Goal: Task Accomplishment & Management: Manage account settings

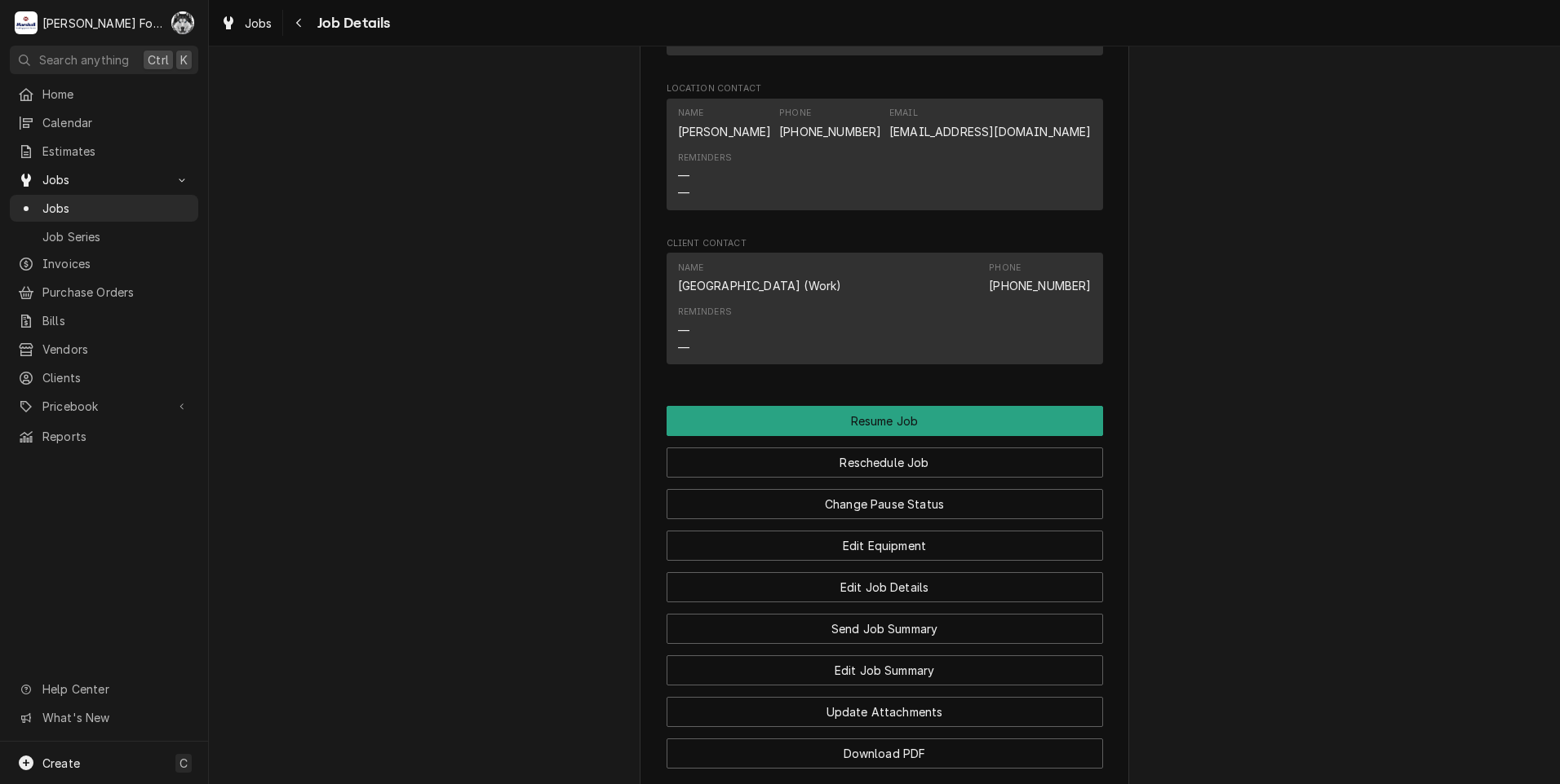
scroll to position [1712, 0]
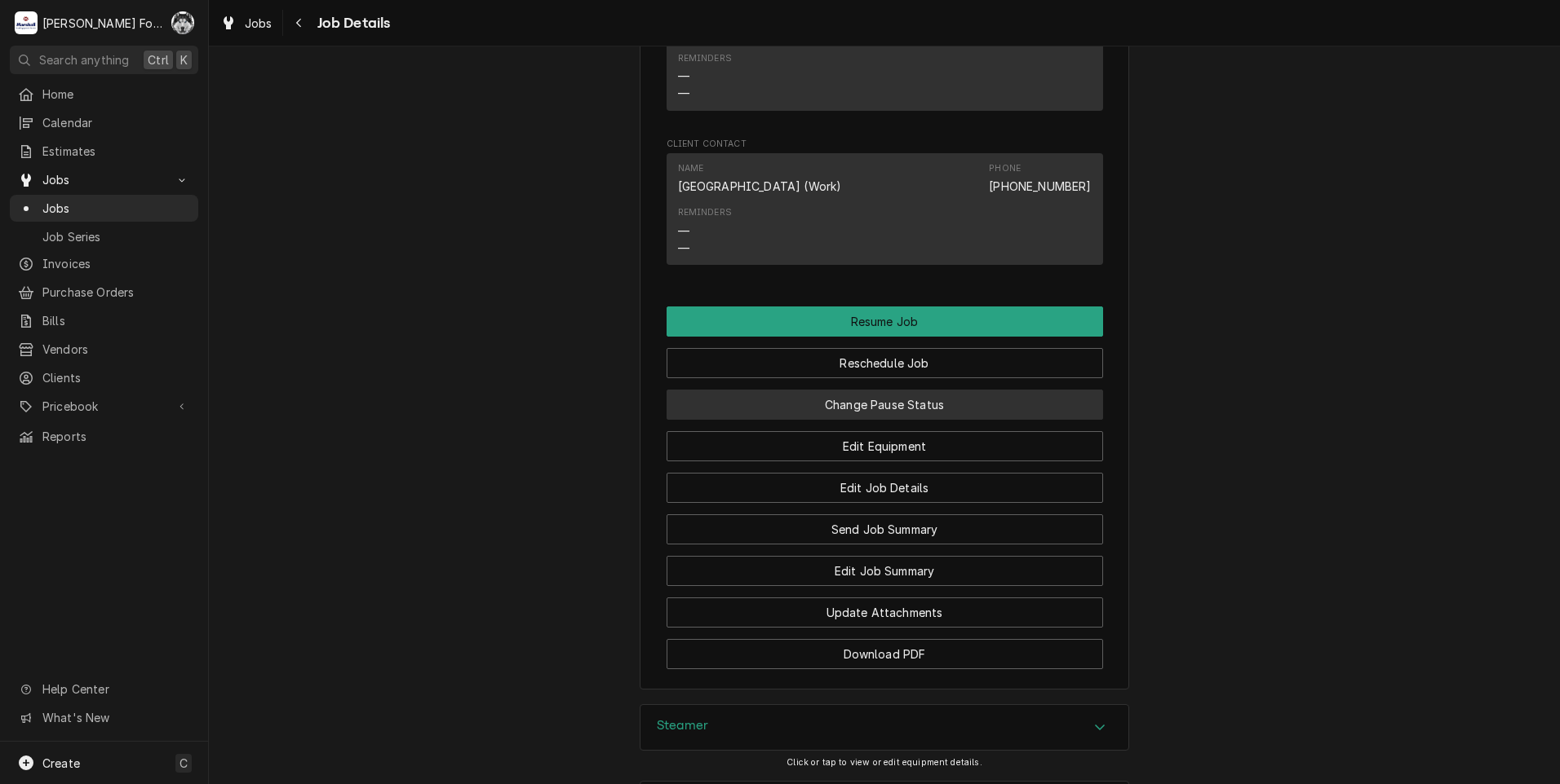
click at [850, 420] on button "Change Pause Status" at bounding box center [884, 405] width 436 height 30
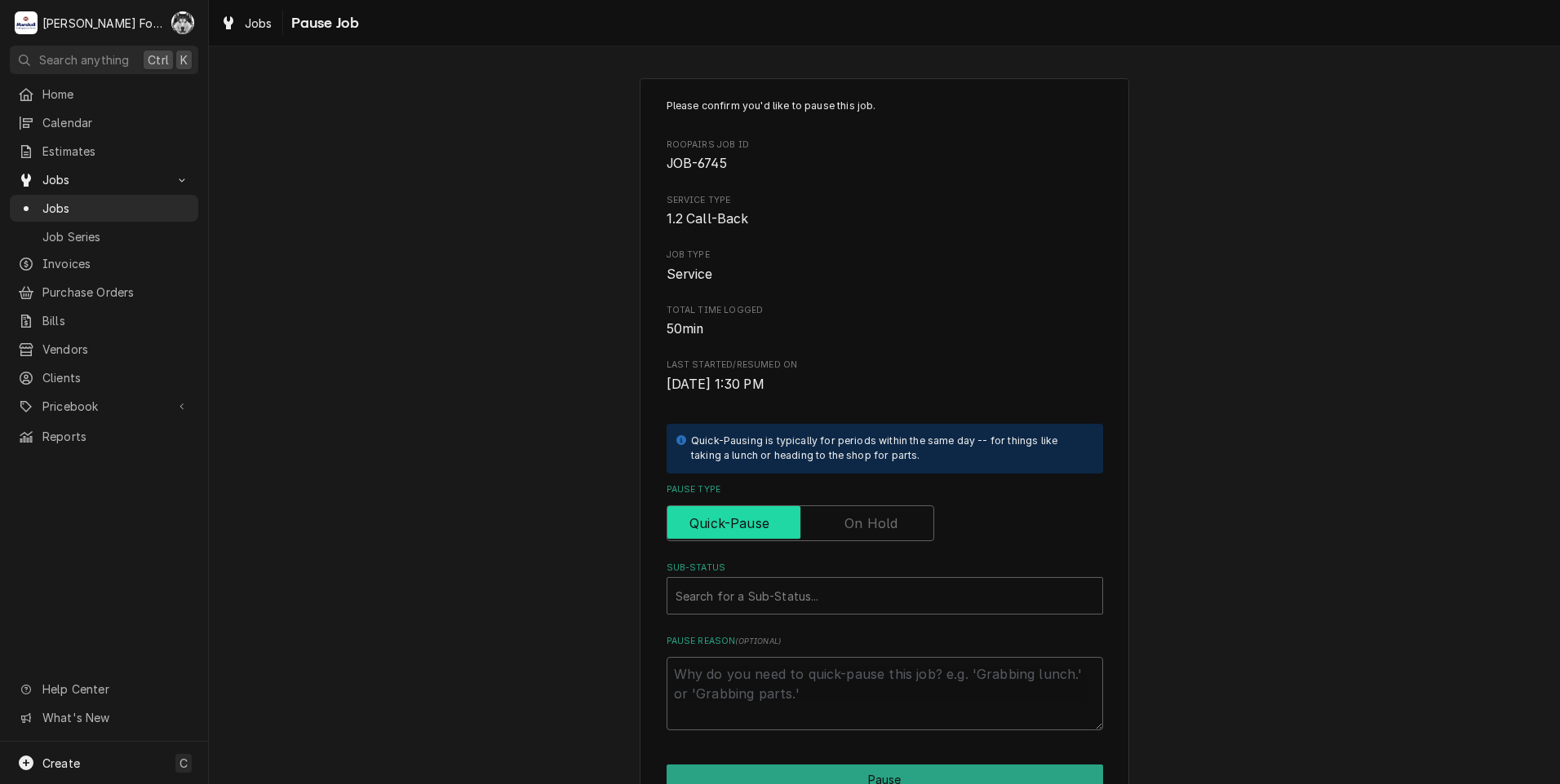
click at [834, 526] on input "Pause Type" at bounding box center [800, 523] width 253 height 36
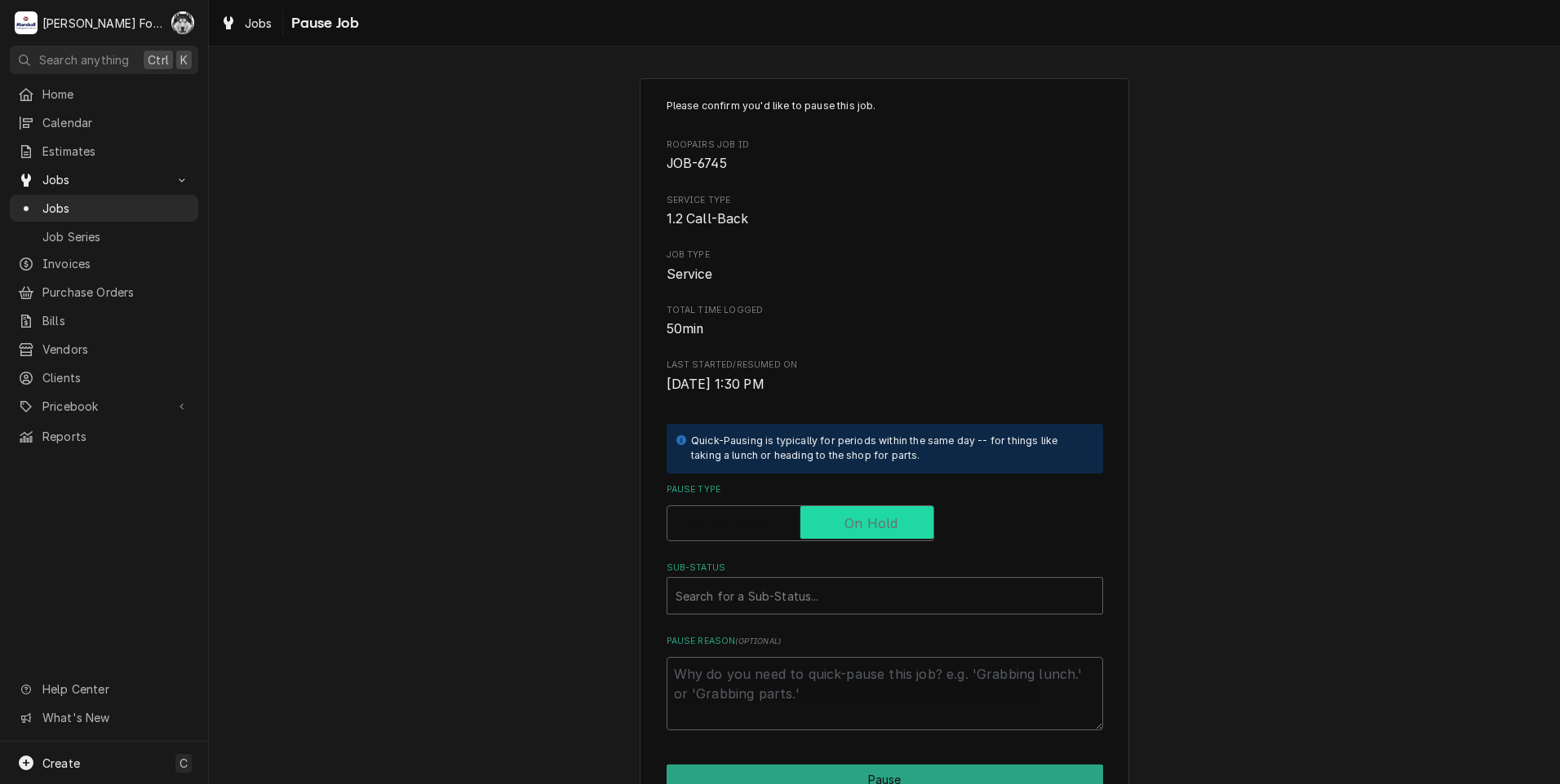
checkbox input "true"
type textarea "x"
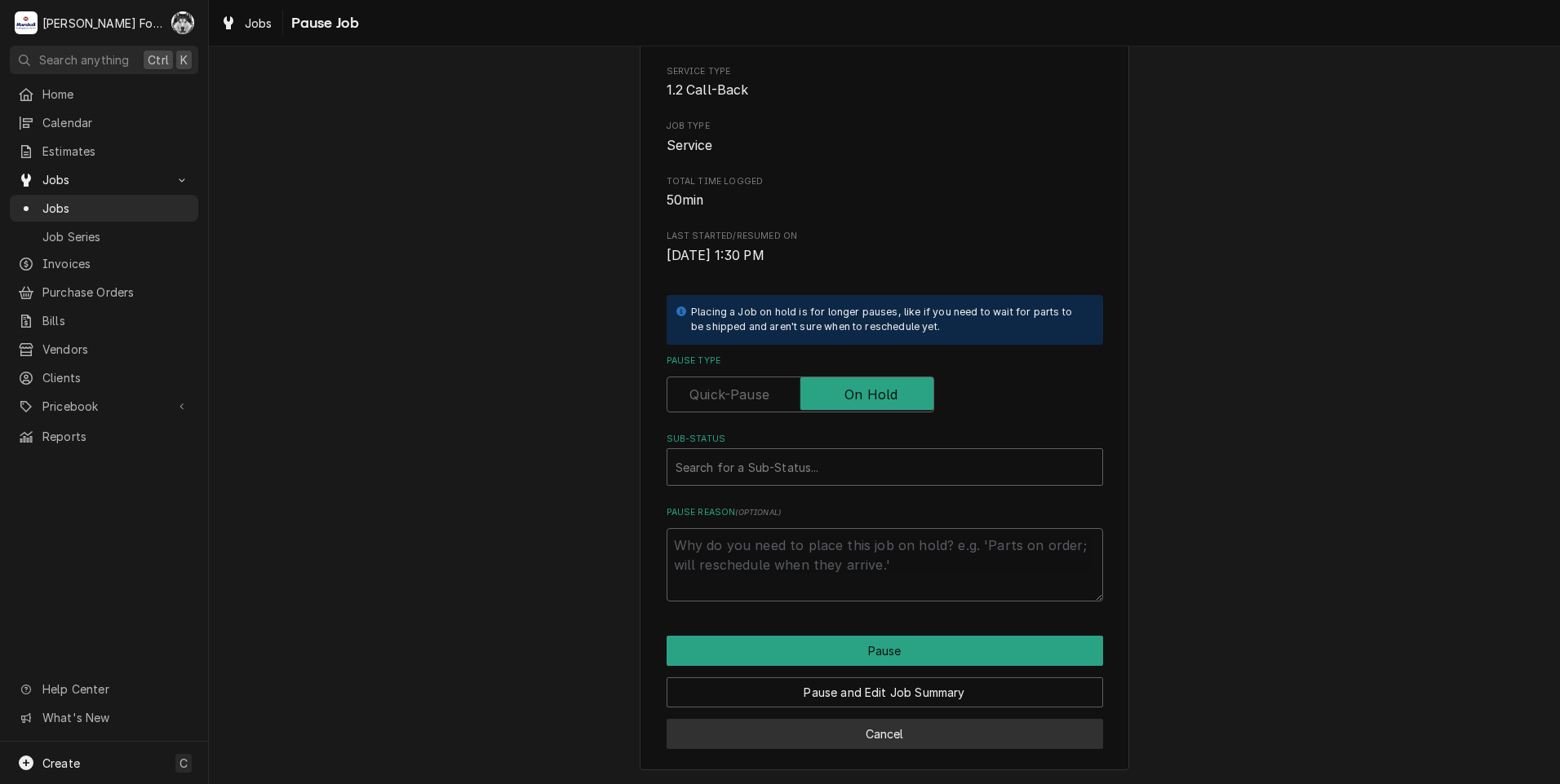
click at [837, 735] on button "Cancel" at bounding box center [884, 734] width 436 height 30
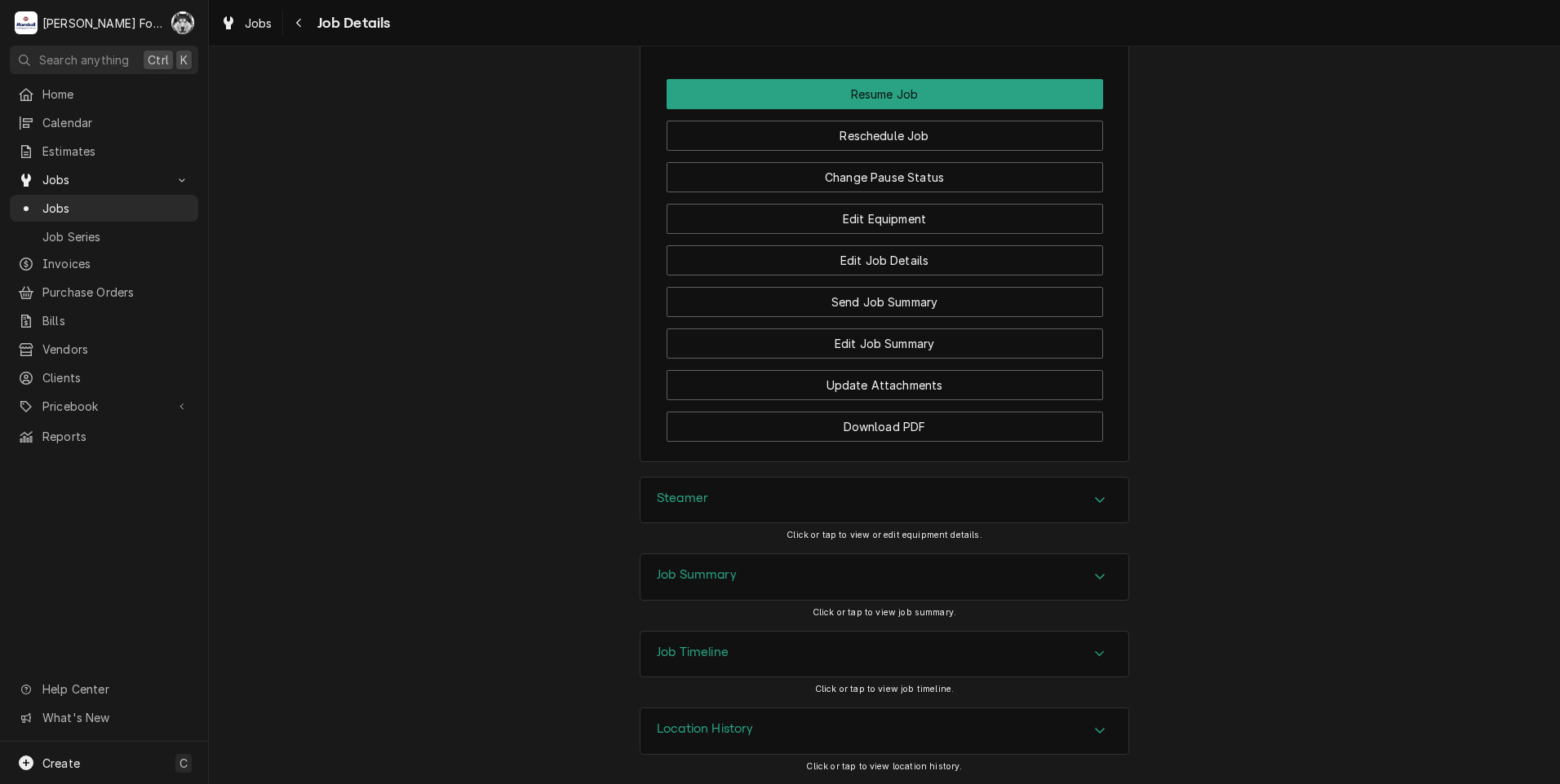
scroll to position [1959, 0]
click at [776, 575] on div "Job Summary" at bounding box center [884, 577] width 488 height 46
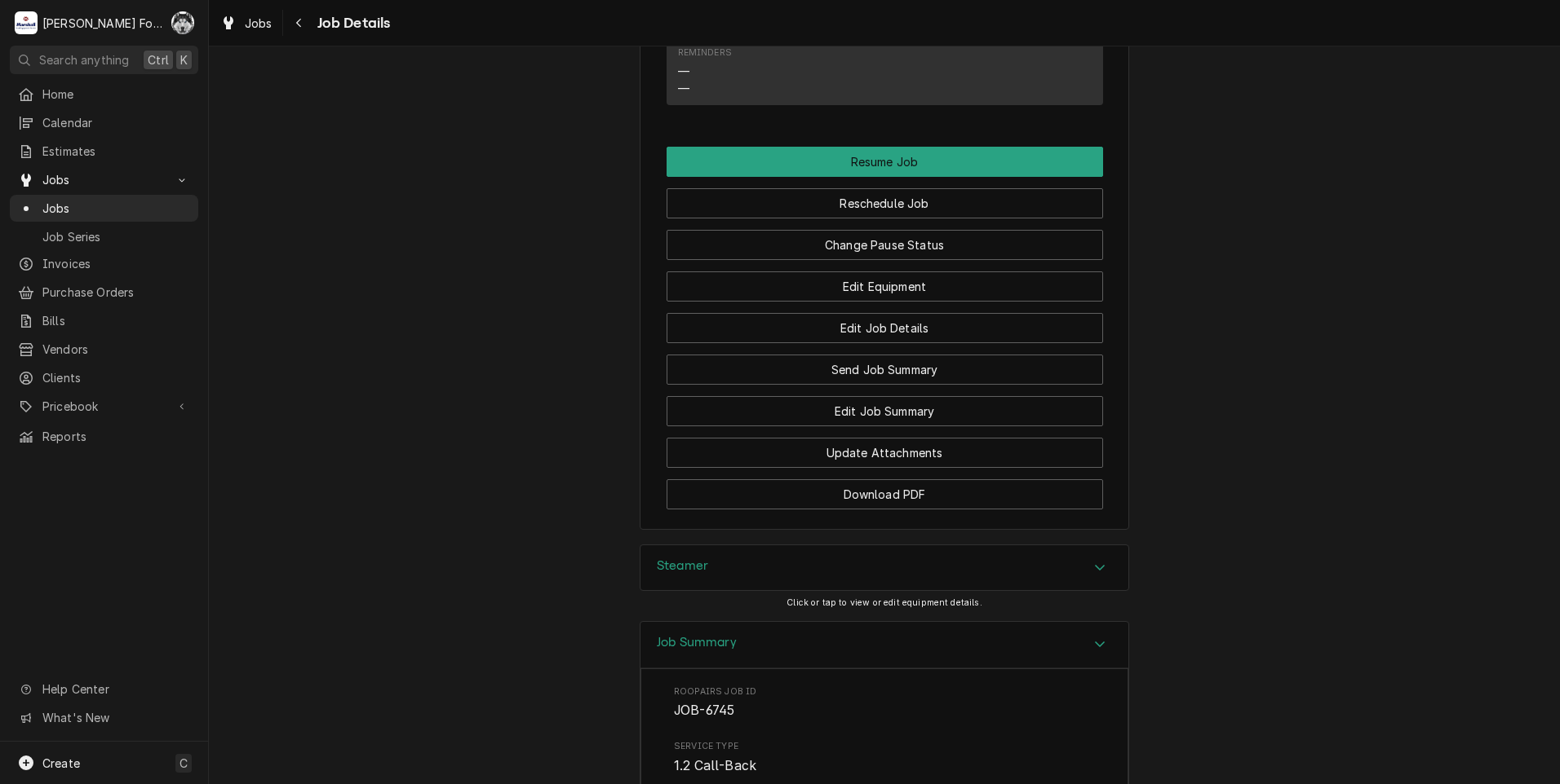
scroll to position [1844, 0]
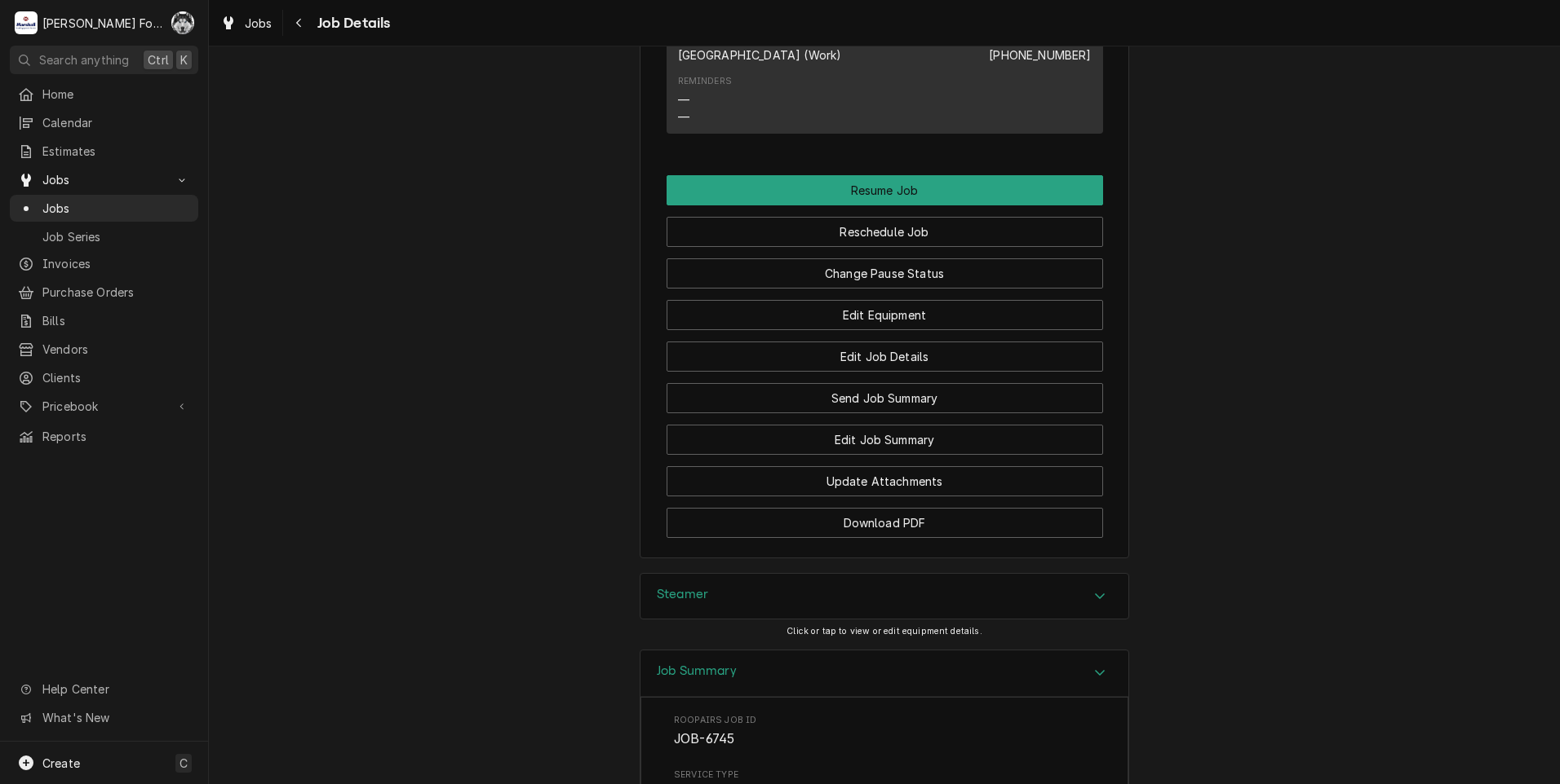
click at [775, 613] on div "Steamer" at bounding box center [884, 597] width 488 height 46
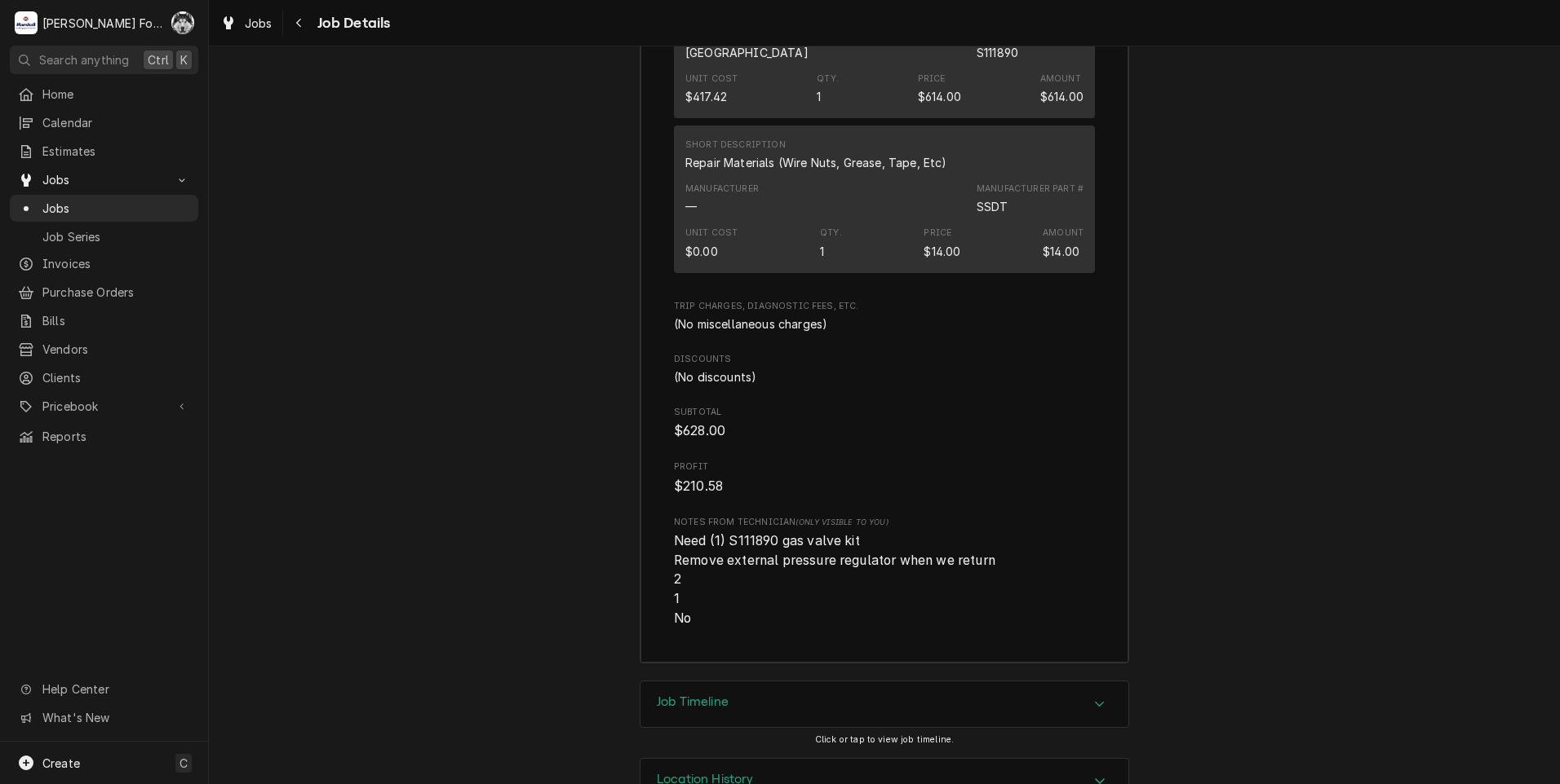
scroll to position [4043, 0]
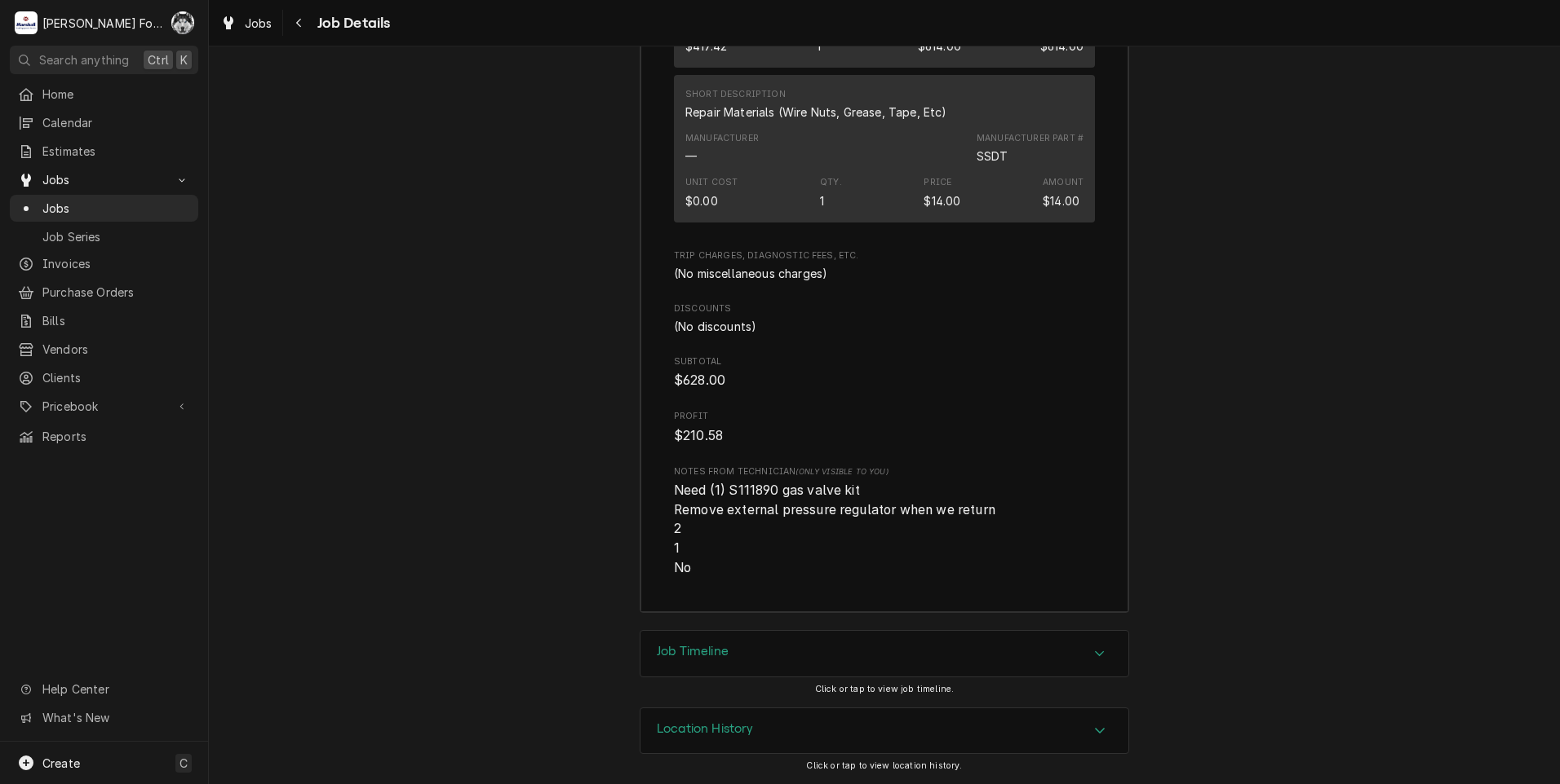
click at [735, 662] on div "Job Timeline" at bounding box center [884, 654] width 488 height 46
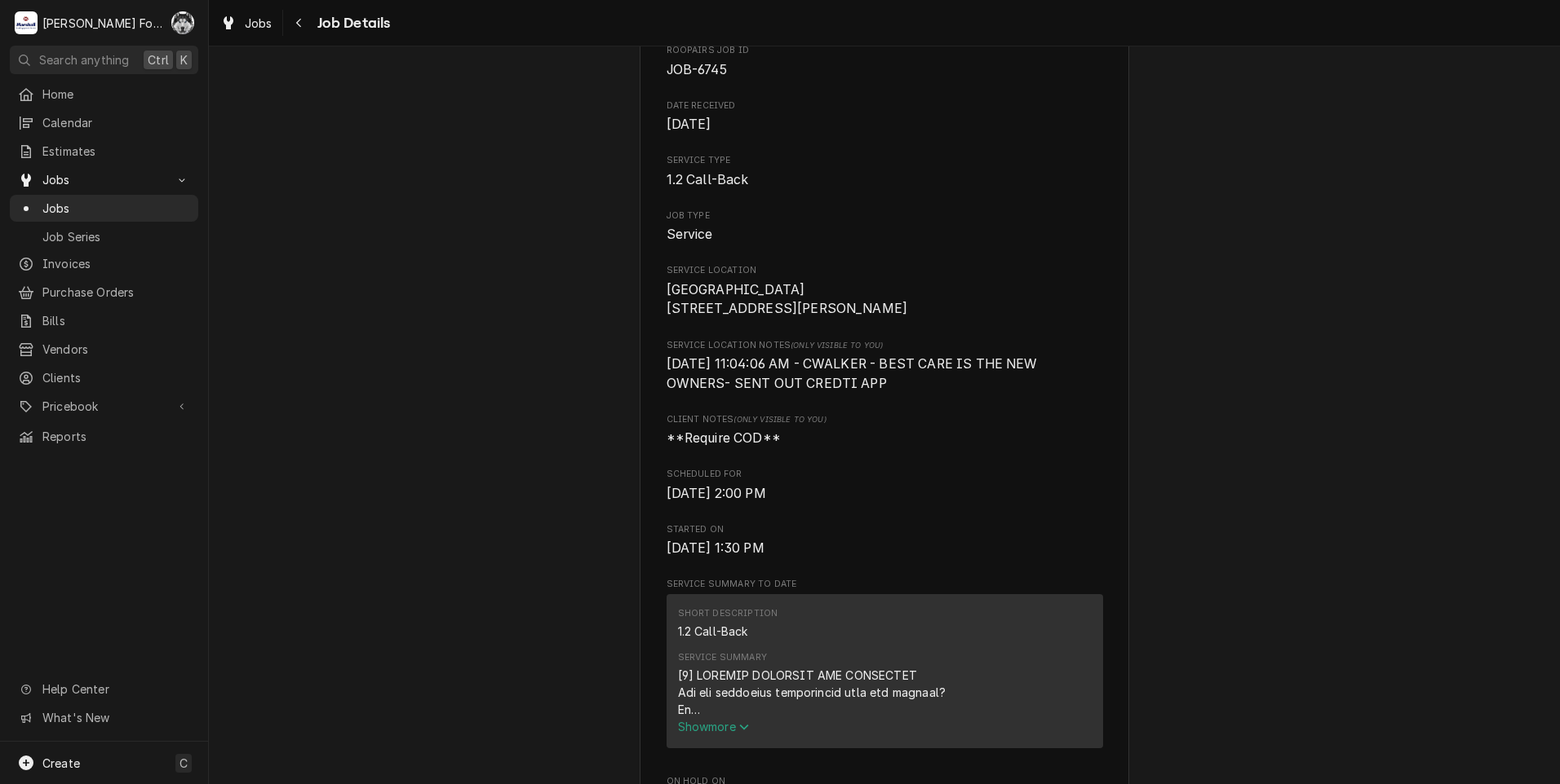
scroll to position [0, 0]
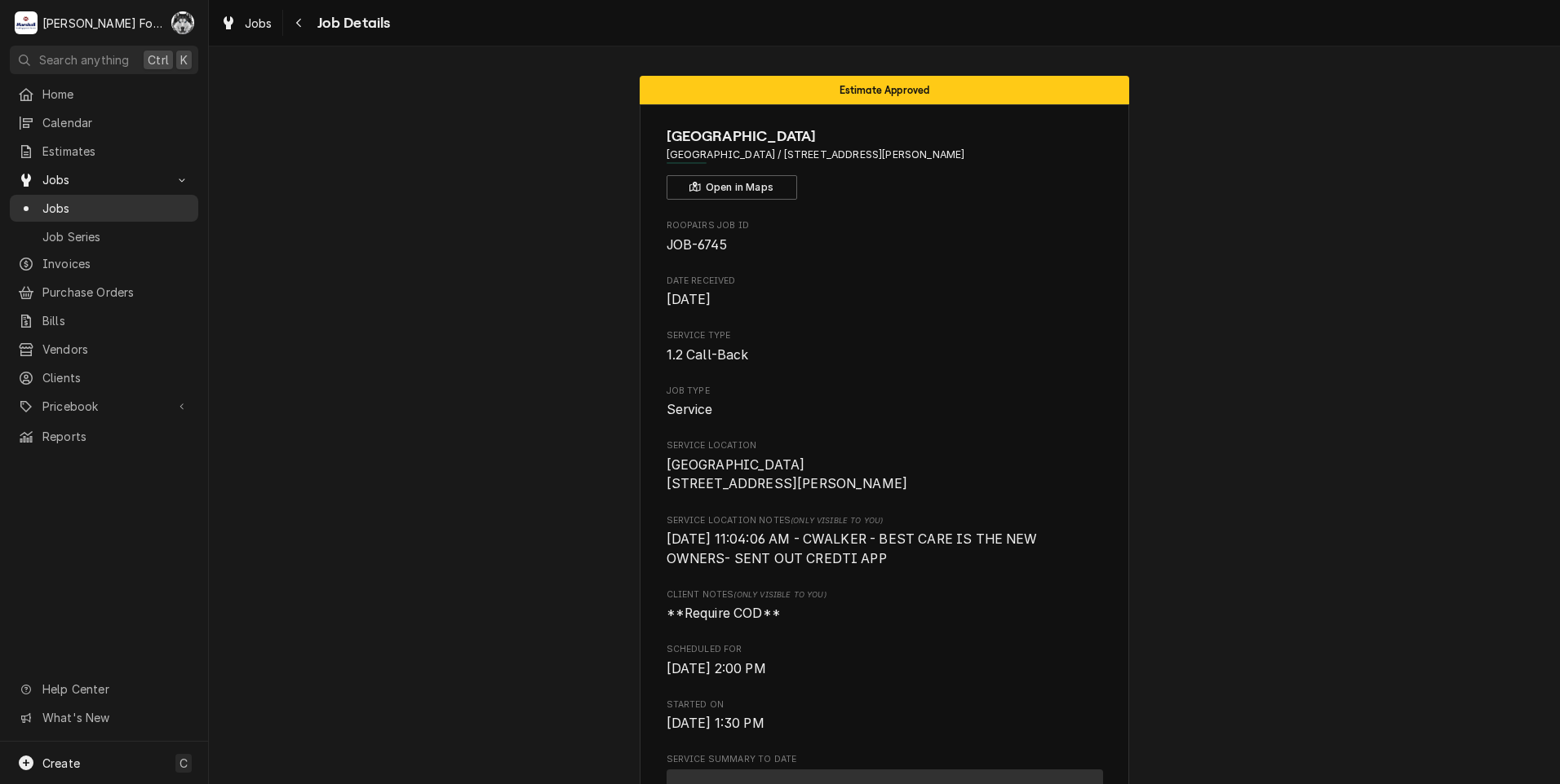
click at [58, 200] on span "Jobs" at bounding box center [116, 208] width 147 height 17
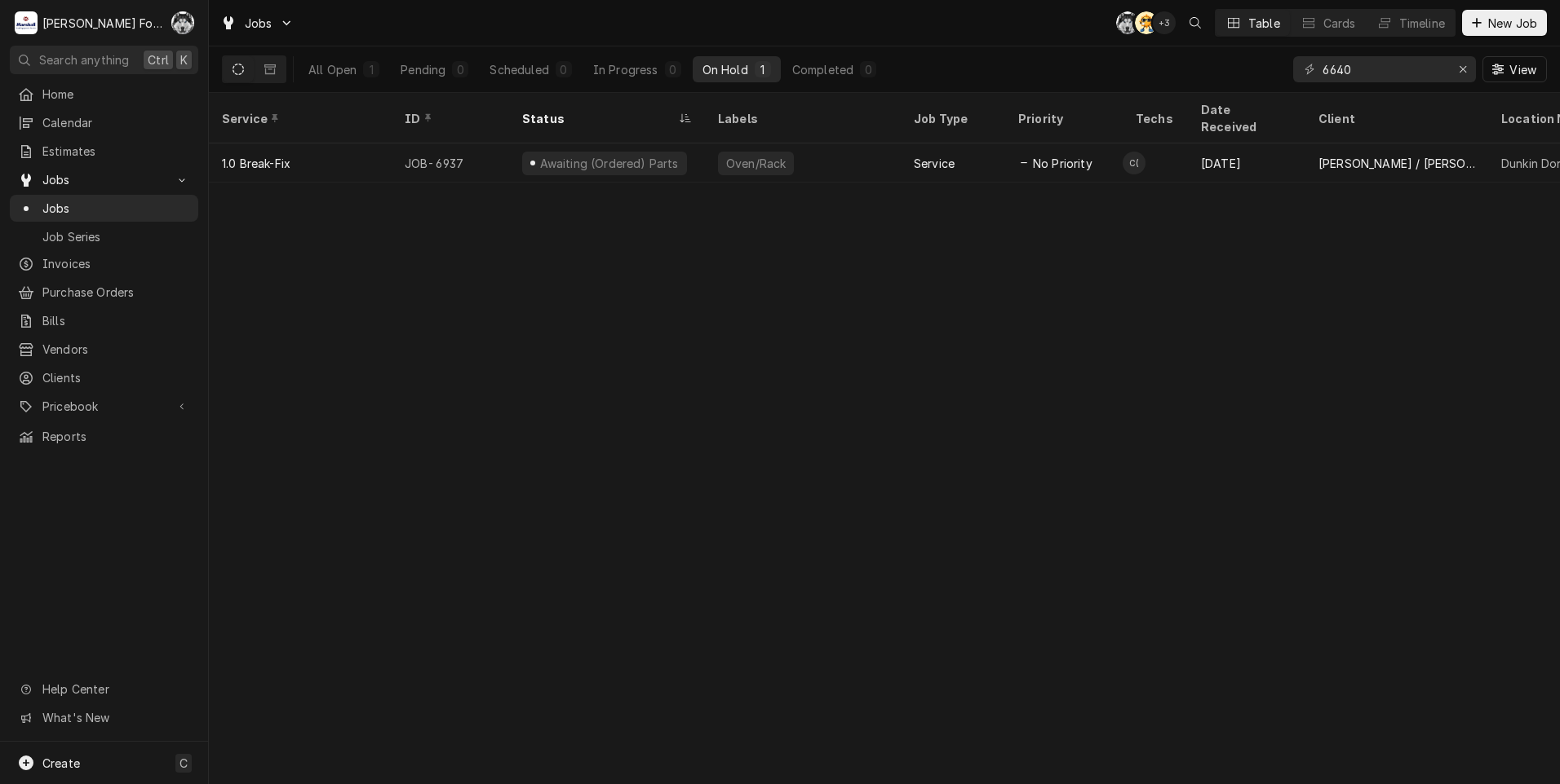
type input "6640"
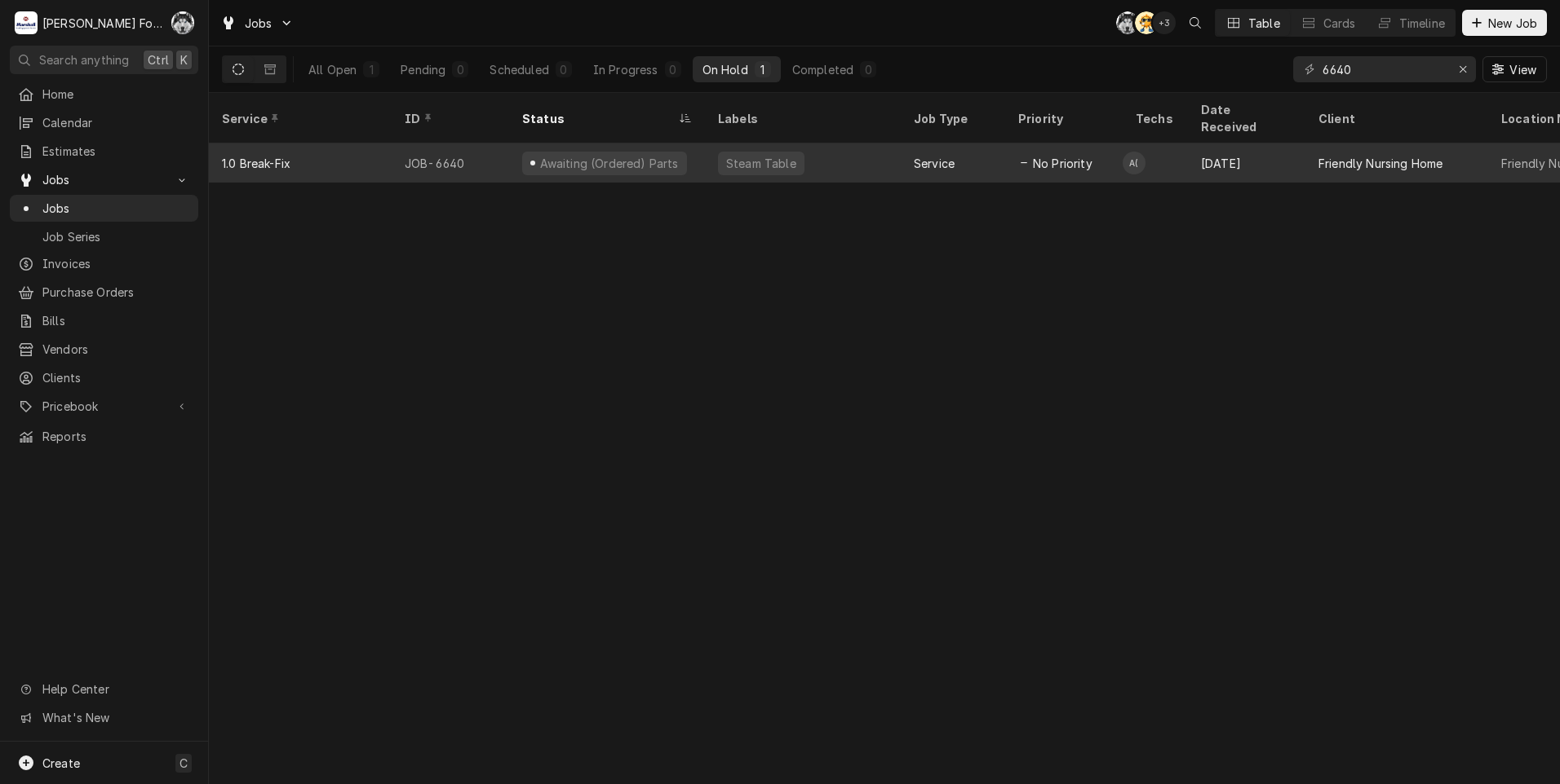
click at [757, 155] on div "Steam Table" at bounding box center [762, 163] width 74 height 17
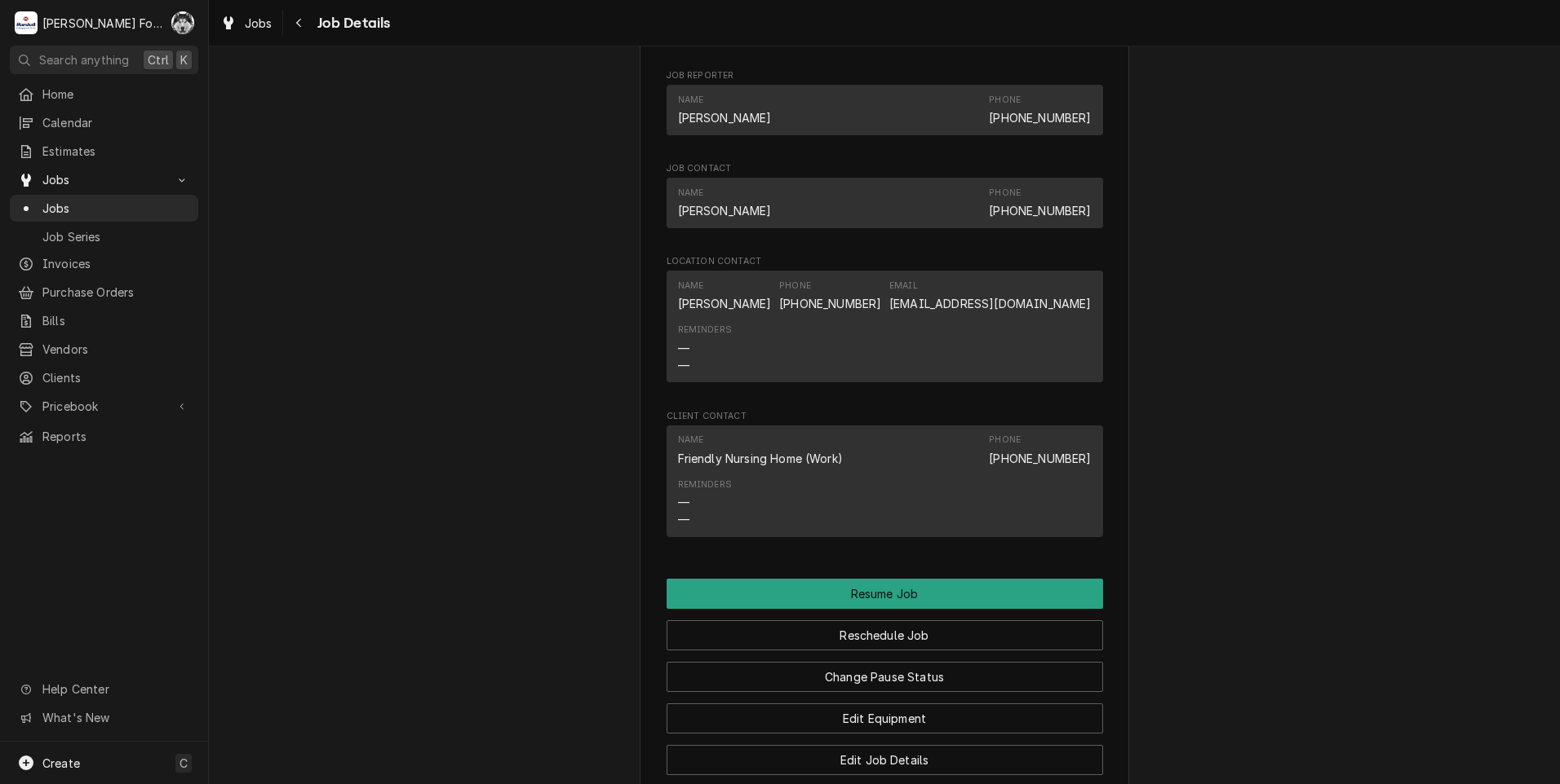
scroll to position [1921, 0]
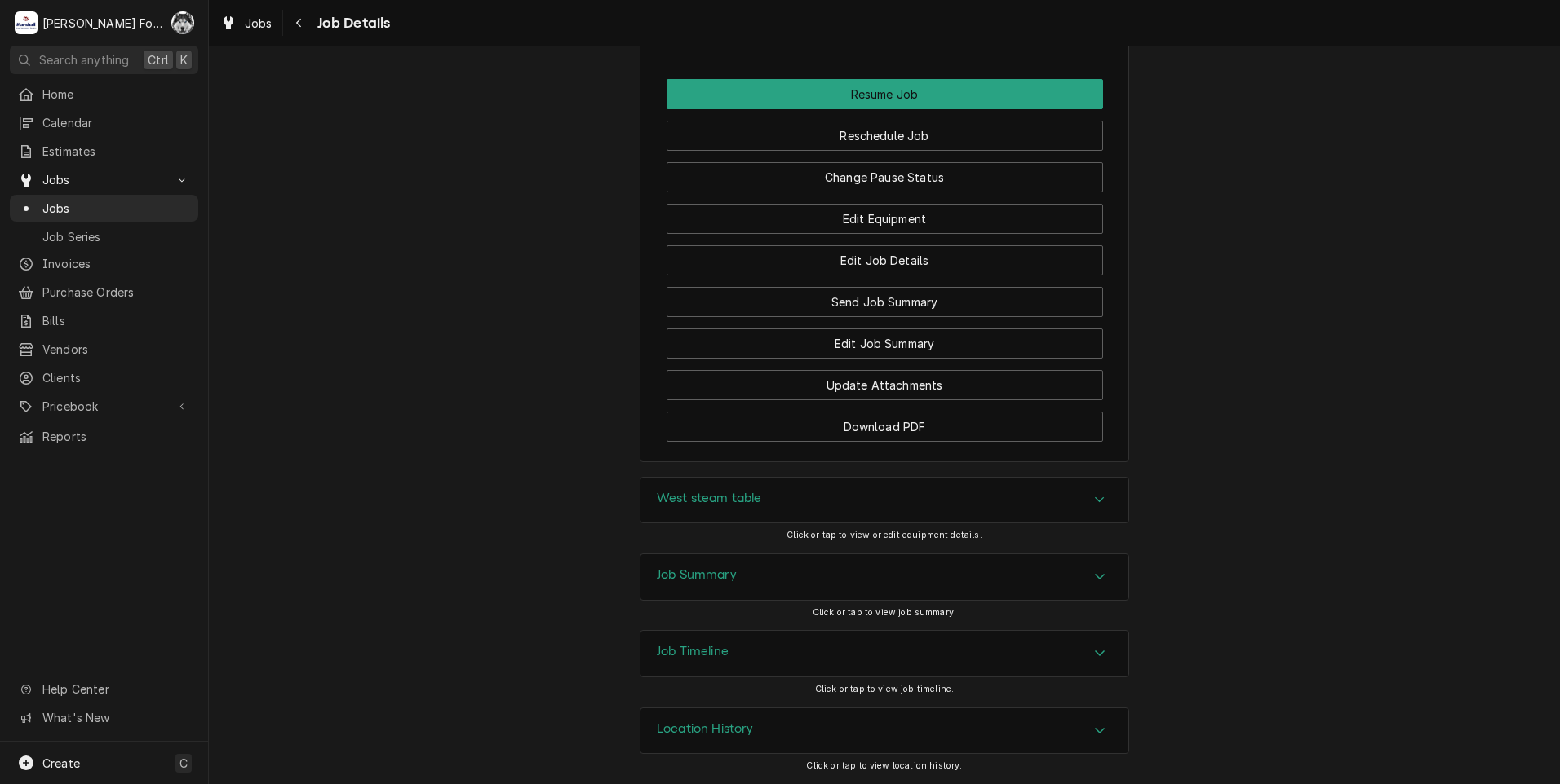
click at [788, 499] on div "West steam table" at bounding box center [884, 500] width 488 height 46
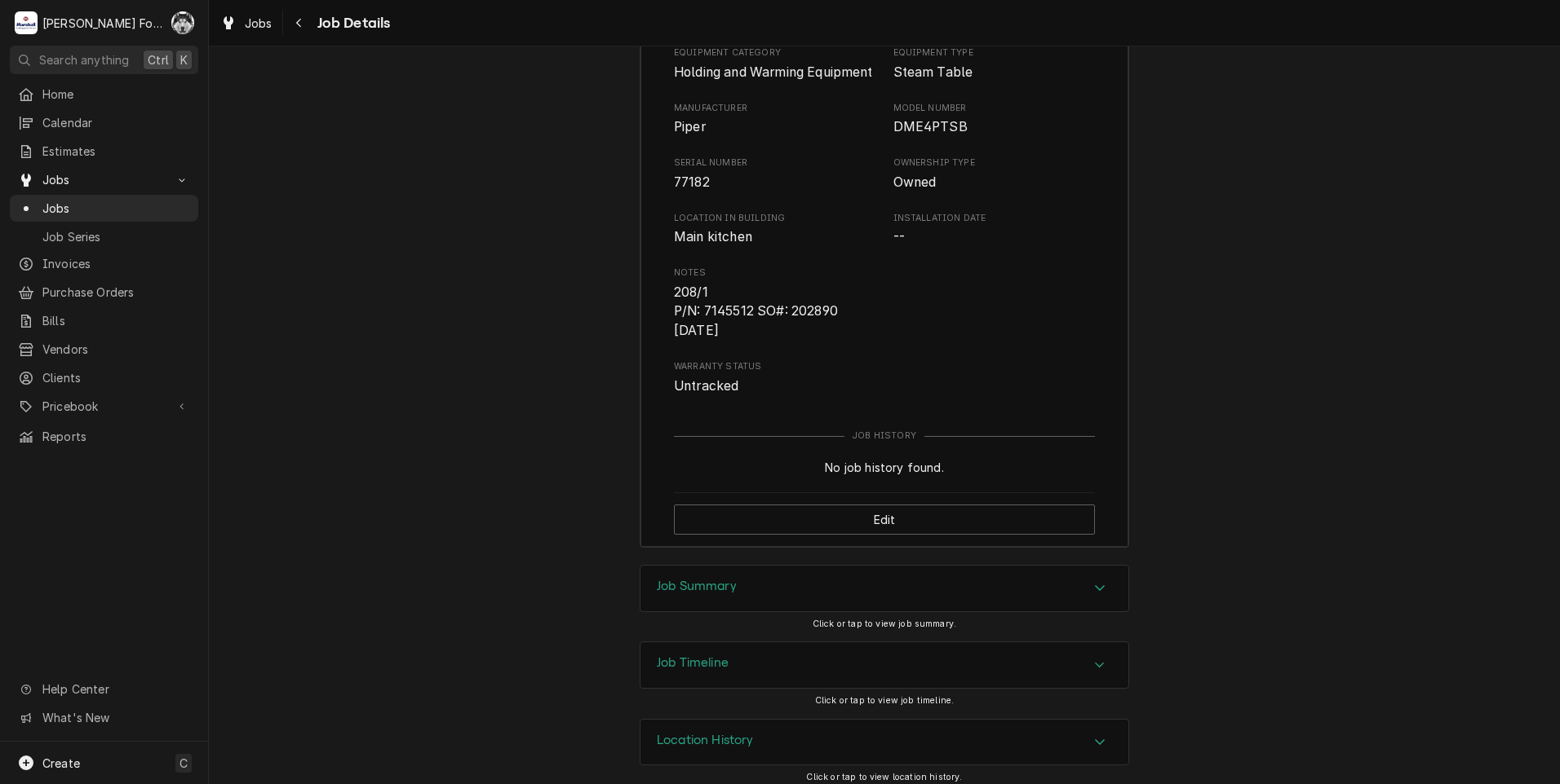
scroll to position [2445, 0]
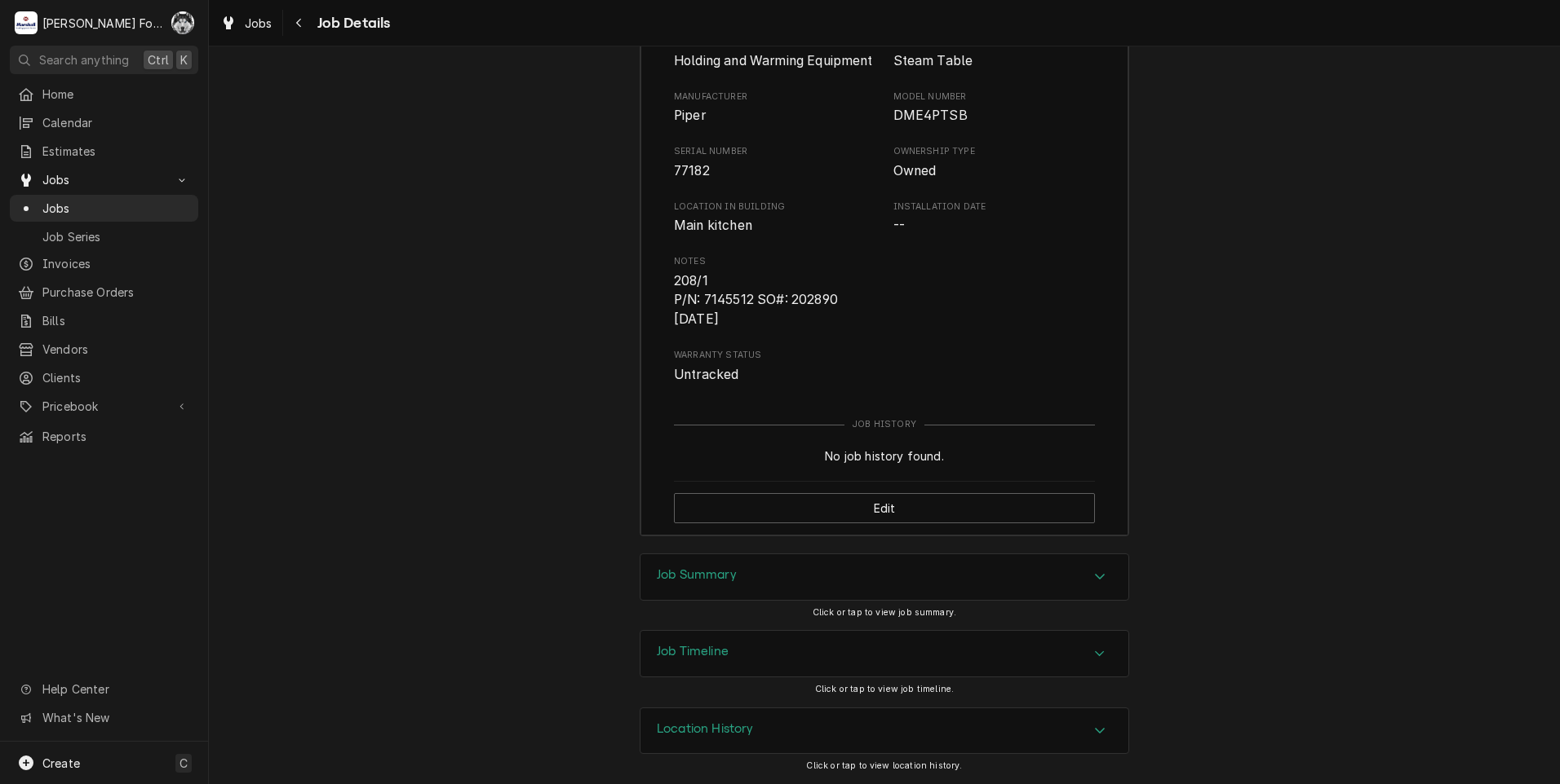
click at [770, 565] on div "Job Summary" at bounding box center [884, 577] width 488 height 46
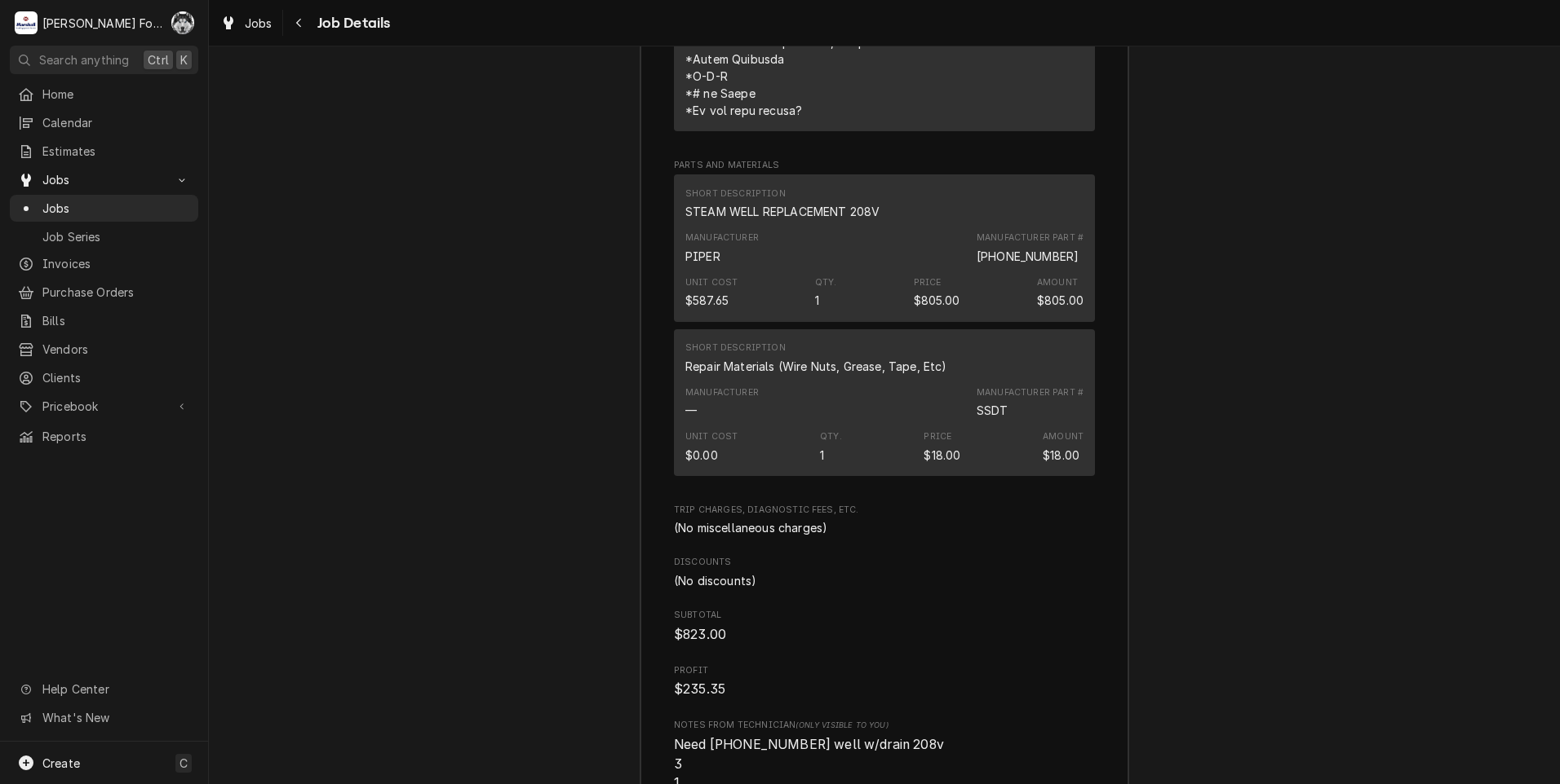
scroll to position [3988, 0]
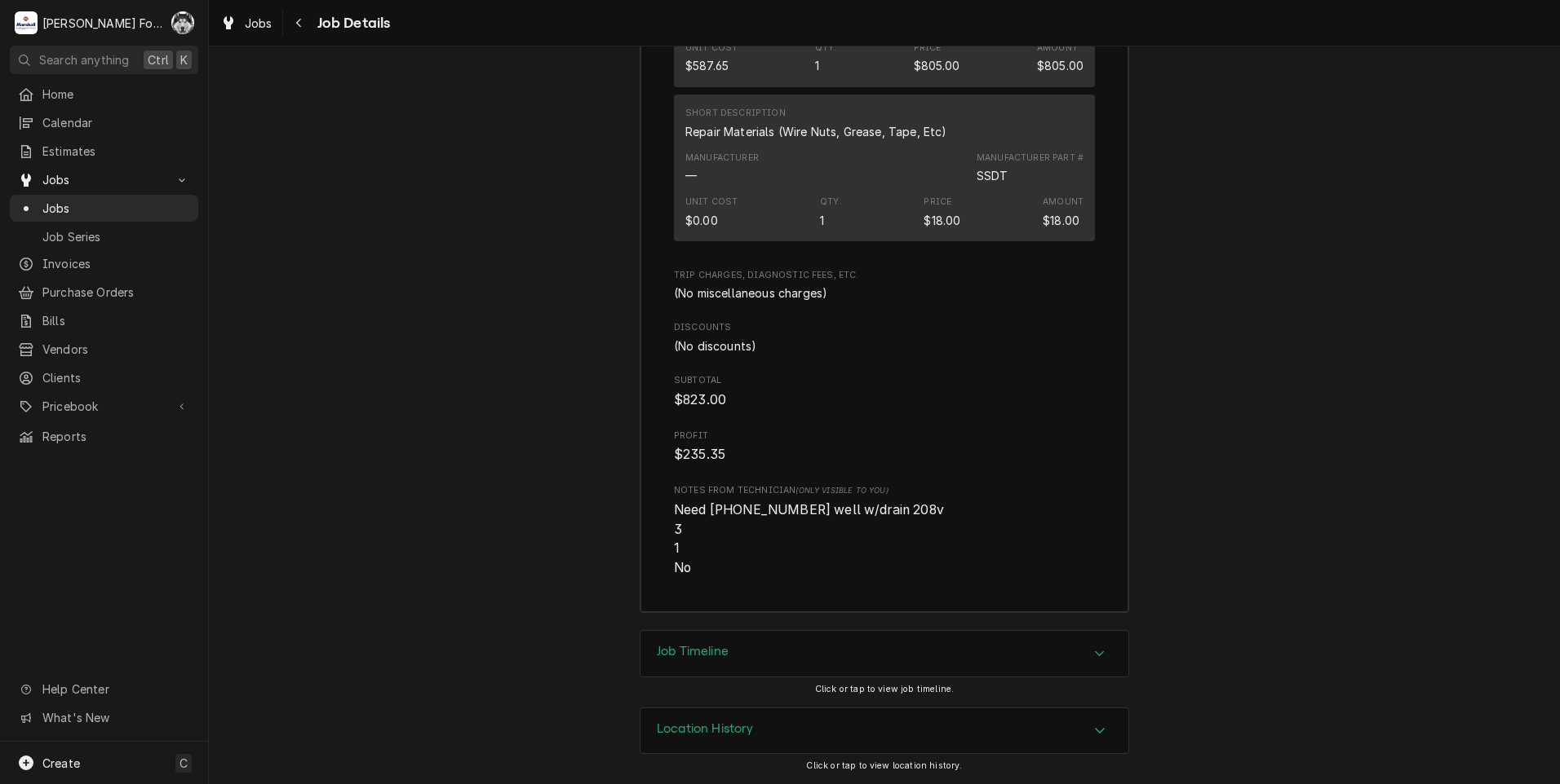
click at [766, 650] on div "Job Timeline" at bounding box center [884, 654] width 488 height 46
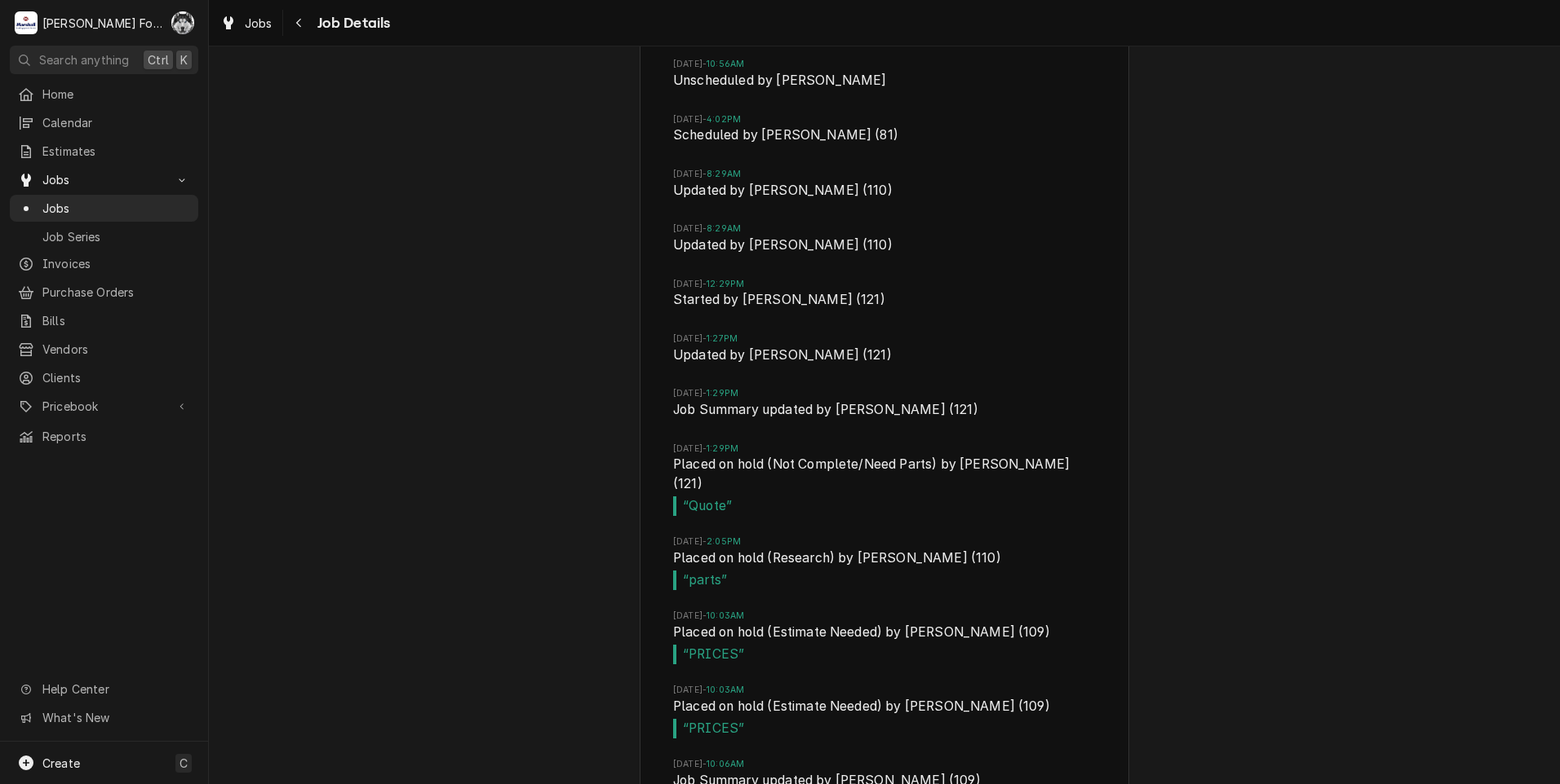
scroll to position [4987, 0]
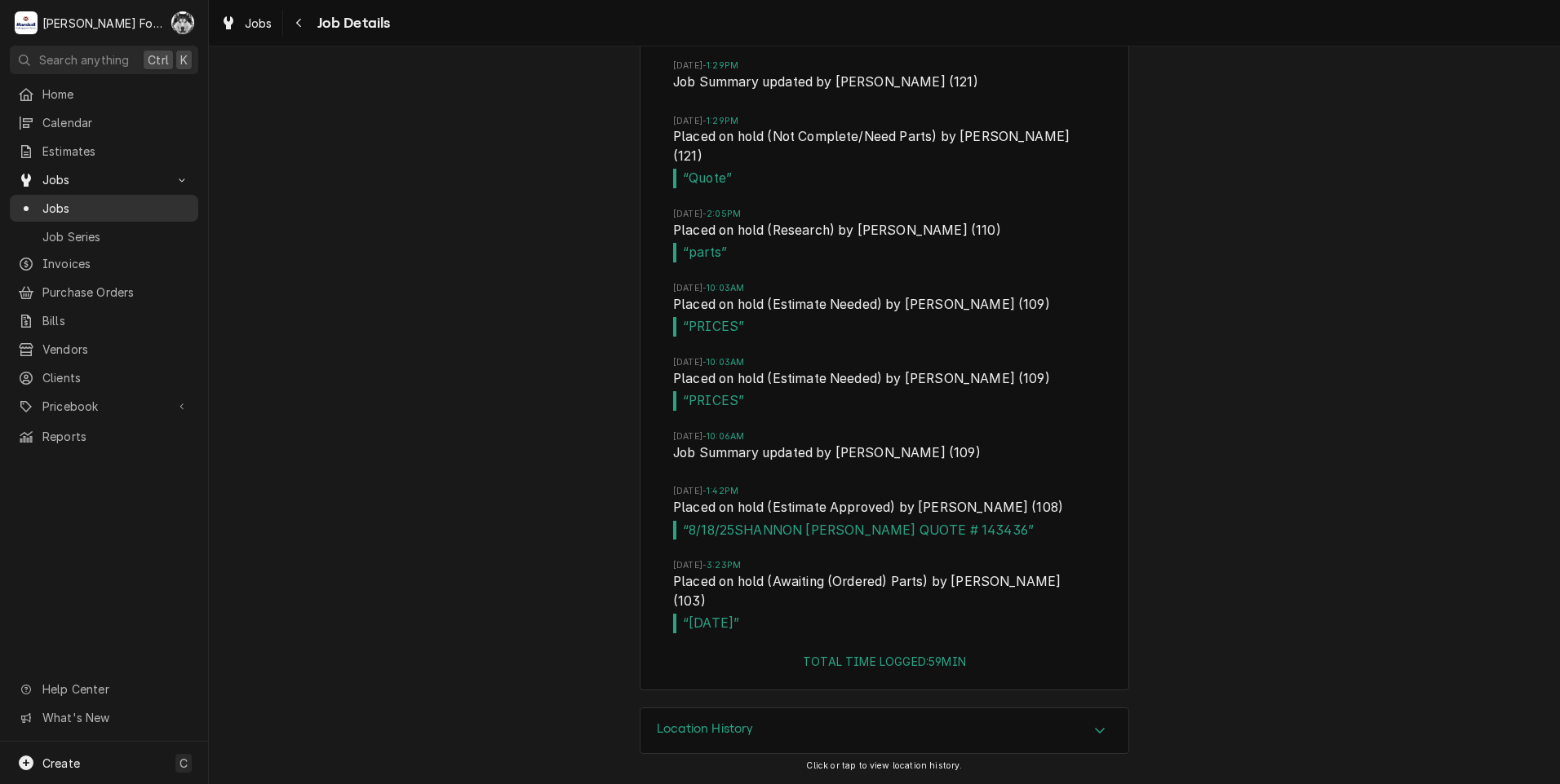
click at [54, 201] on span "Jobs" at bounding box center [116, 208] width 147 height 17
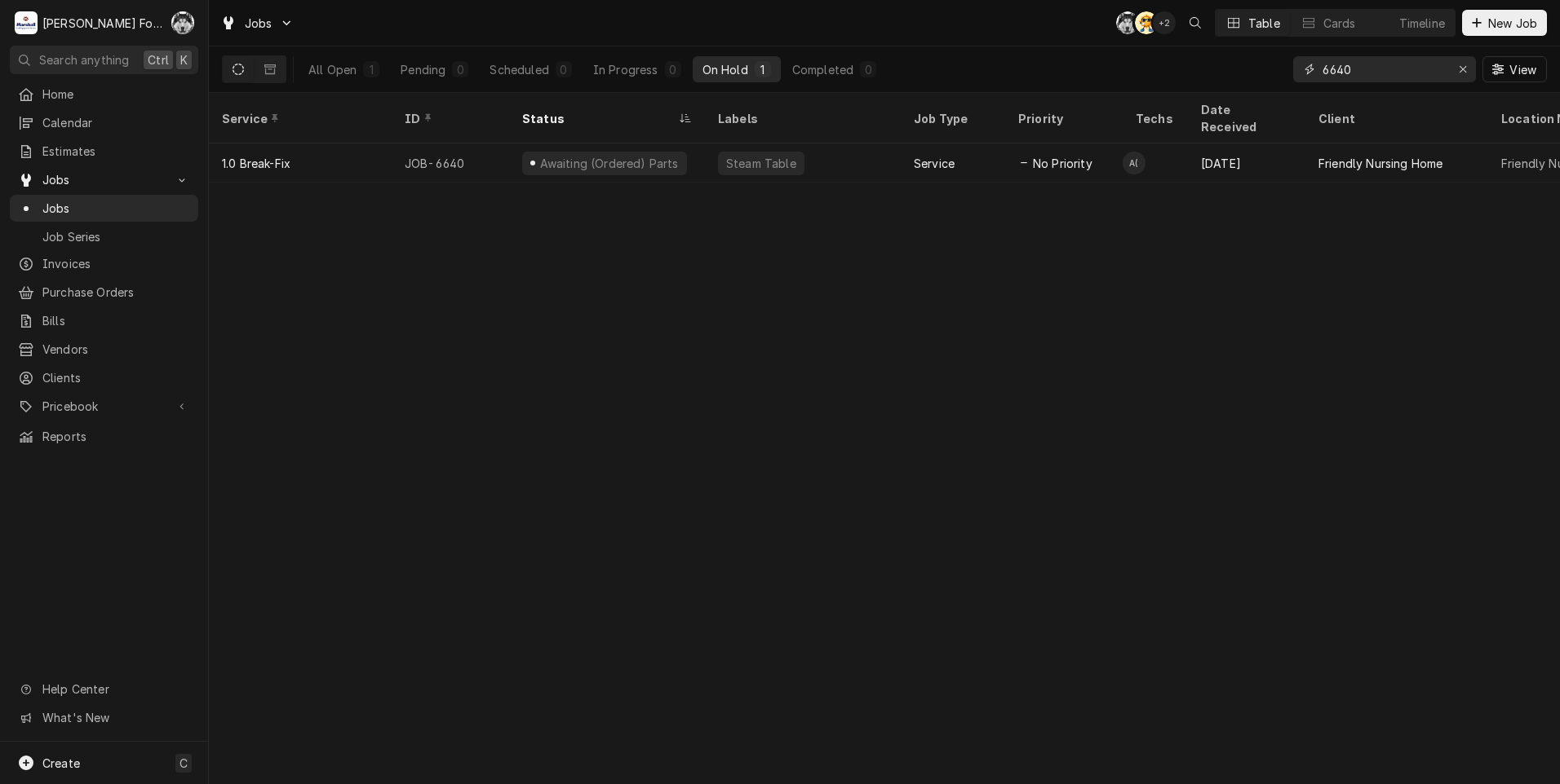
click at [1270, 90] on div "All Open 1 Pending 0 Scheduled 0 In Progress 0 On Hold 1 Completed 0 6640 View" at bounding box center [884, 70] width 1325 height 46
type input "6930"
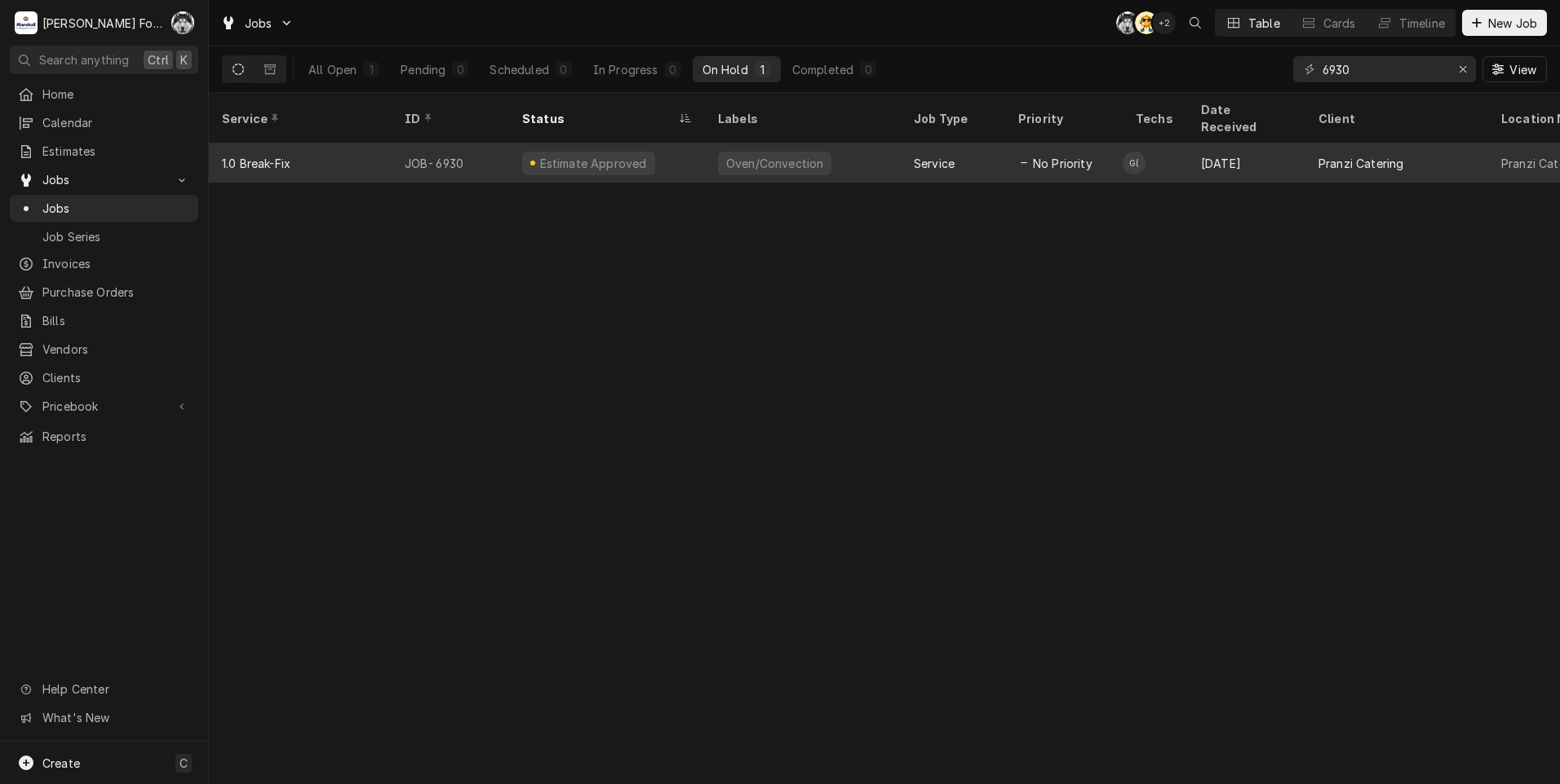
click at [724, 151] on div "Oven/Convection" at bounding box center [775, 163] width 113 height 24
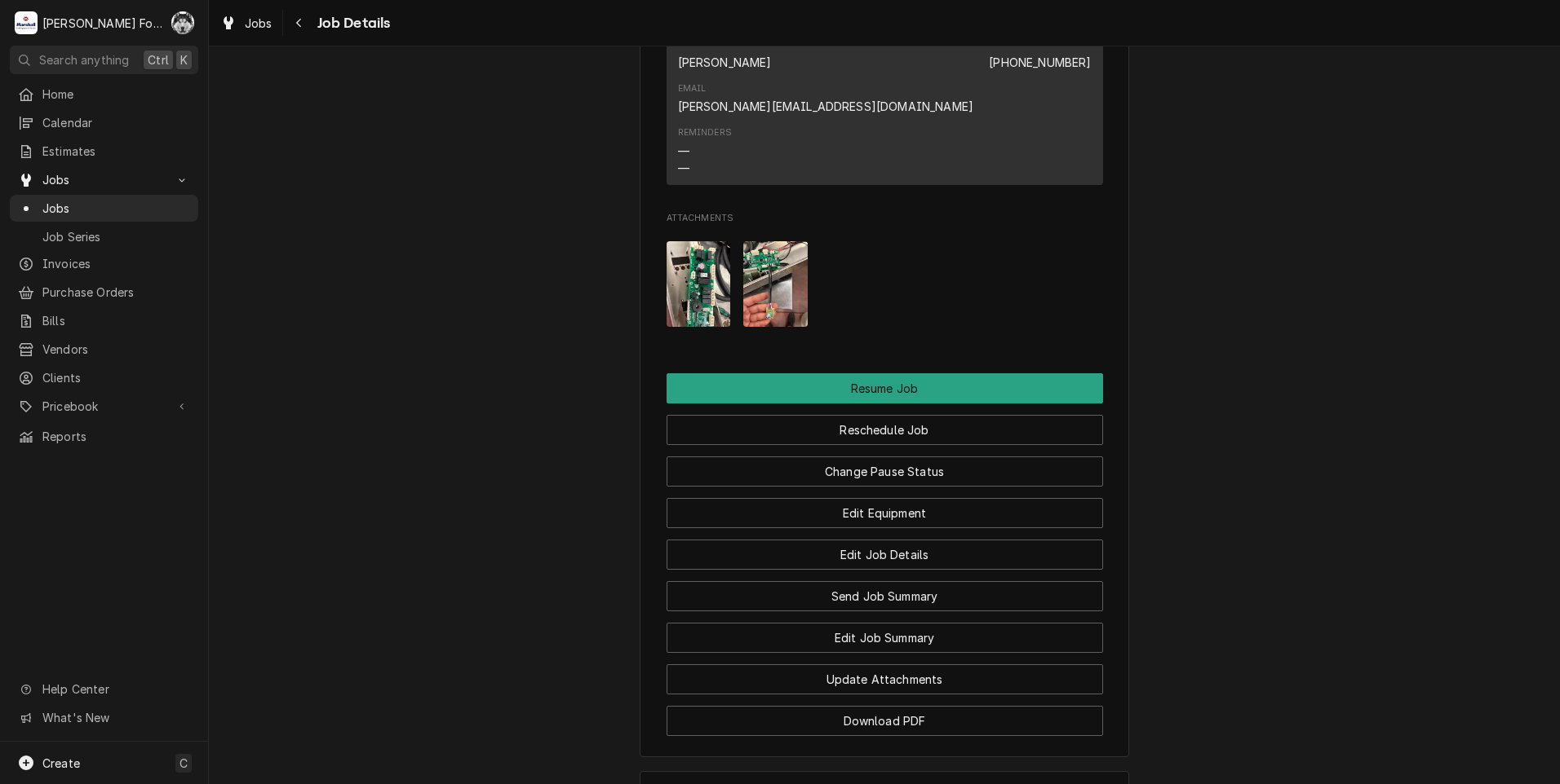
scroll to position [2008, 0]
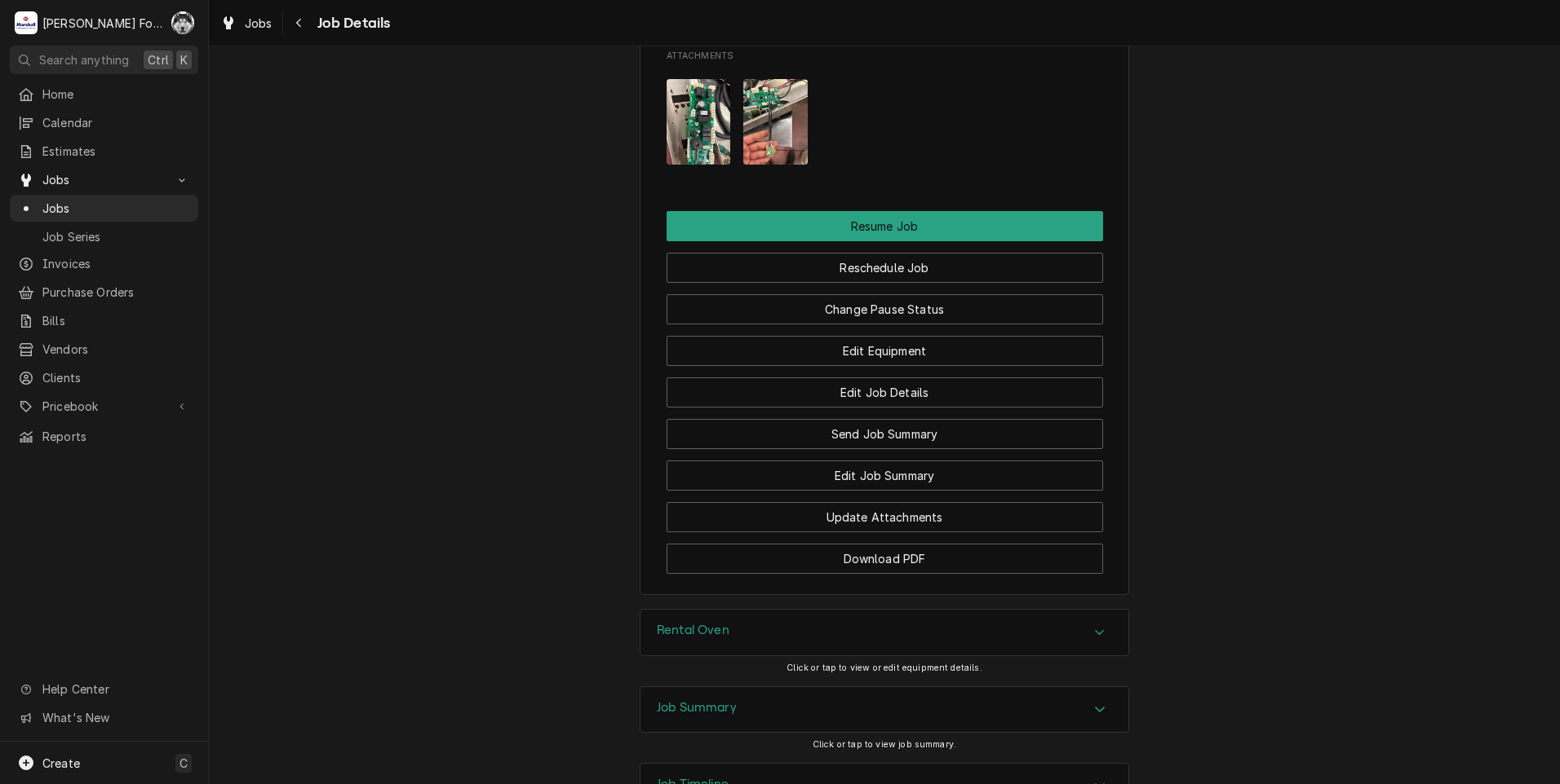
click at [728, 610] on div "Rental Oven" at bounding box center [884, 633] width 488 height 46
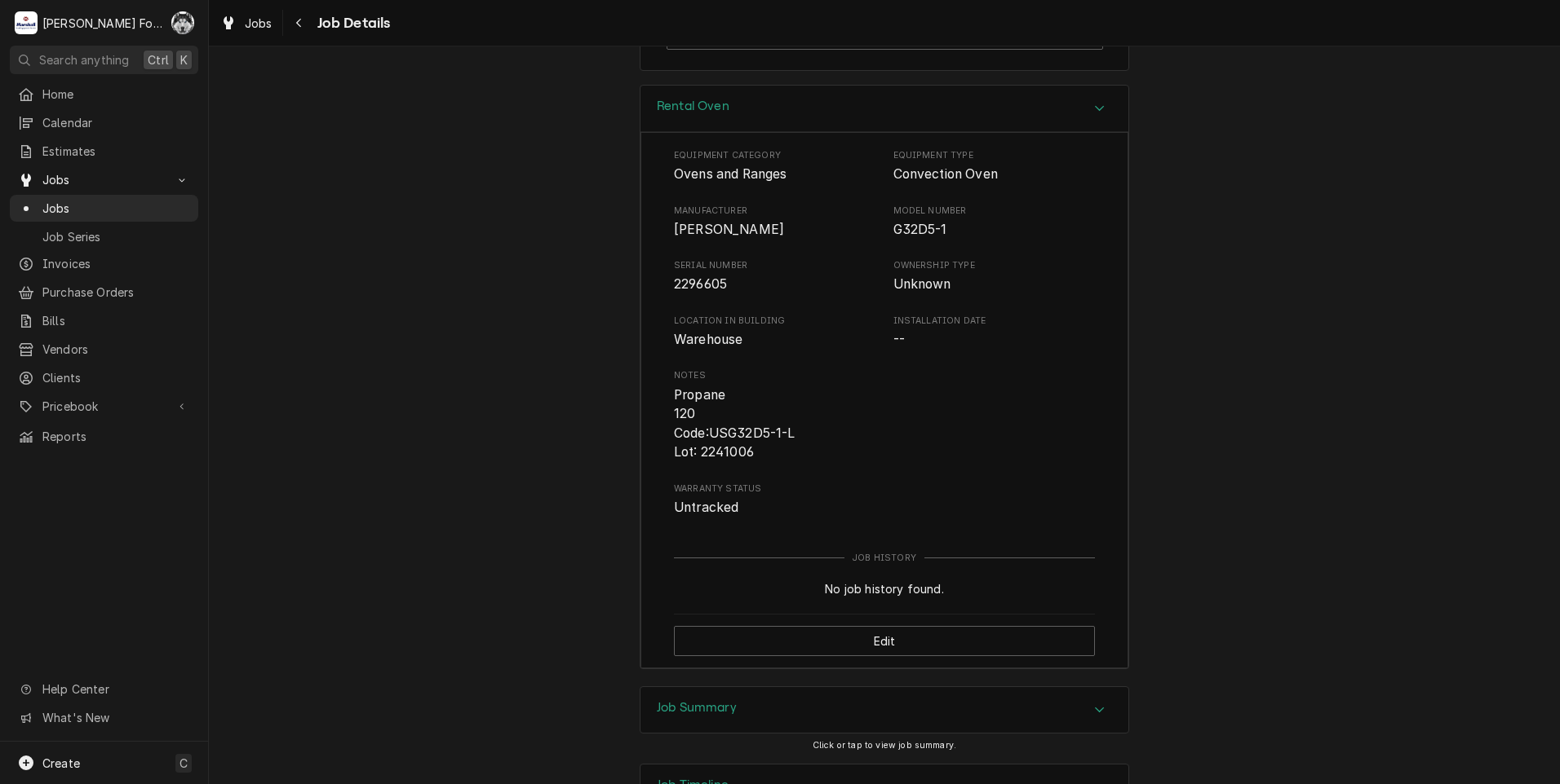
click at [755, 687] on div "Job Summary" at bounding box center [884, 710] width 488 height 46
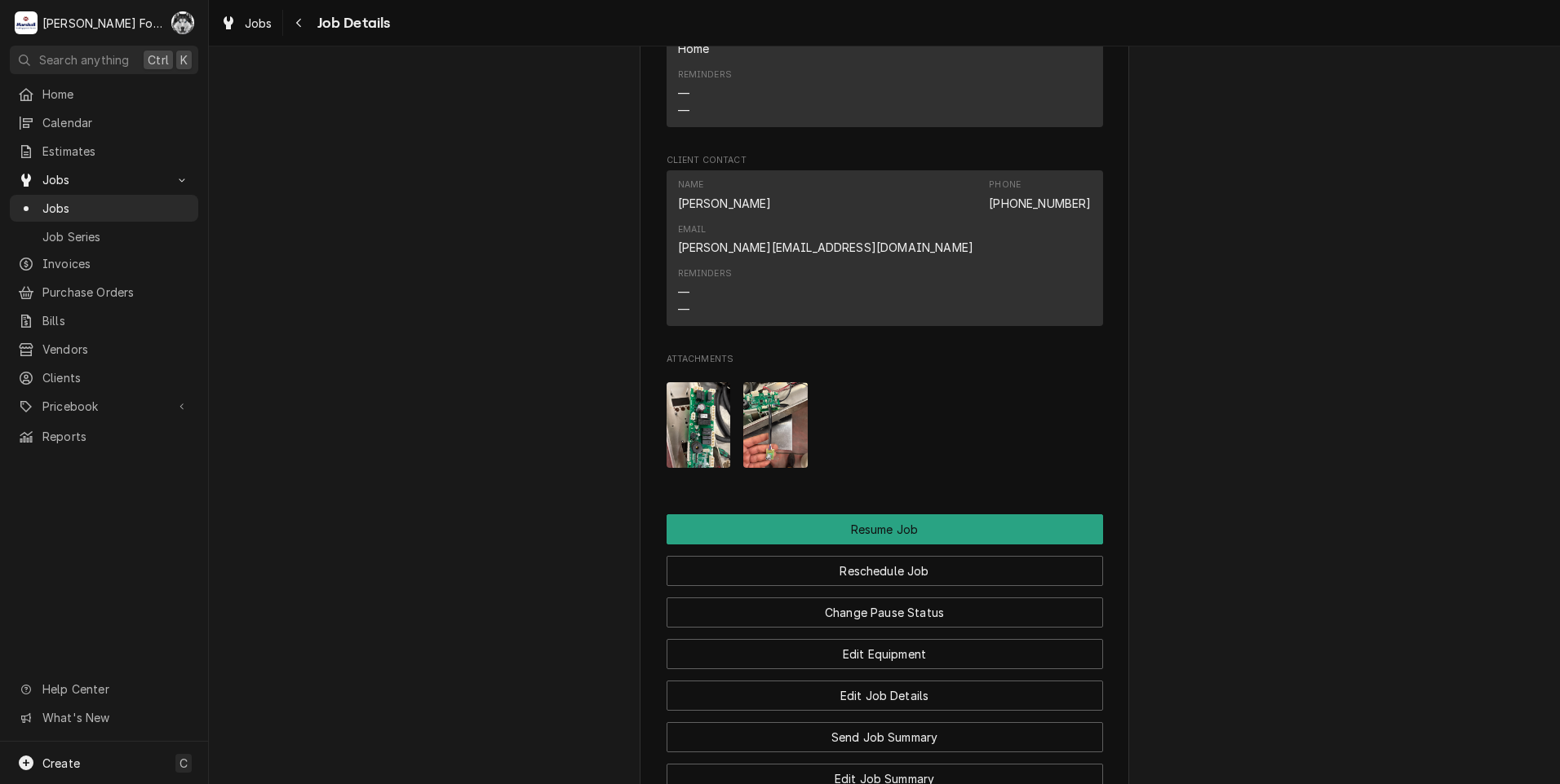
scroll to position [1636, 0]
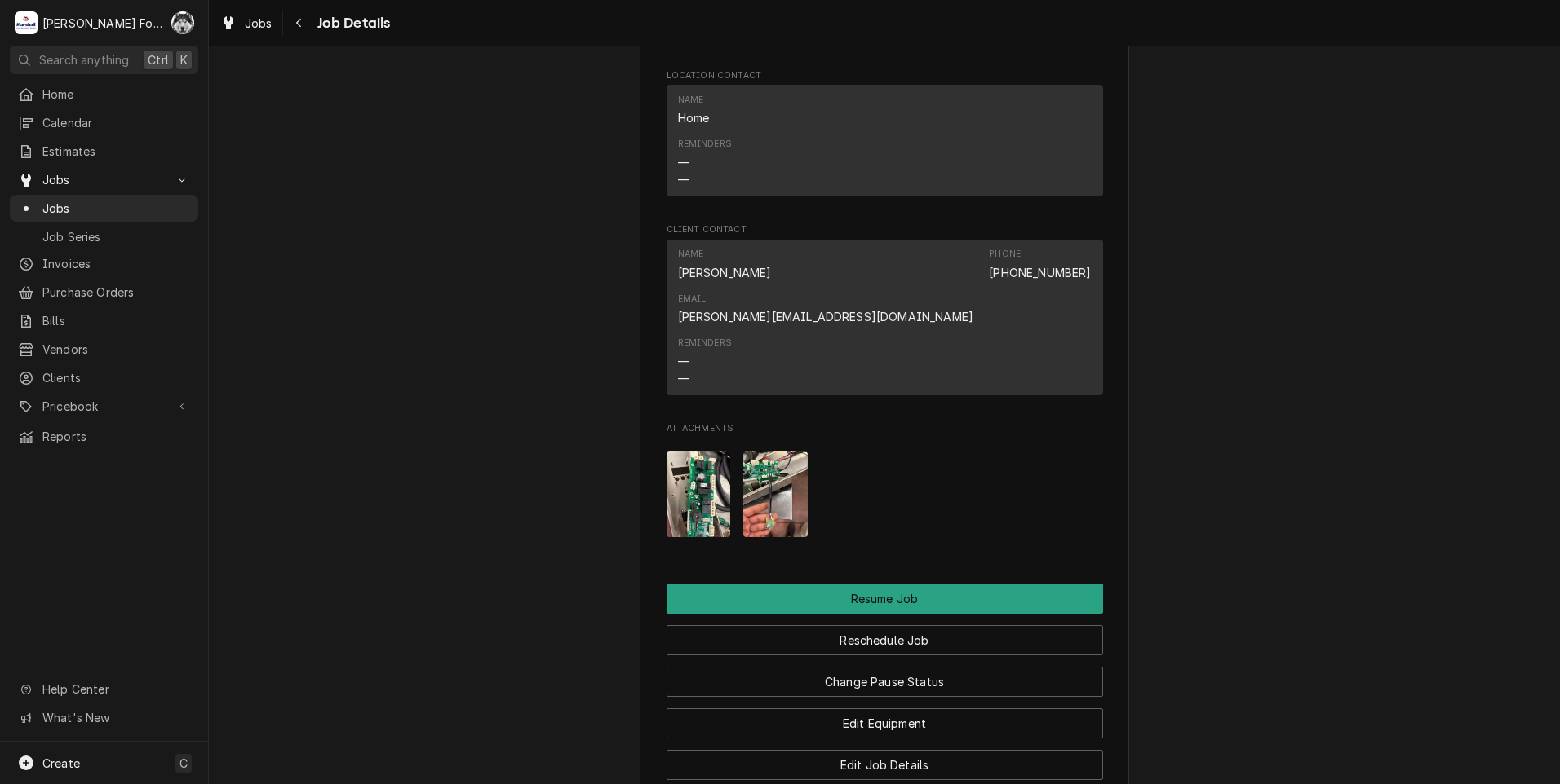
click at [764, 452] on img "Attachments" at bounding box center [775, 494] width 65 height 86
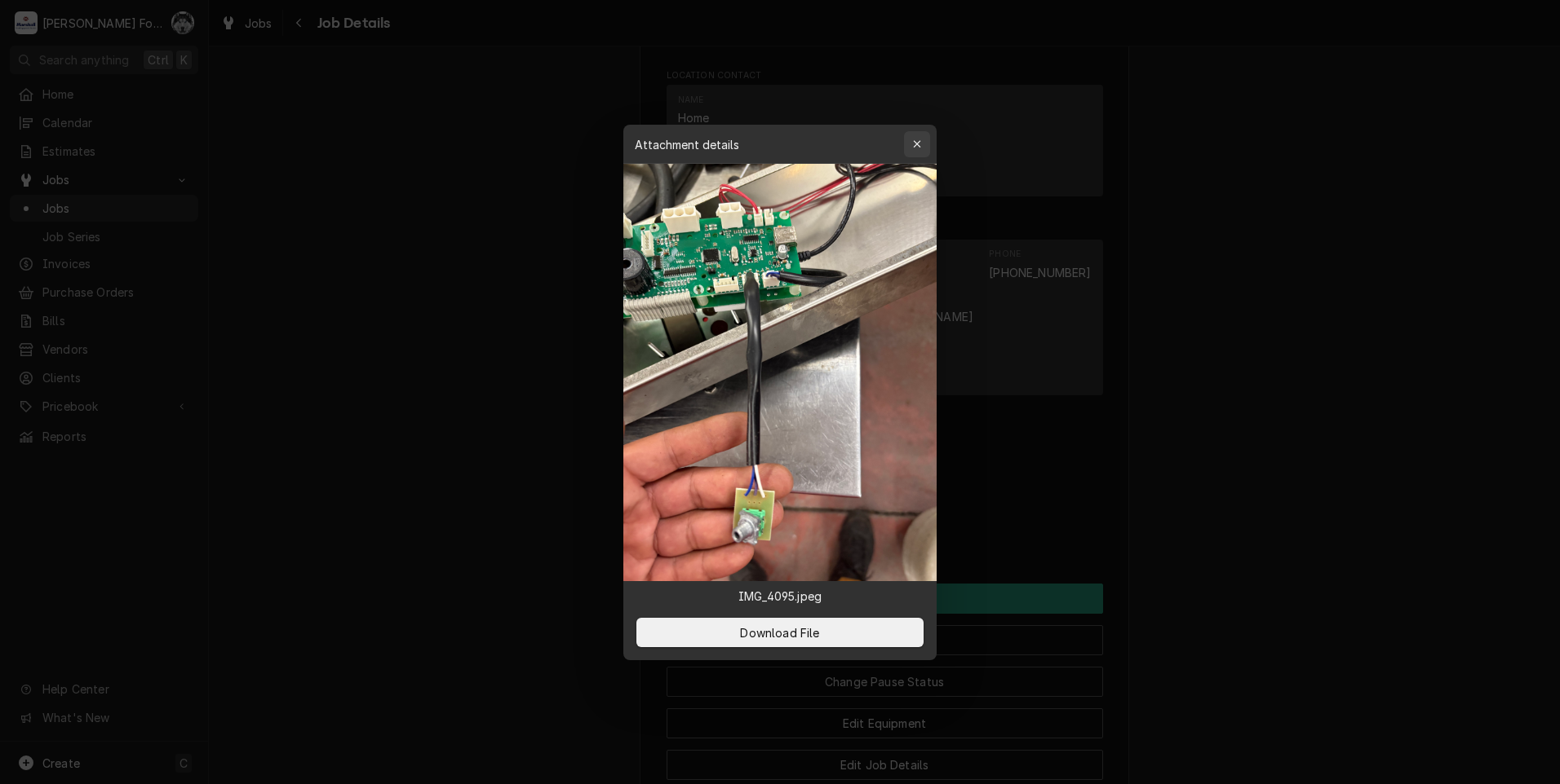
click at [921, 144] on icon "button" at bounding box center [917, 143] width 9 height 11
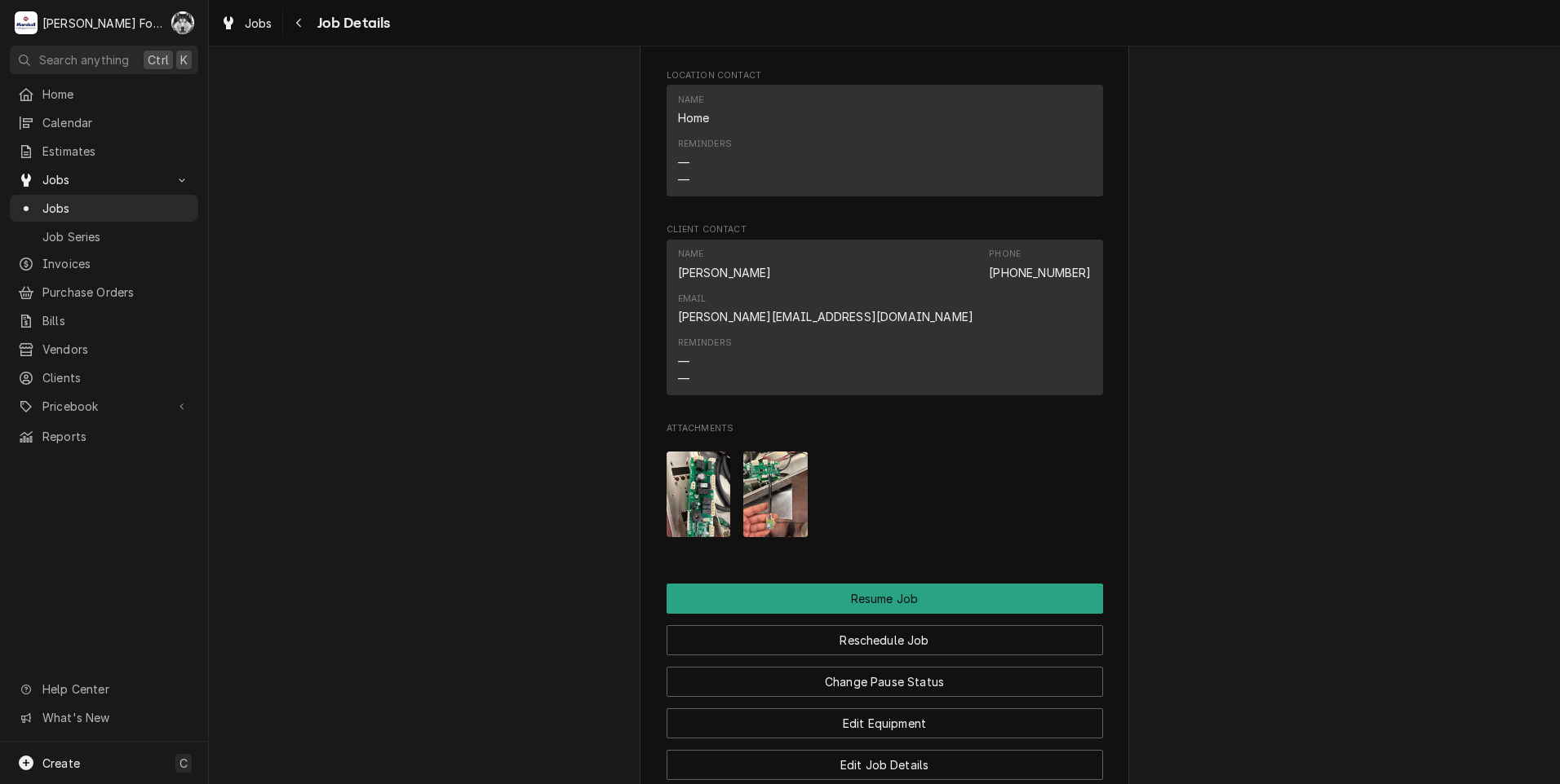
click at [703, 452] on img "Attachments" at bounding box center [698, 494] width 65 height 86
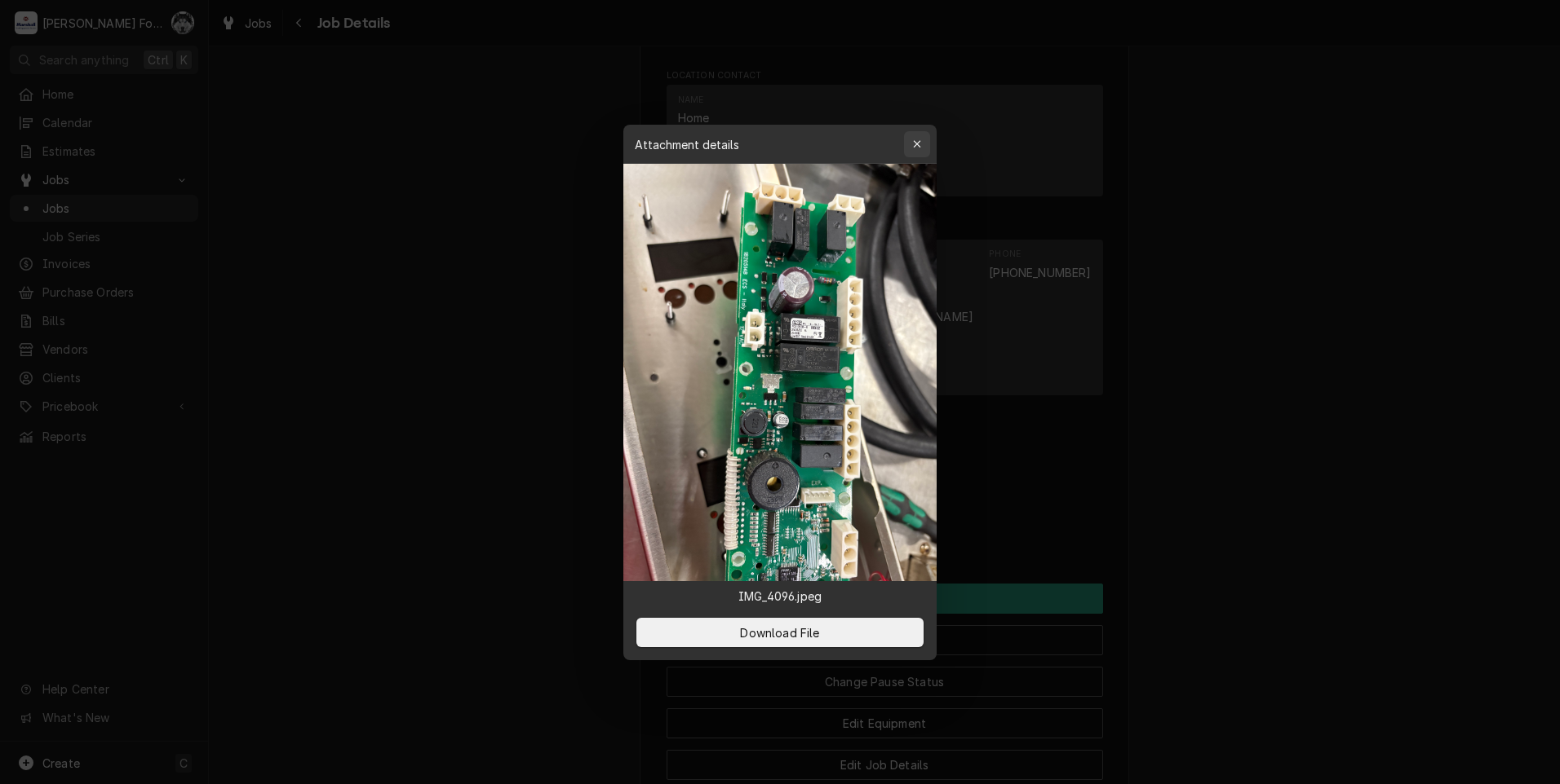
click at [914, 150] on div "button" at bounding box center [917, 144] width 16 height 16
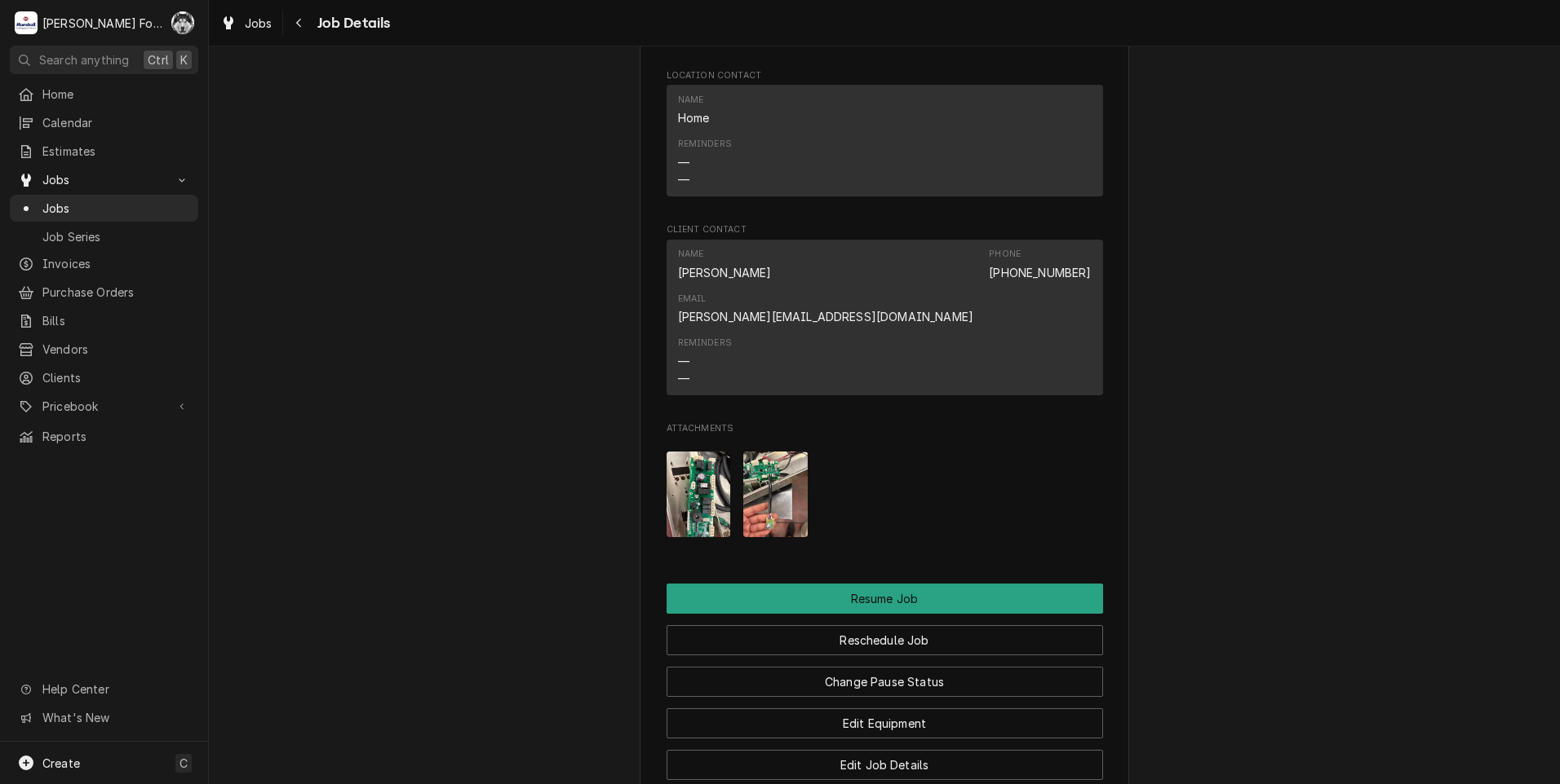
click at [694, 452] on img "Attachments" at bounding box center [698, 494] width 65 height 86
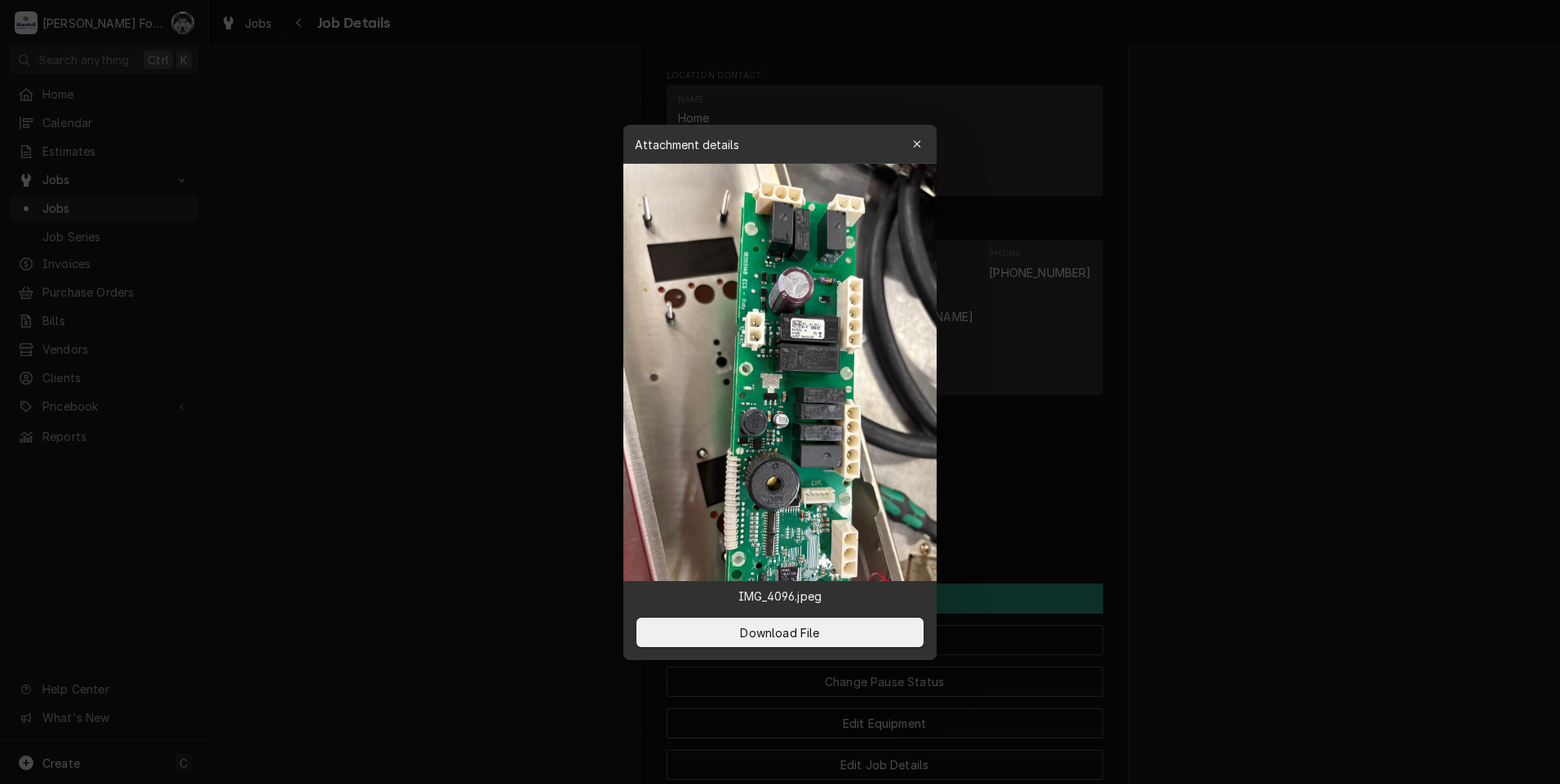
drag, startPoint x: 1467, startPoint y: 281, endPoint x: 1417, endPoint y: 278, distance: 50.1
click at [1462, 280] on div at bounding box center [780, 392] width 1560 height 784
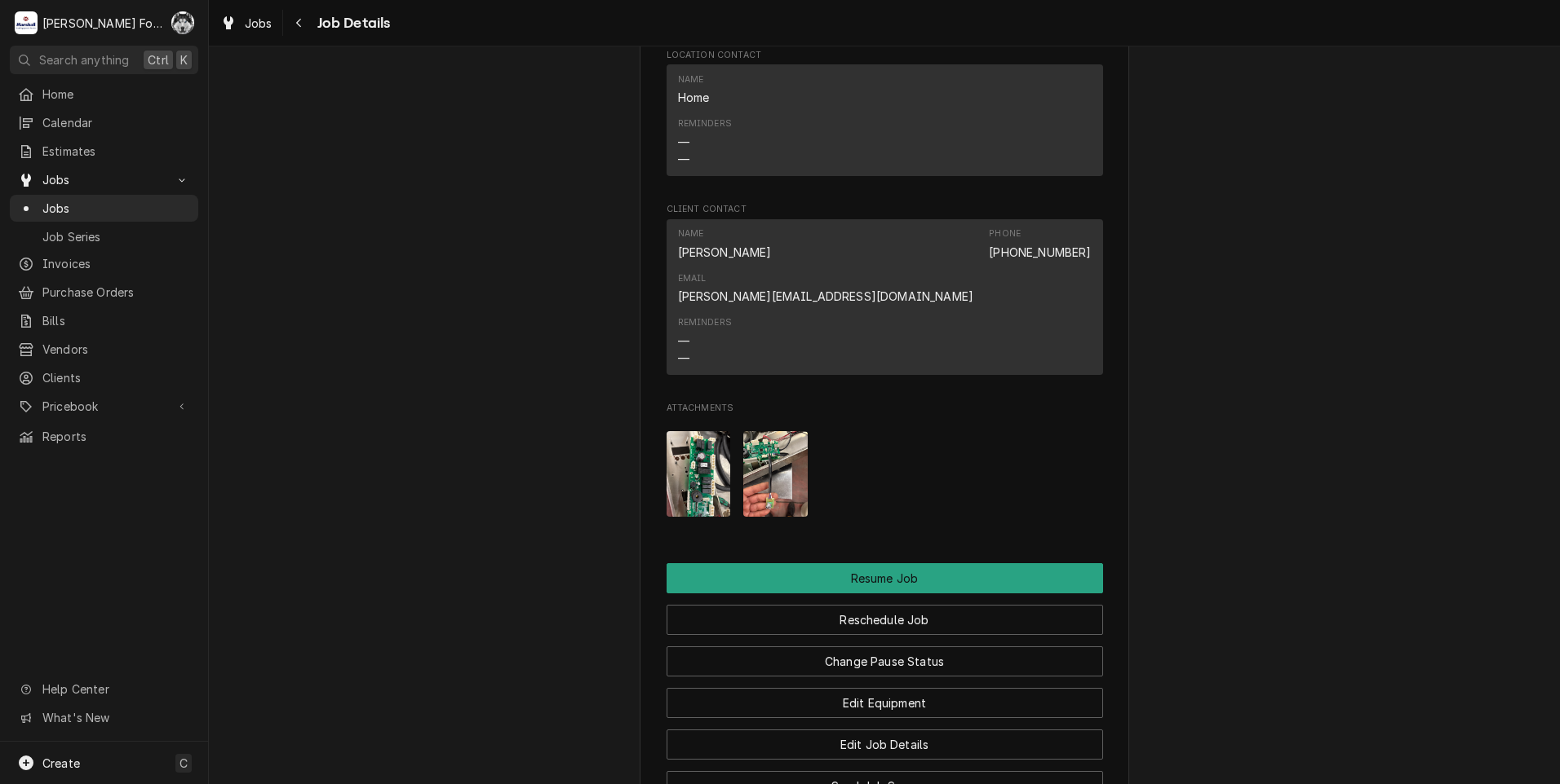
scroll to position [1866, 0]
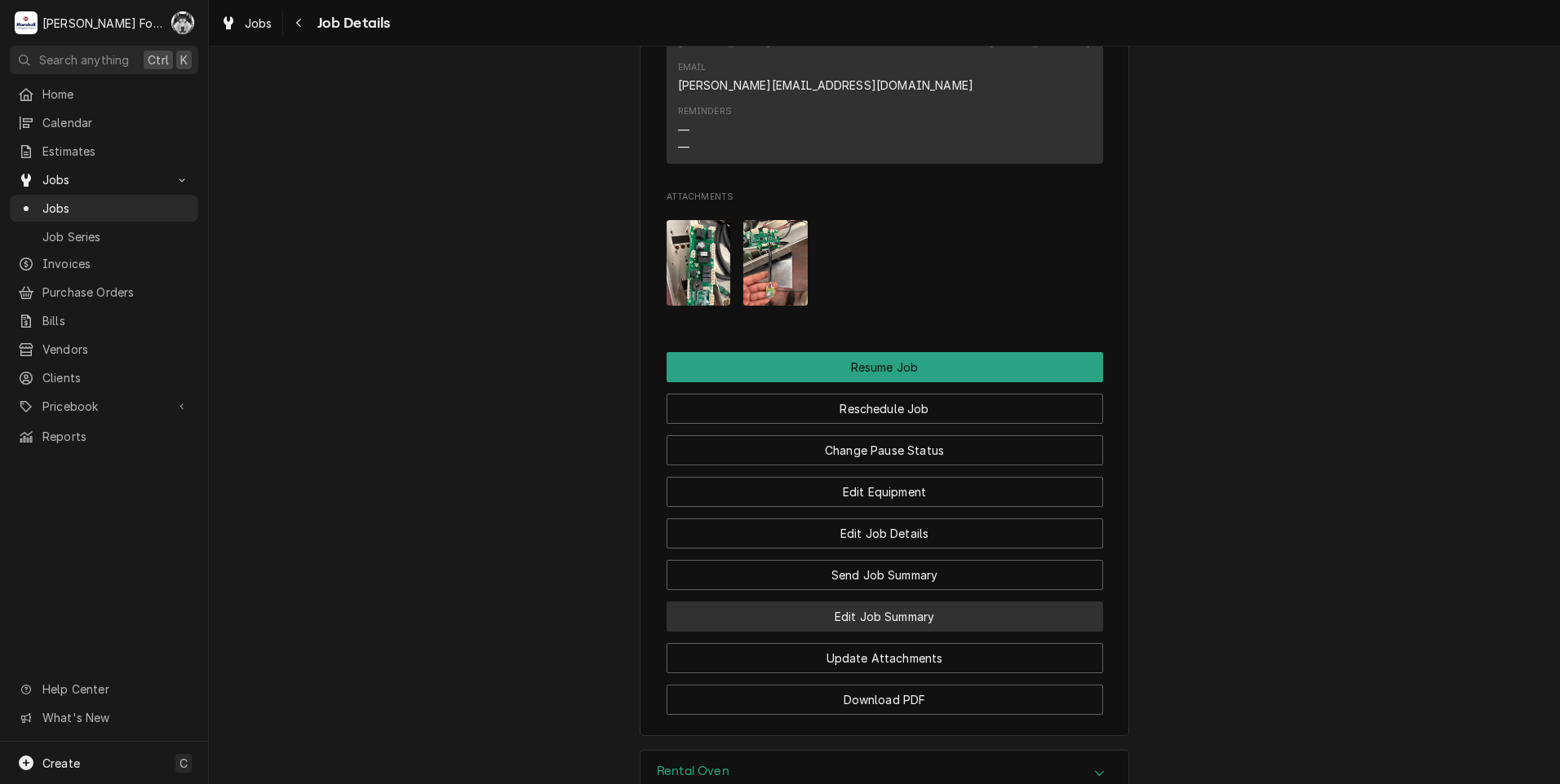
click at [889, 602] on button "Edit Job Summary" at bounding box center [884, 617] width 436 height 30
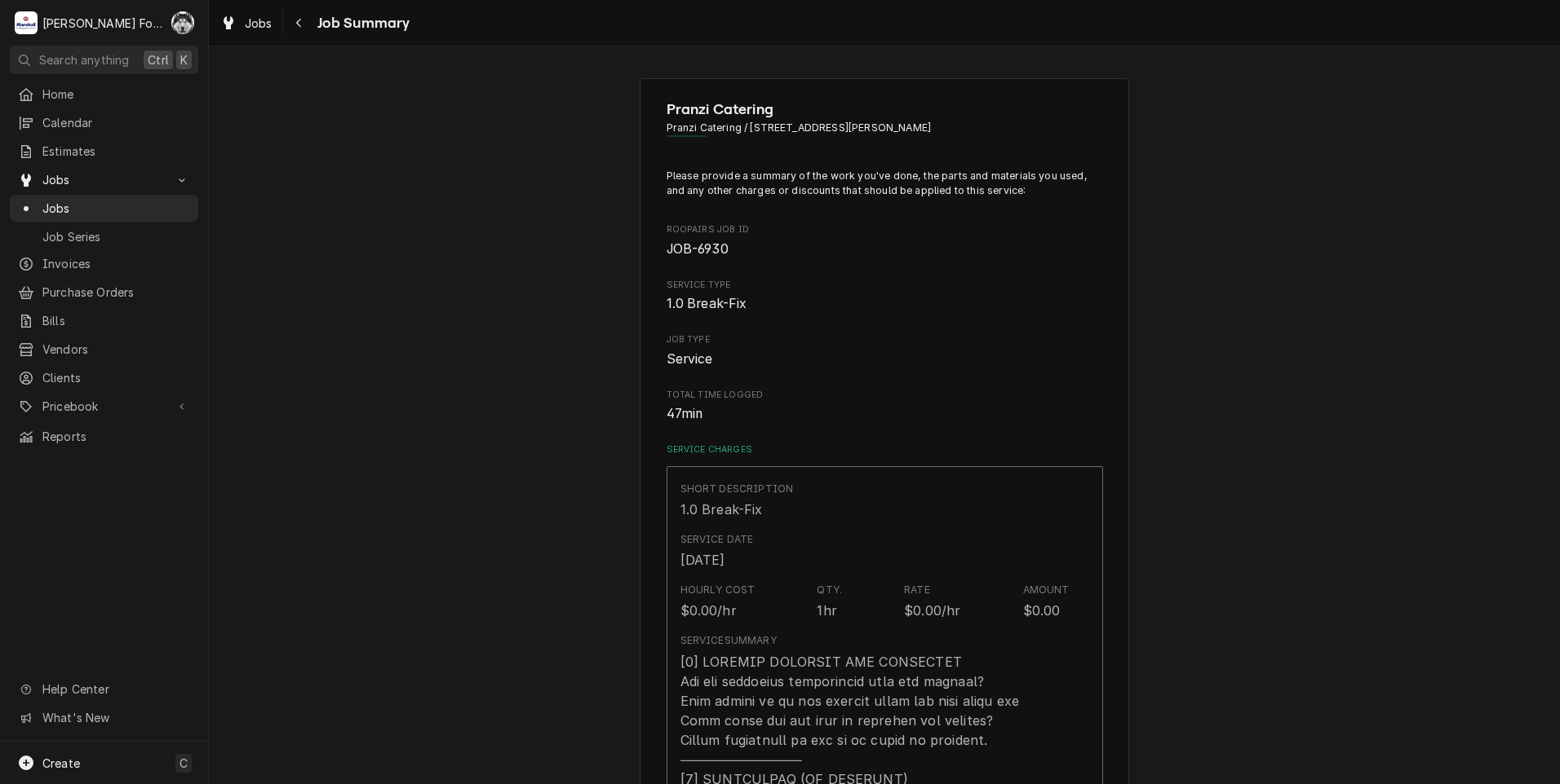
type textarea "x"
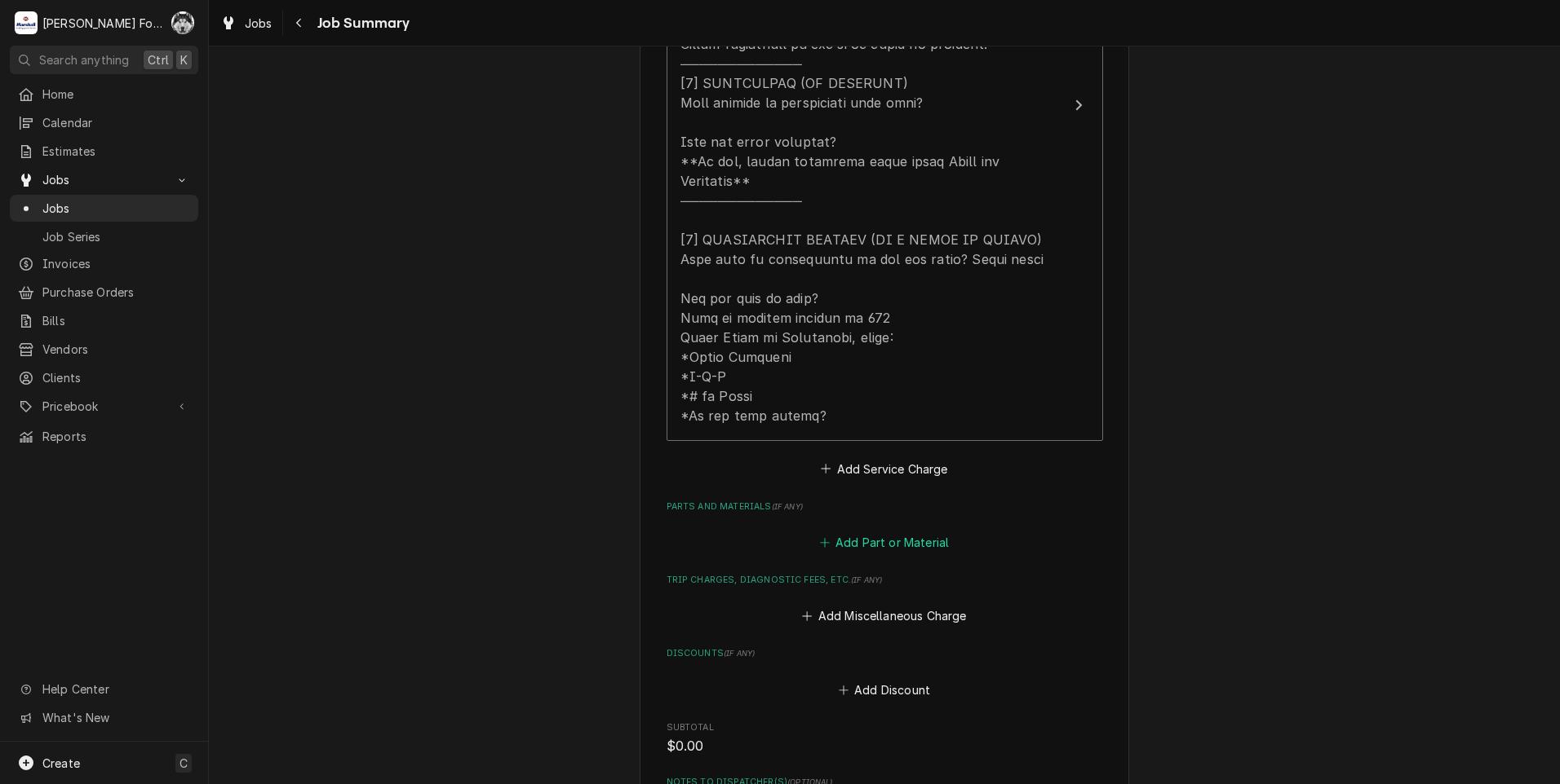
scroll to position [733, 0]
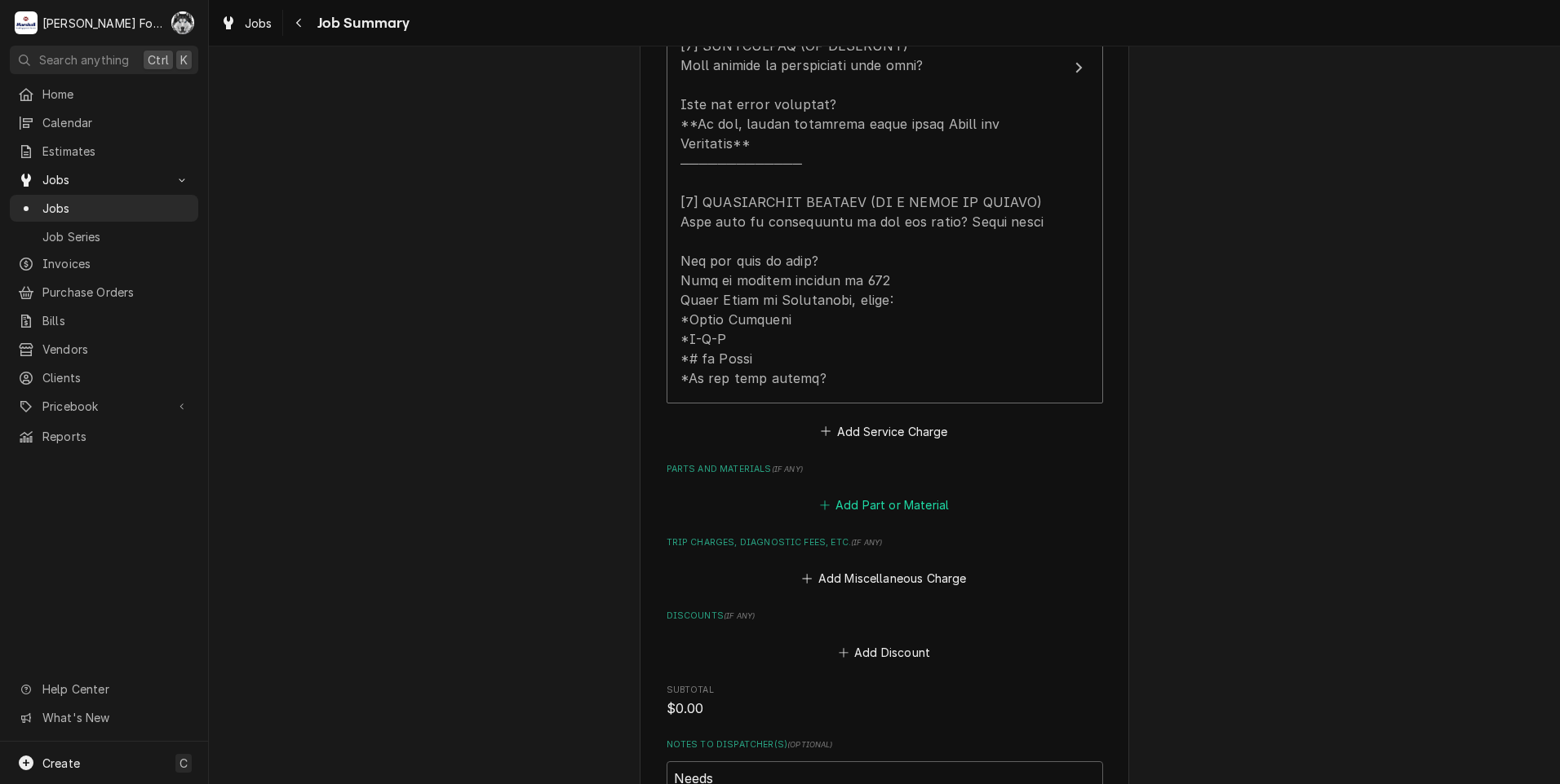
click at [870, 494] on button "Add Part or Material" at bounding box center [883, 505] width 134 height 23
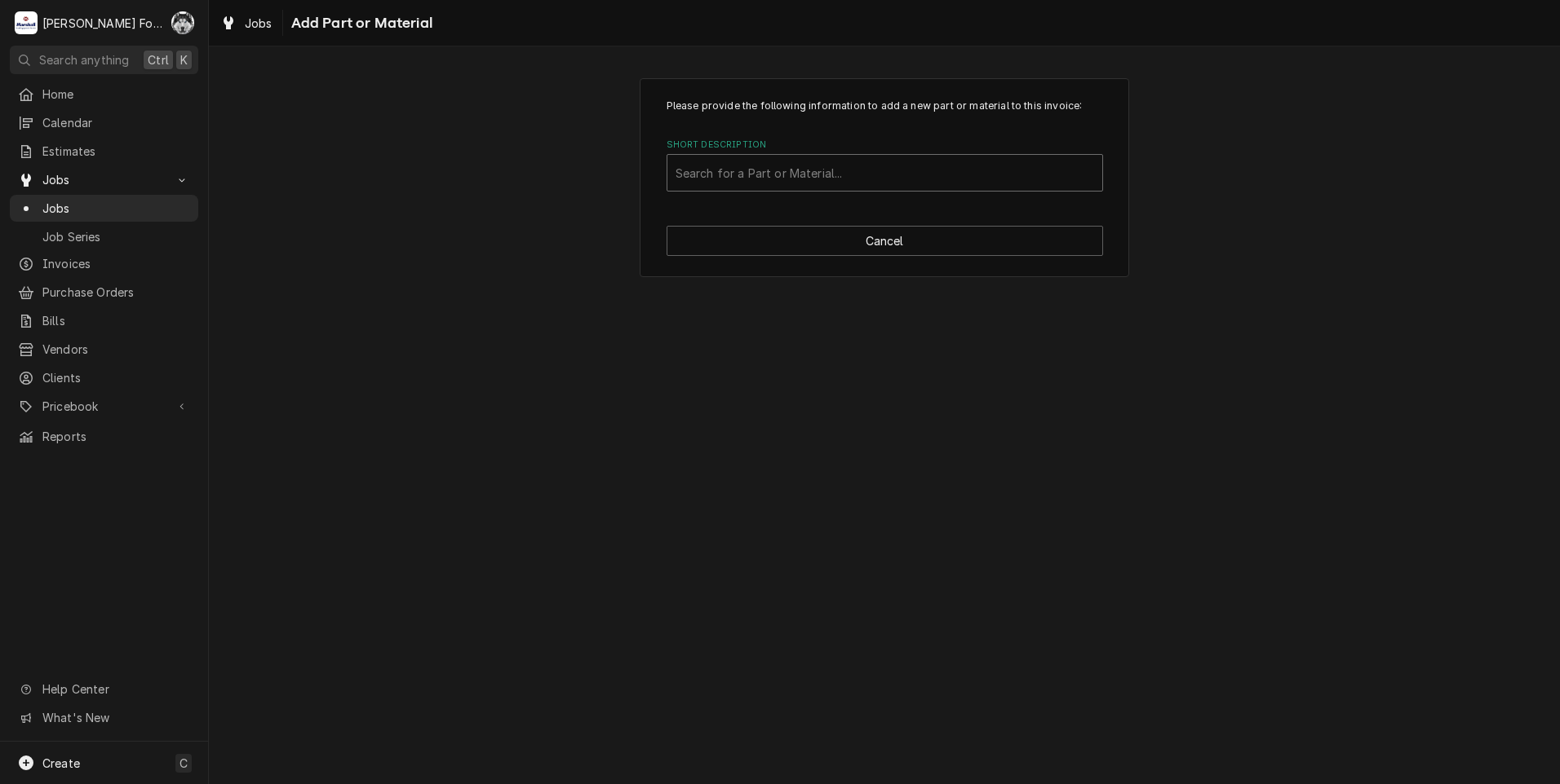
click at [806, 172] on div "Short Description" at bounding box center [884, 172] width 418 height 29
type input "m234450"
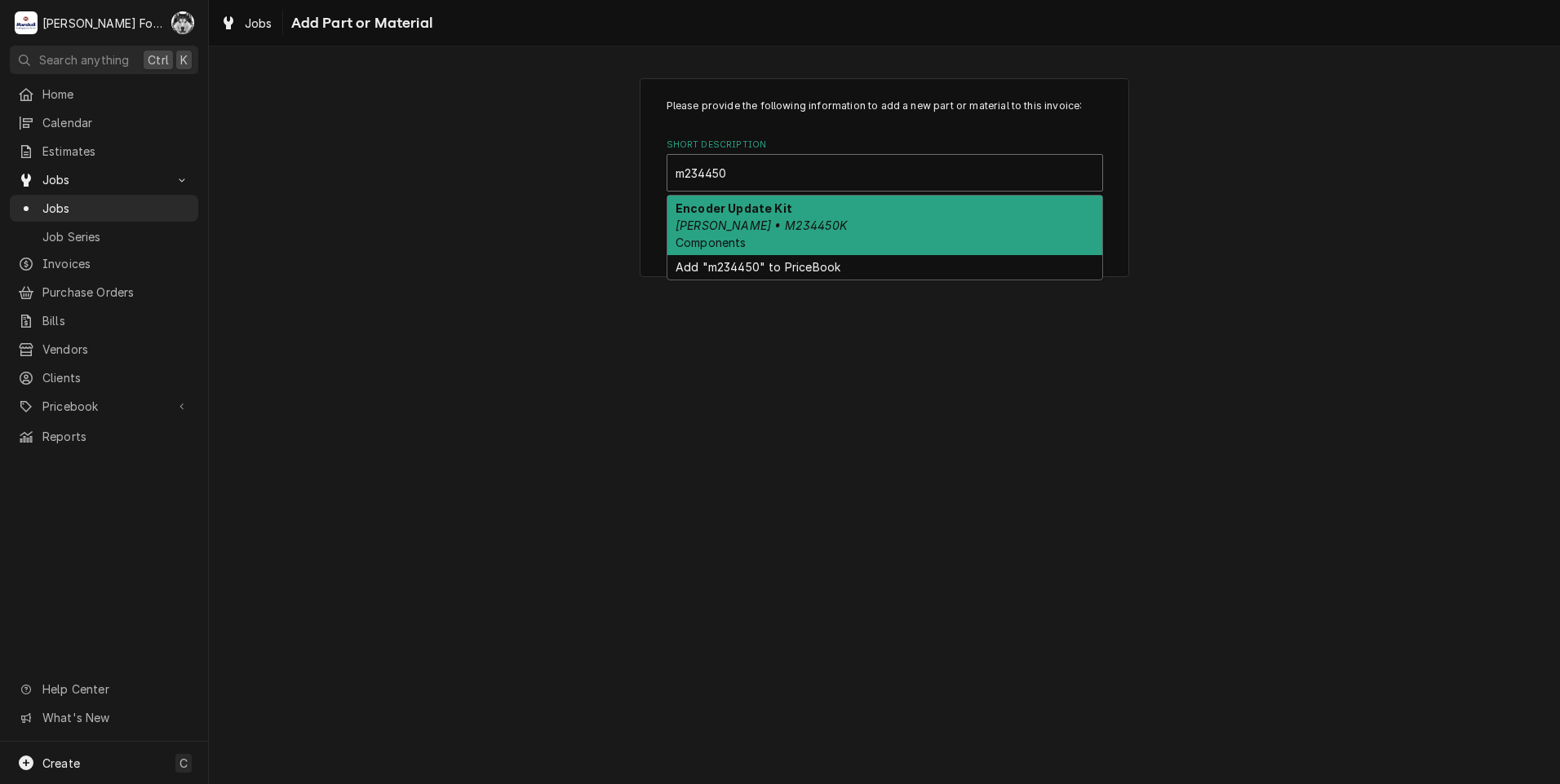
click at [786, 236] on div "Encoder Update [PERSON_NAME] • M234450K Components" at bounding box center [884, 226] width 435 height 60
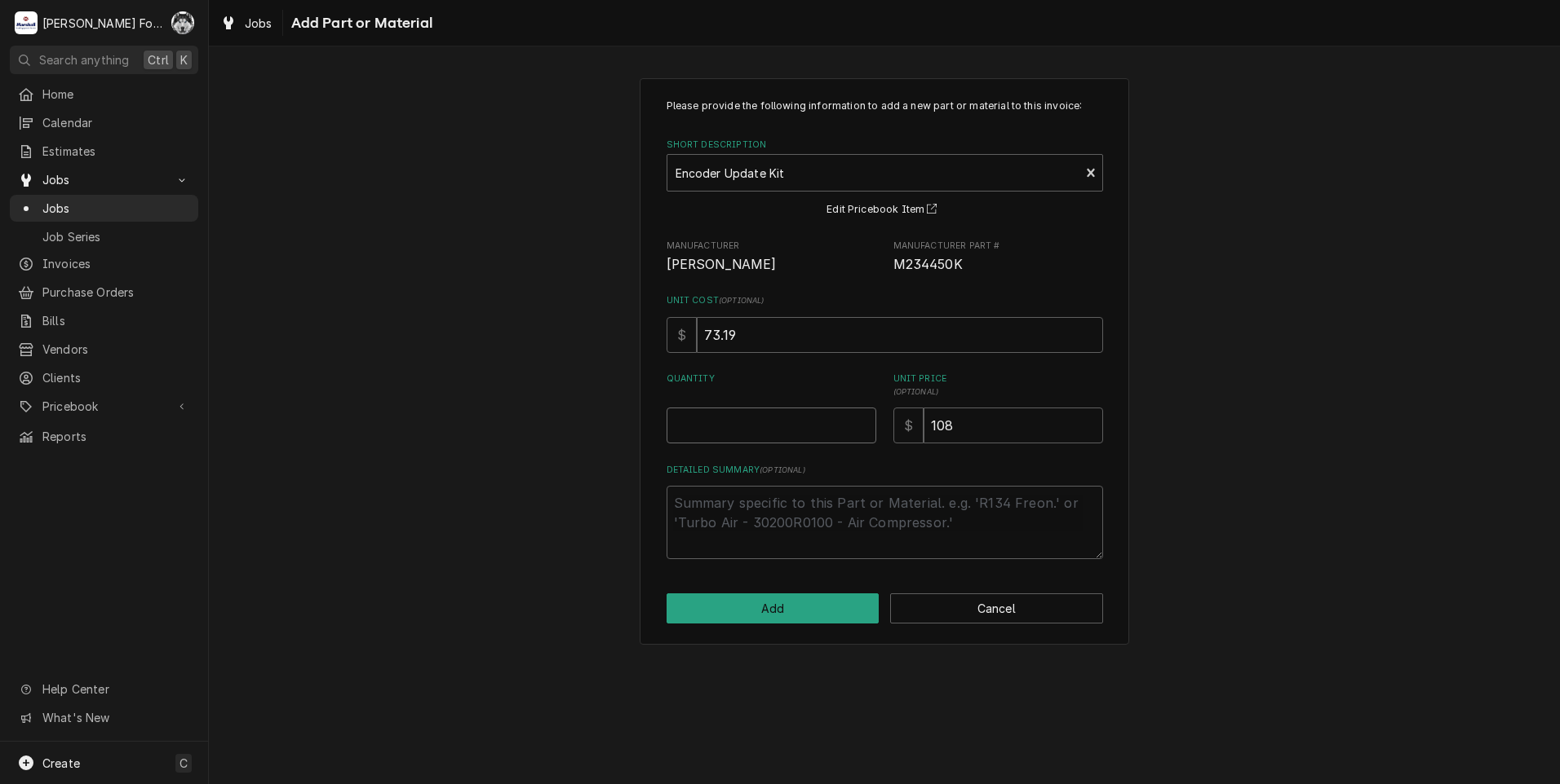
type textarea "x"
type input "0.5"
click at [859, 420] on input "0.5" at bounding box center [771, 426] width 210 height 36
type textarea "x"
type input "1"
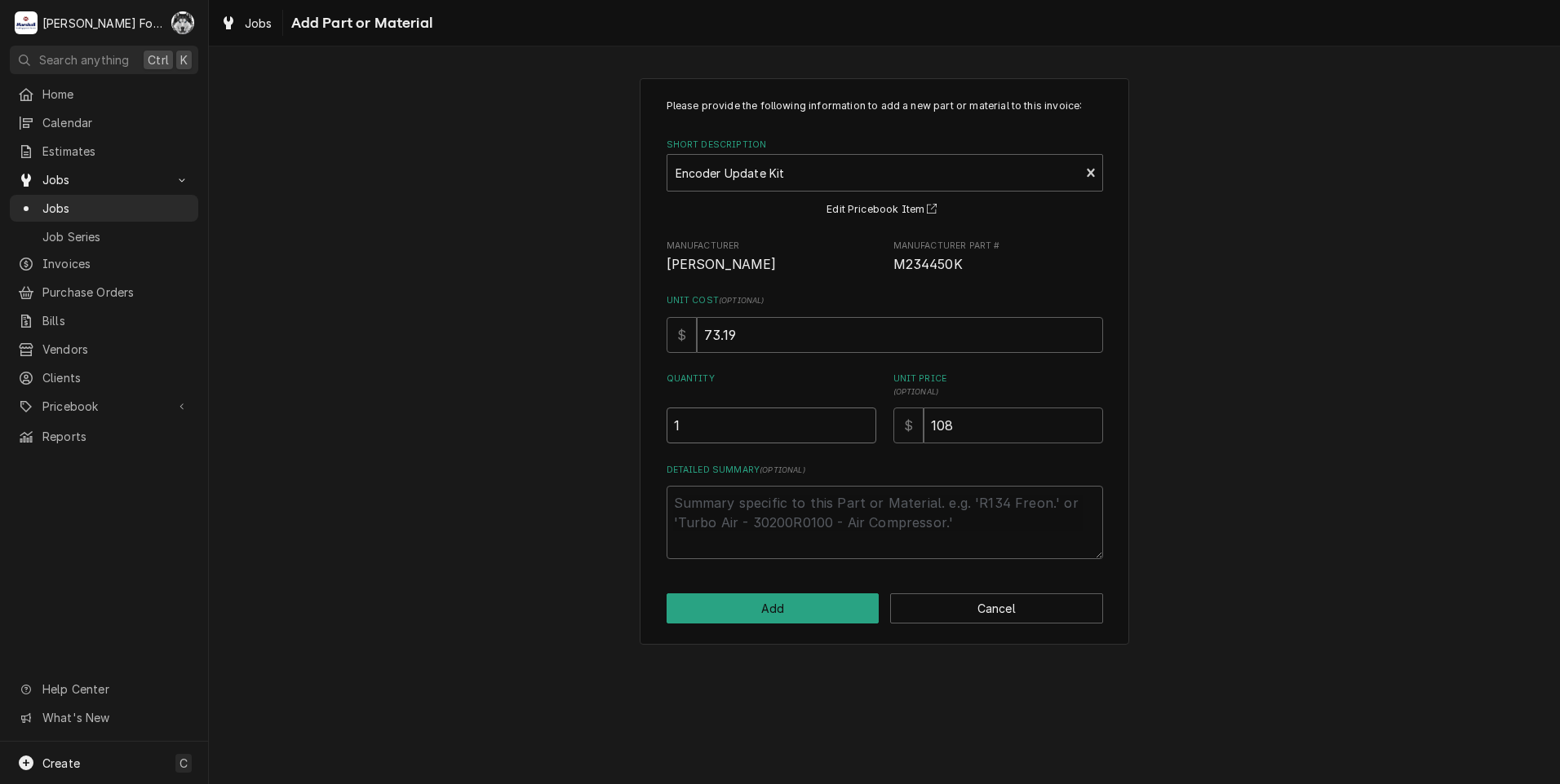
click at [859, 420] on input "1" at bounding box center [771, 426] width 210 height 36
click at [728, 612] on button "Add" at bounding box center [773, 609] width 213 height 30
type textarea "x"
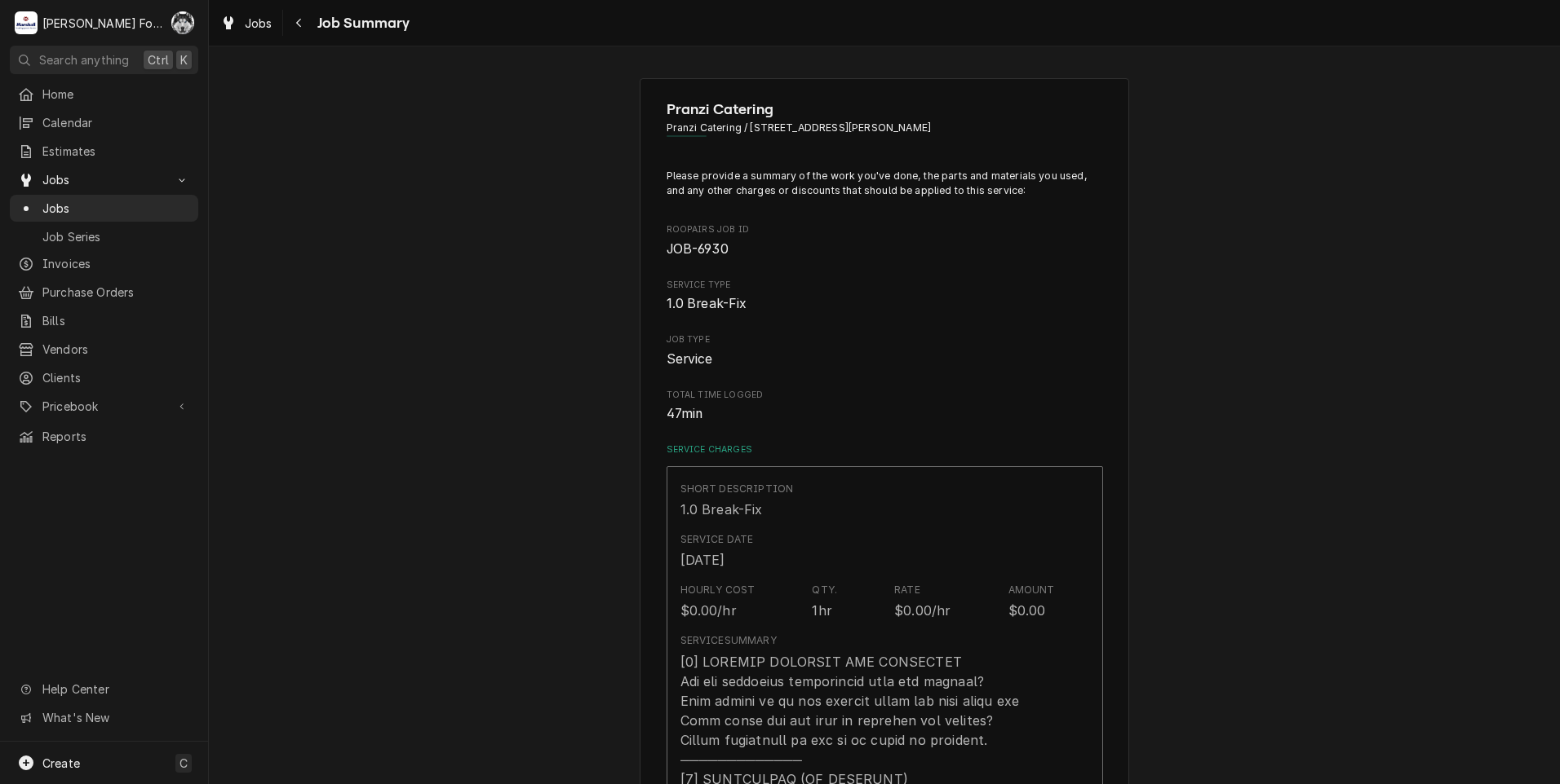
scroll to position [733, 0]
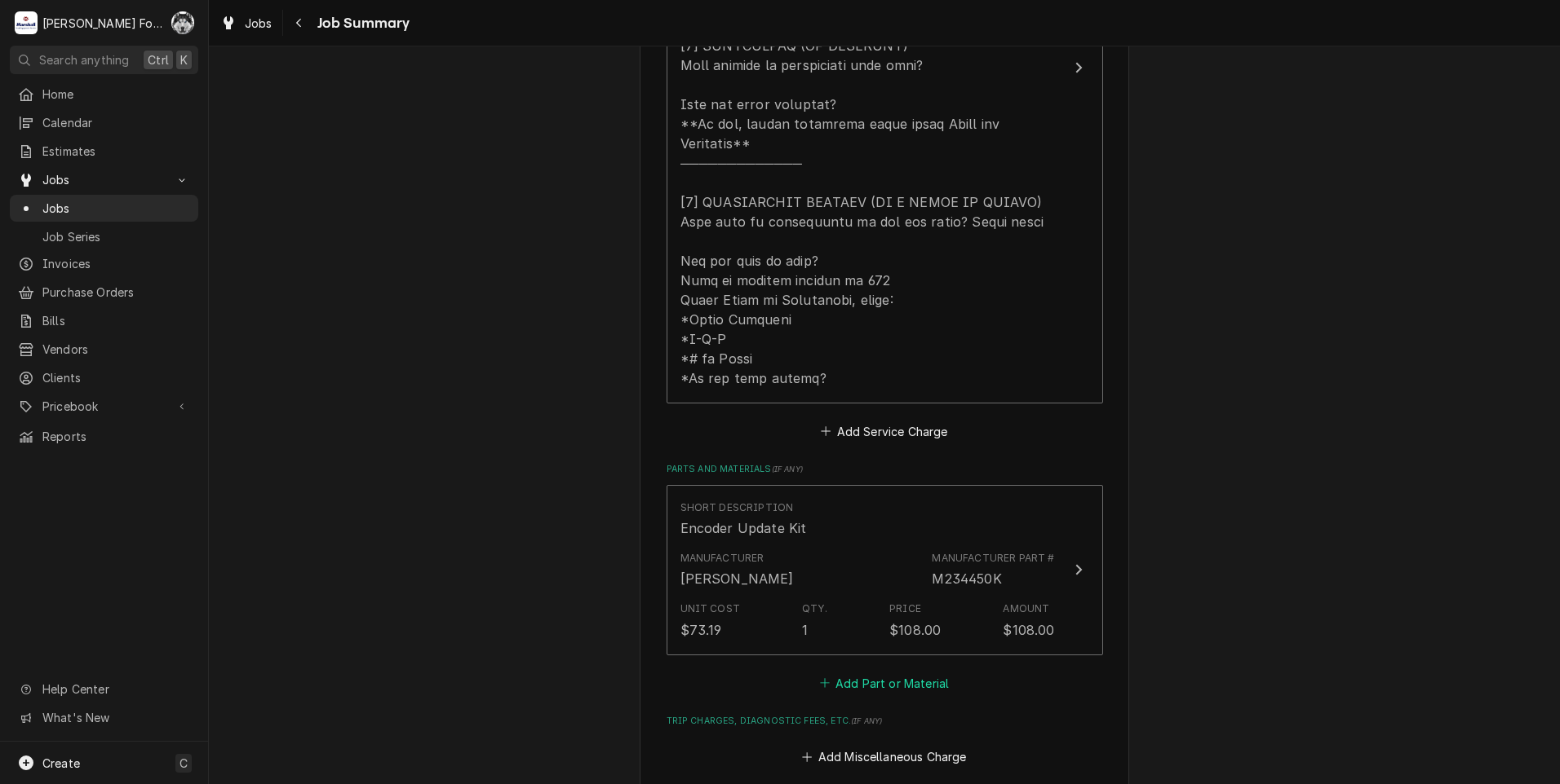
click at [879, 672] on button "Add Part or Material" at bounding box center [883, 683] width 134 height 23
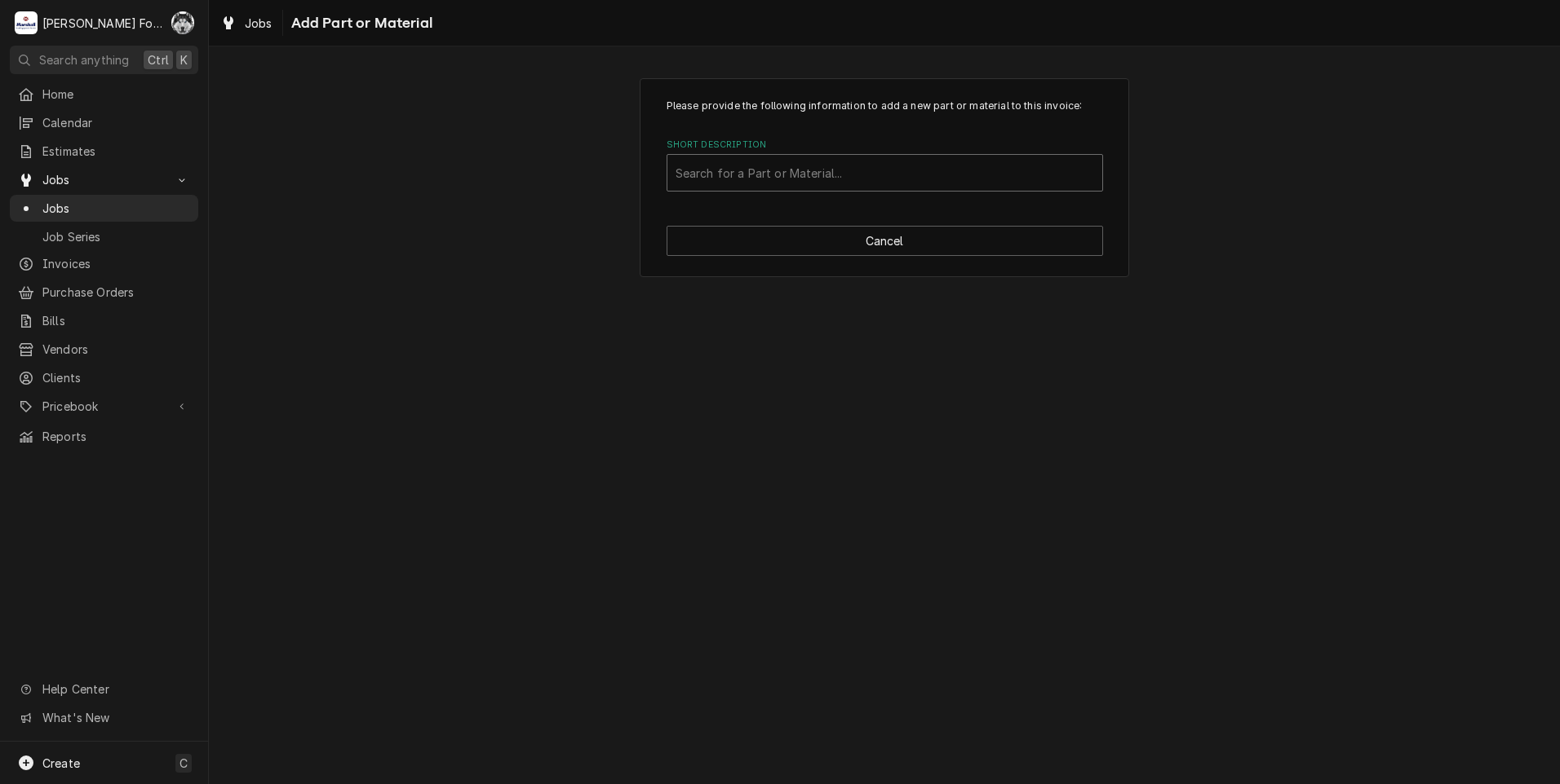
click at [868, 181] on div "Short Description" at bounding box center [884, 172] width 418 height 29
type input "ssdt"
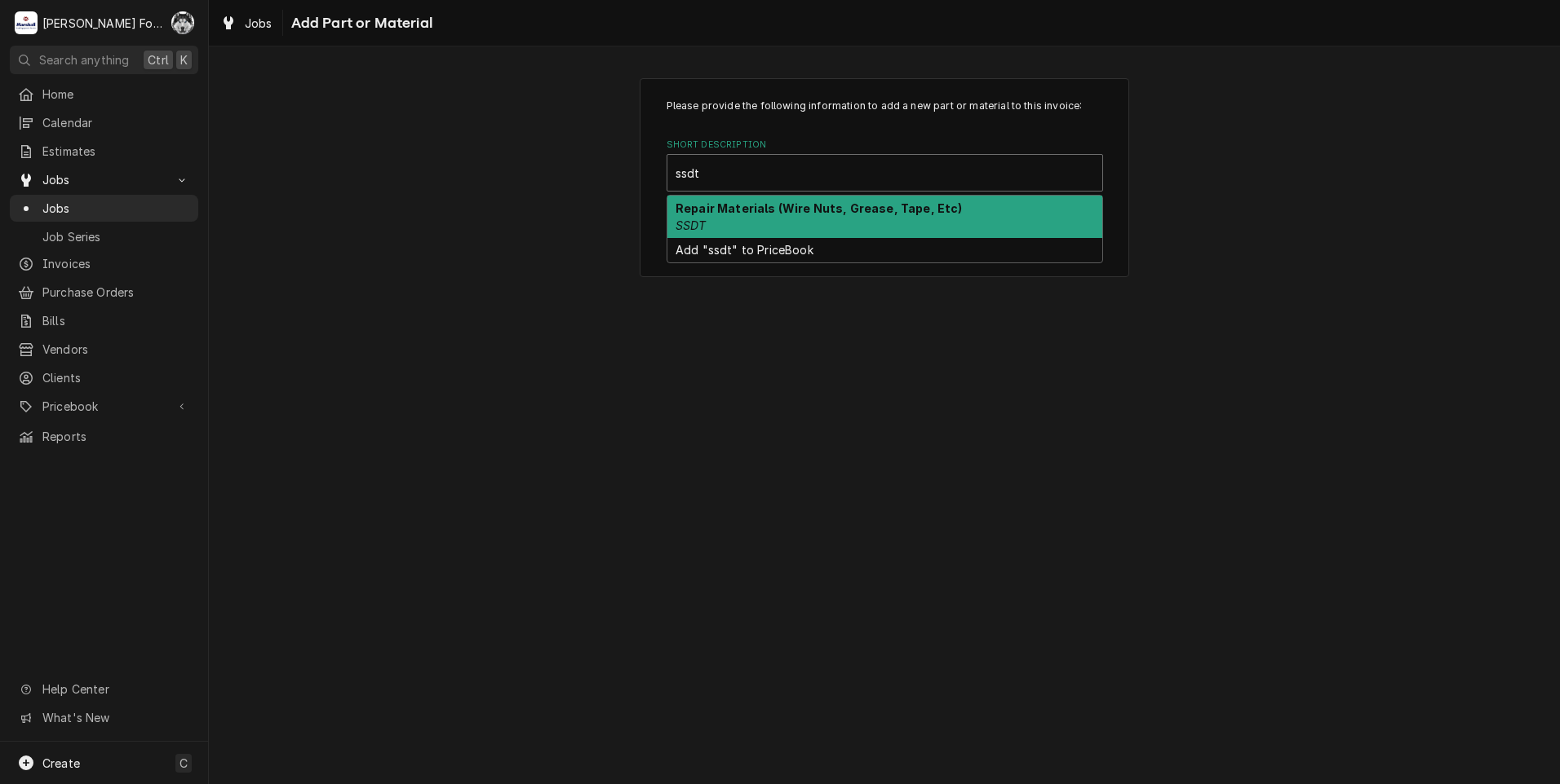
click at [802, 214] on strong "Repair Materials (Wire Nuts, Grease, Tape, Etc)" at bounding box center [818, 208] width 287 height 14
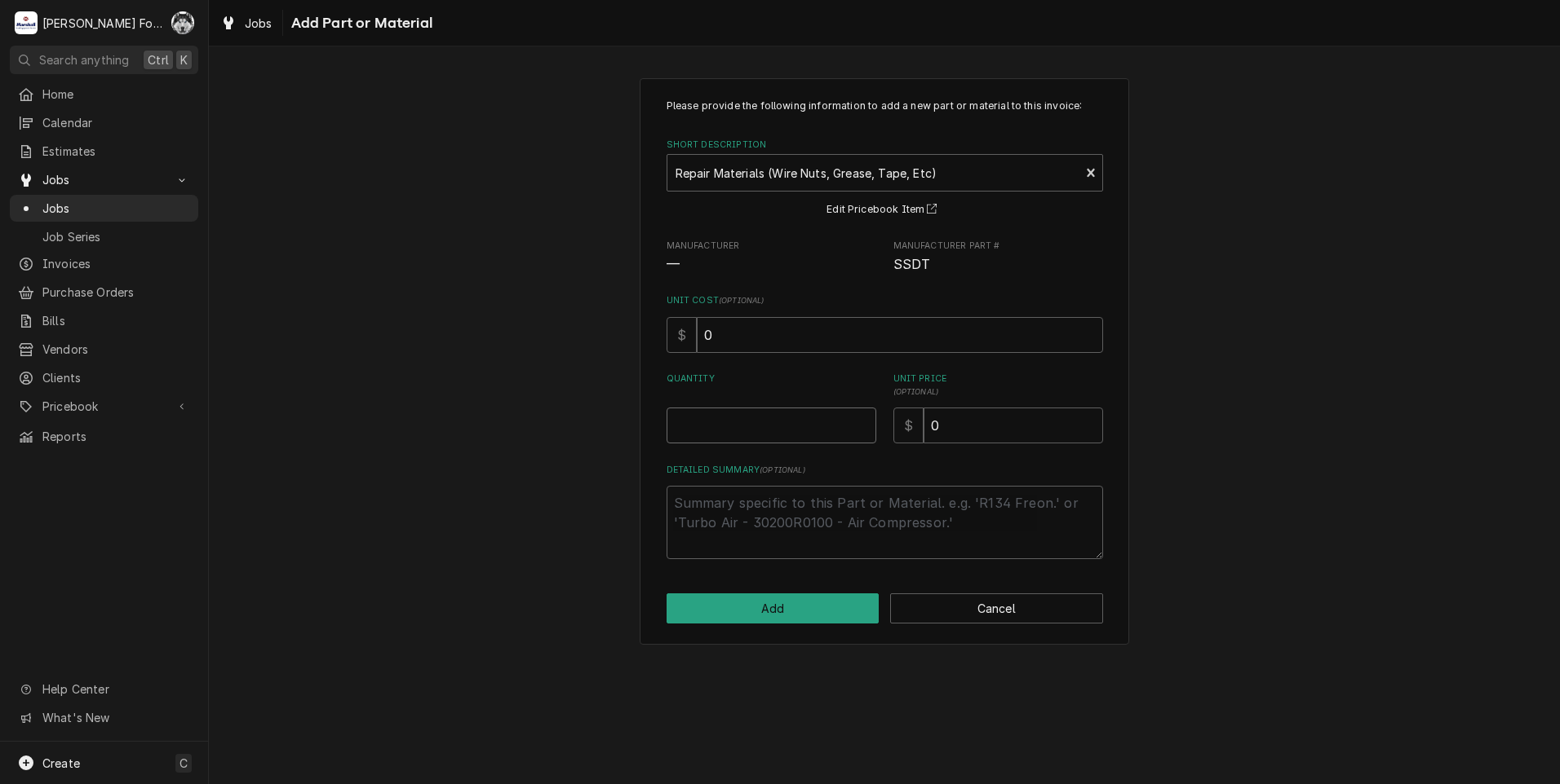
type textarea "x"
type input "0.5"
click at [861, 419] on input "0.5" at bounding box center [771, 426] width 210 height 36
type textarea "x"
type input "1"
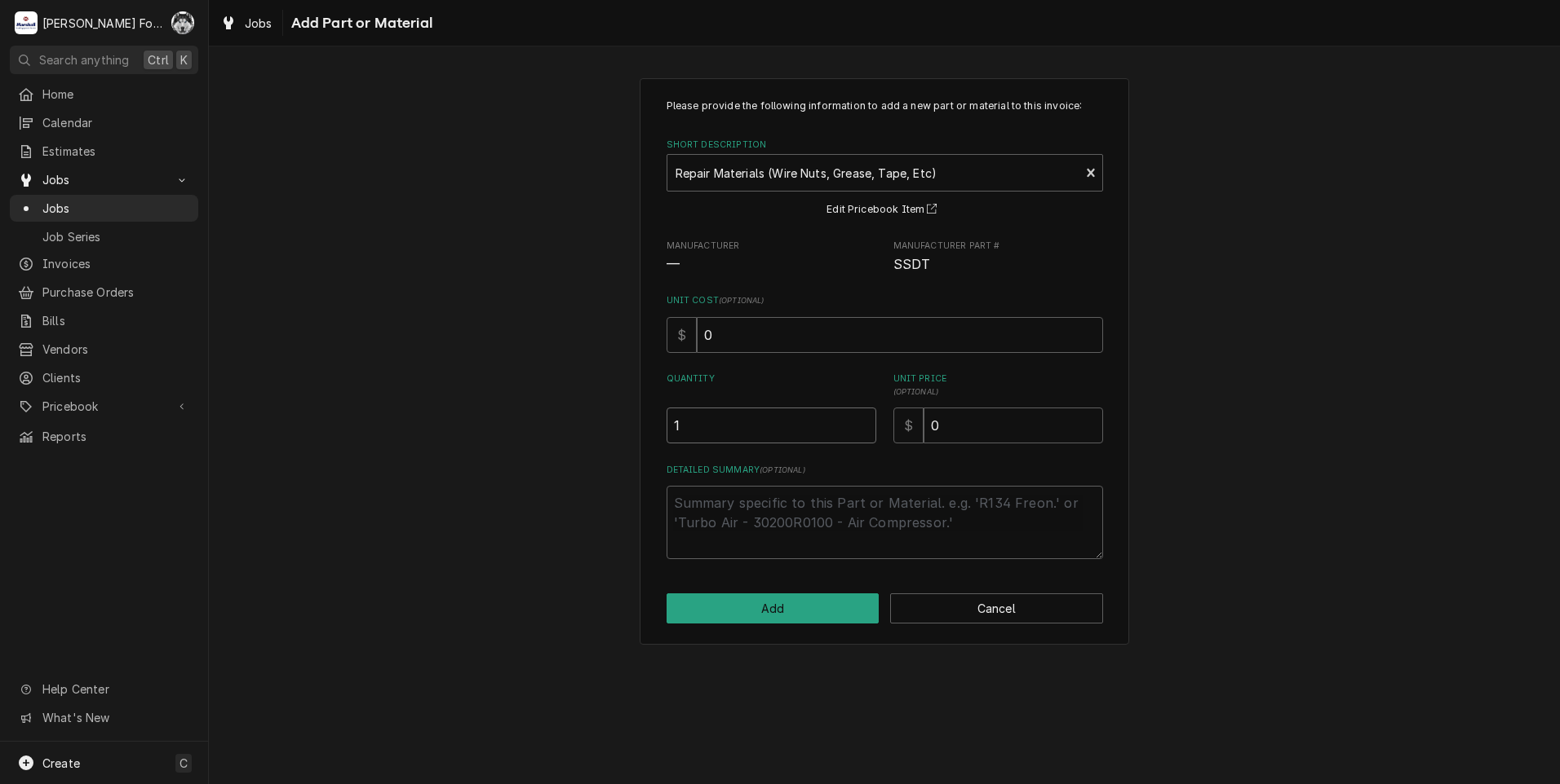
click at [861, 419] on input "1" at bounding box center [771, 426] width 210 height 36
drag, startPoint x: 974, startPoint y: 425, endPoint x: 786, endPoint y: 445, distance: 189.1
click at [807, 463] on div "Please provide the following information to add a new part or material to this …" at bounding box center [884, 328] width 436 height 461
type textarea "x"
type input "4"
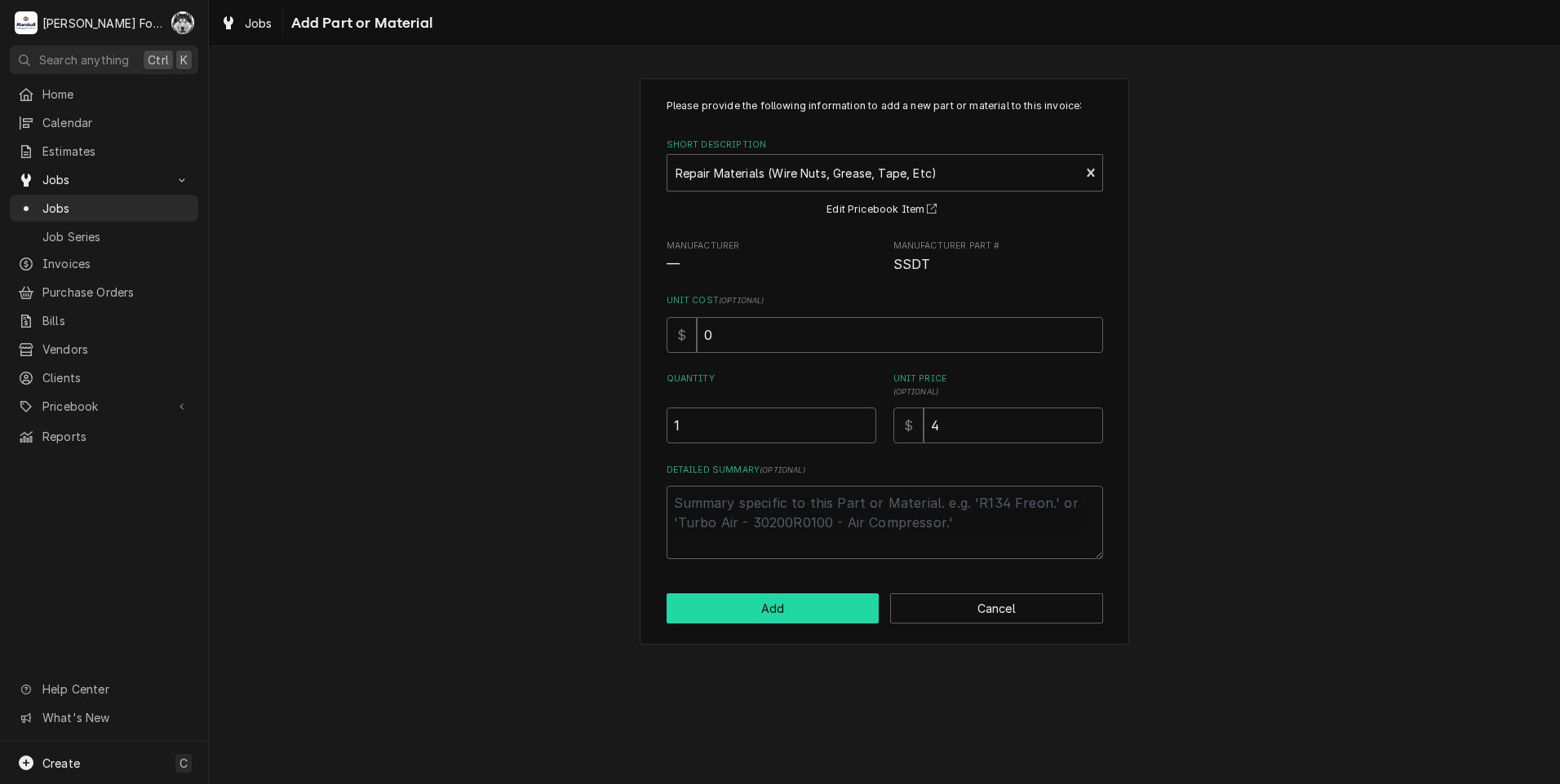
click at [771, 602] on button "Add" at bounding box center [773, 609] width 213 height 30
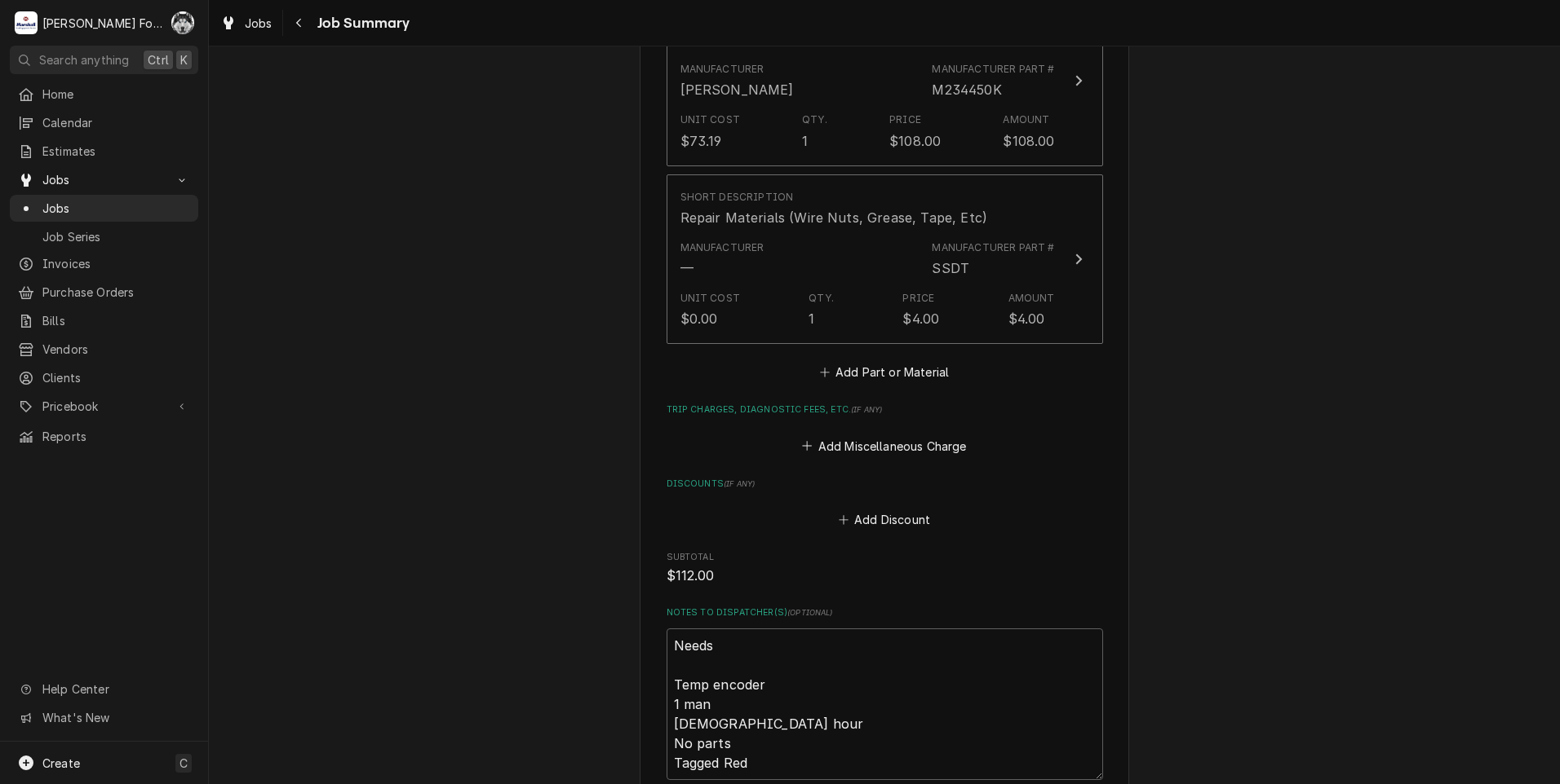
scroll to position [1625, 0]
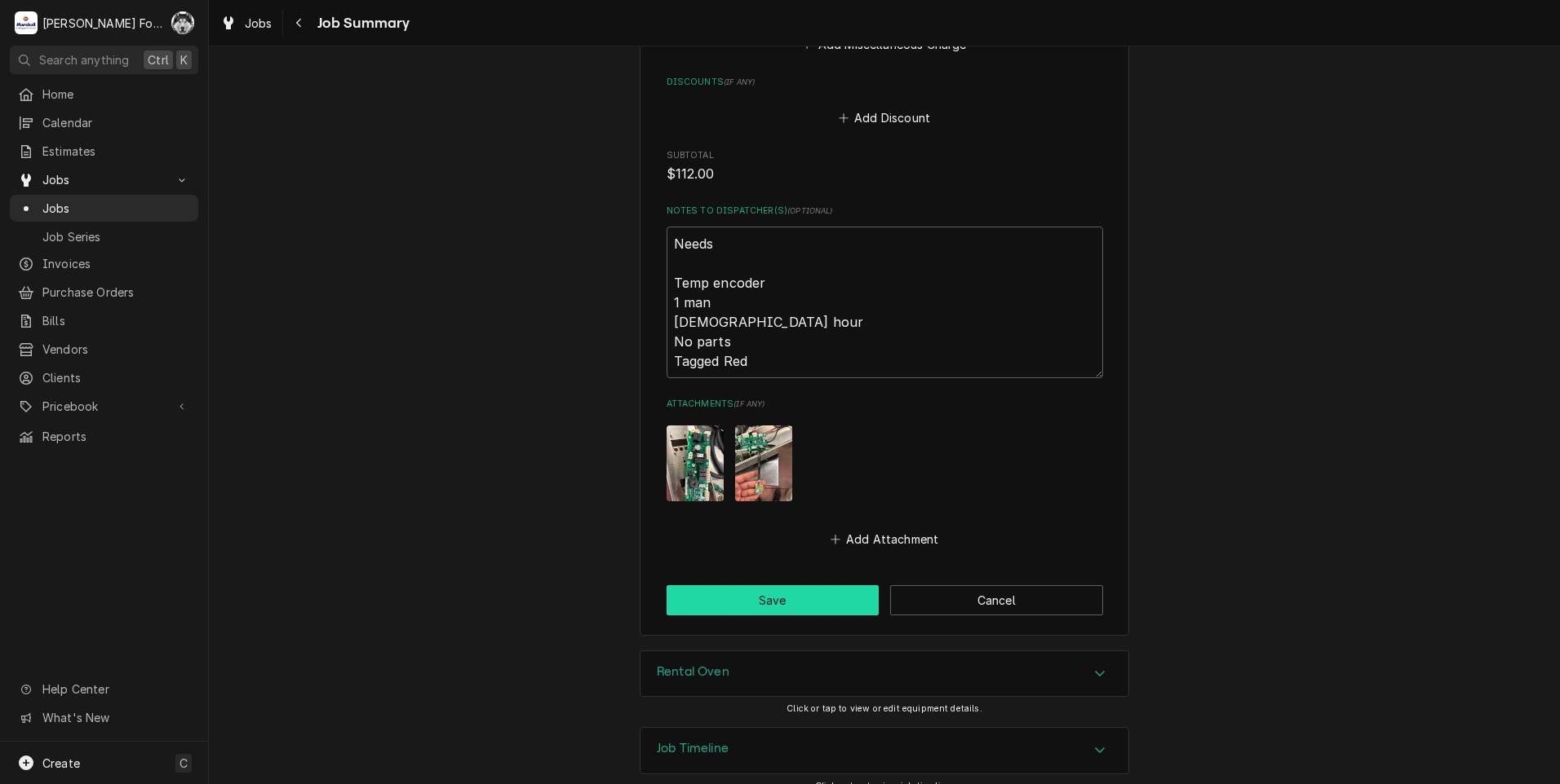
click at [743, 585] on button "Save" at bounding box center [773, 600] width 213 height 30
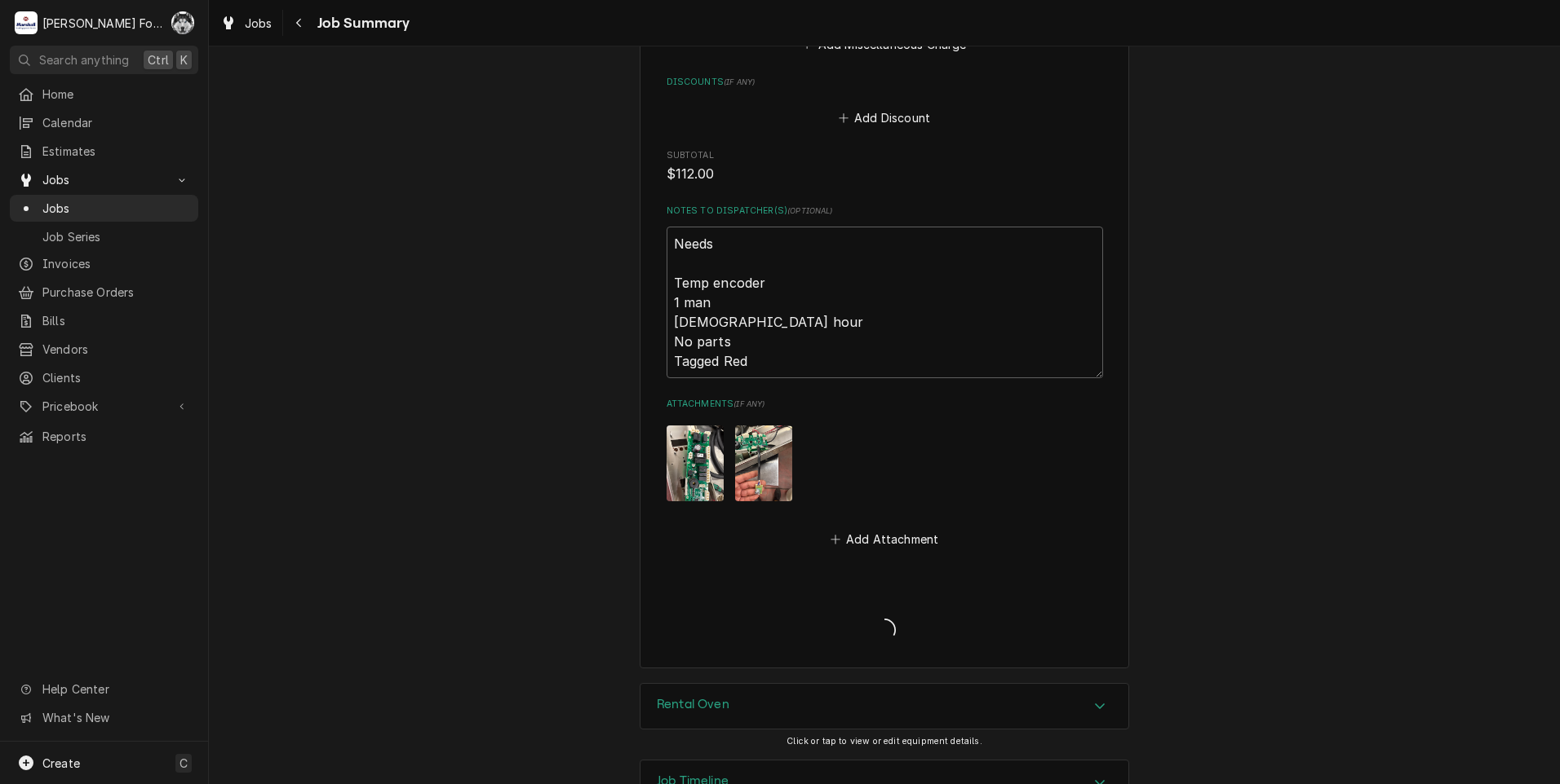
type textarea "x"
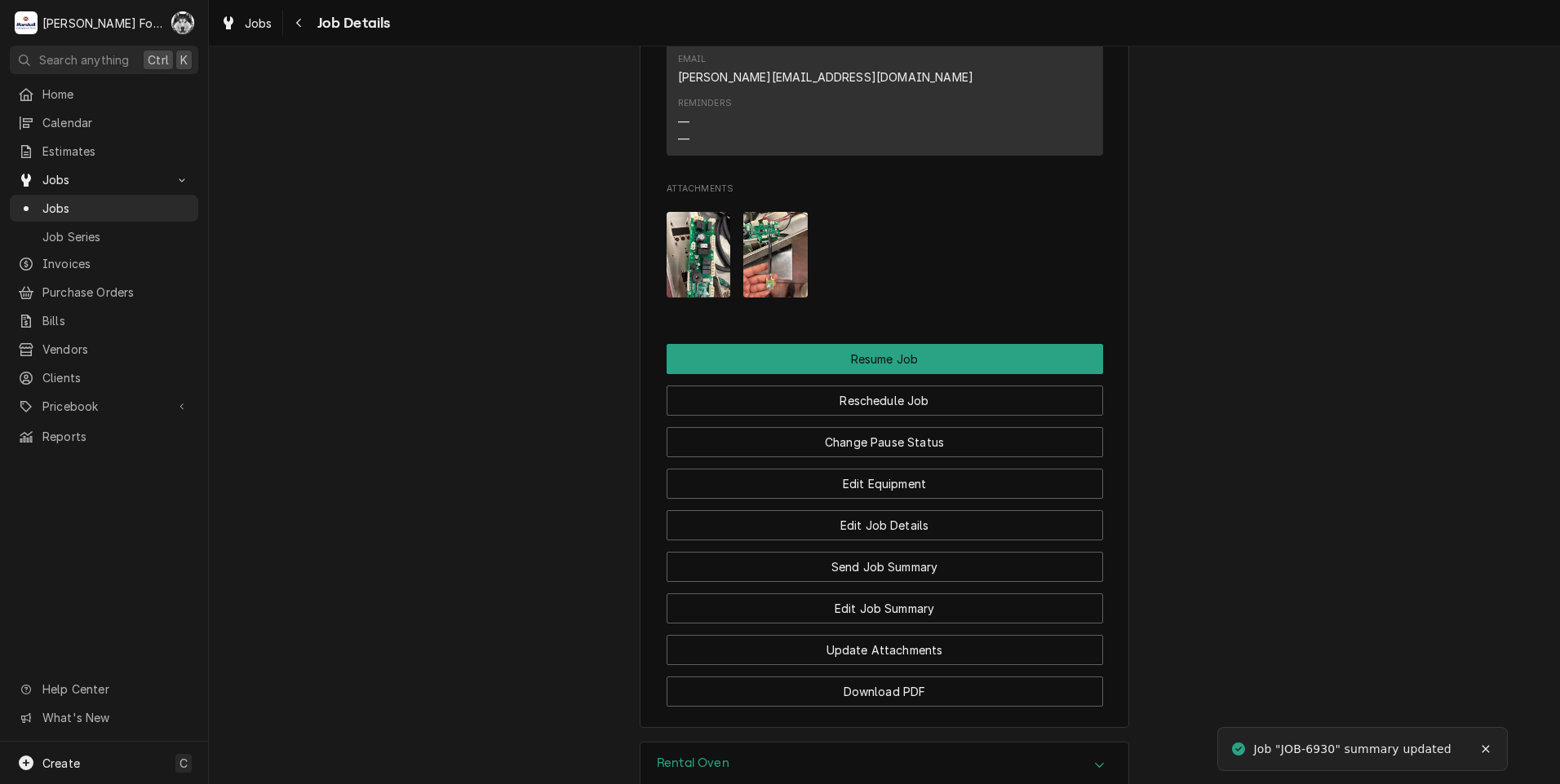
scroll to position [2008, 0]
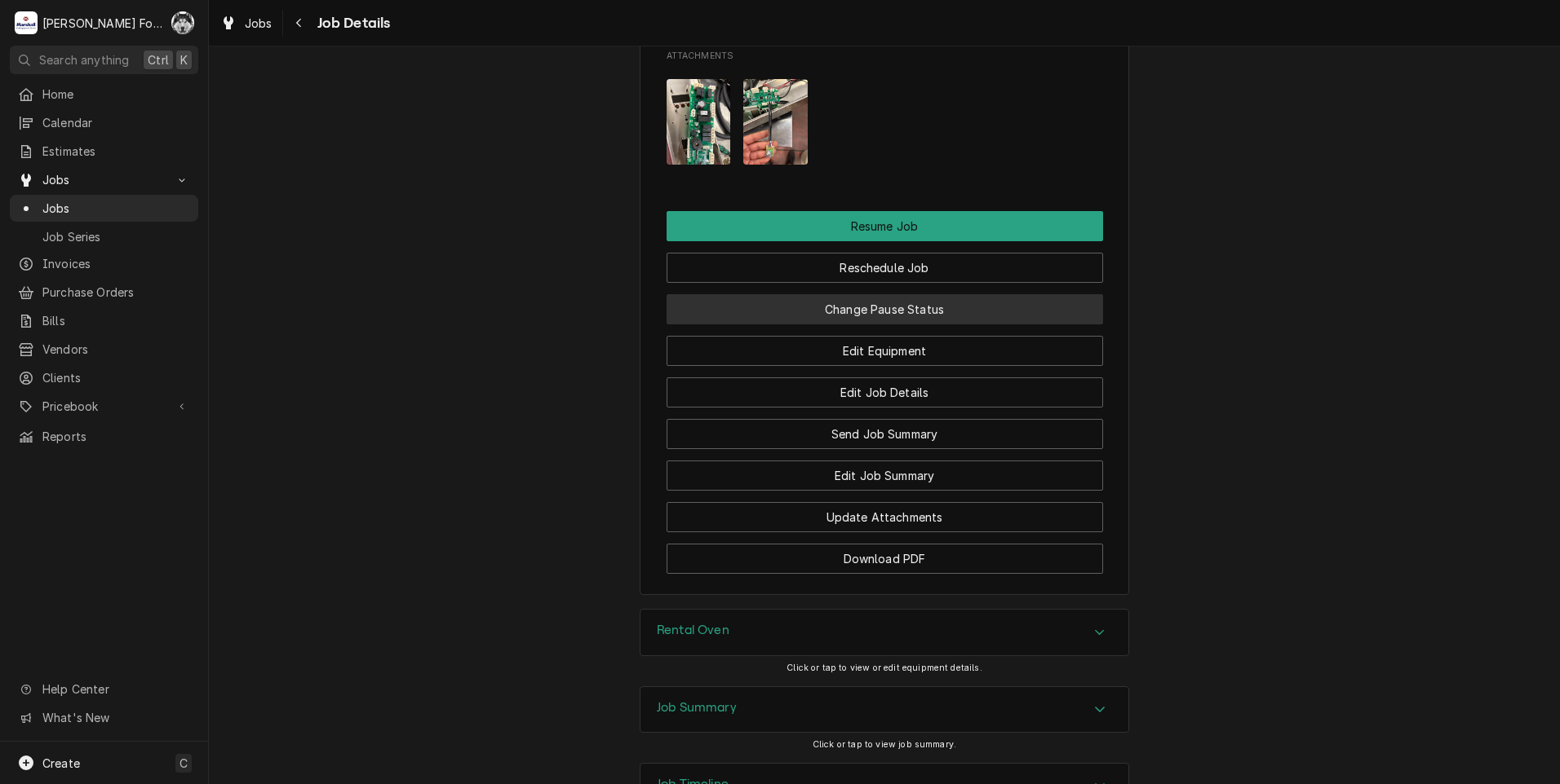
click at [859, 294] on button "Change Pause Status" at bounding box center [884, 309] width 436 height 30
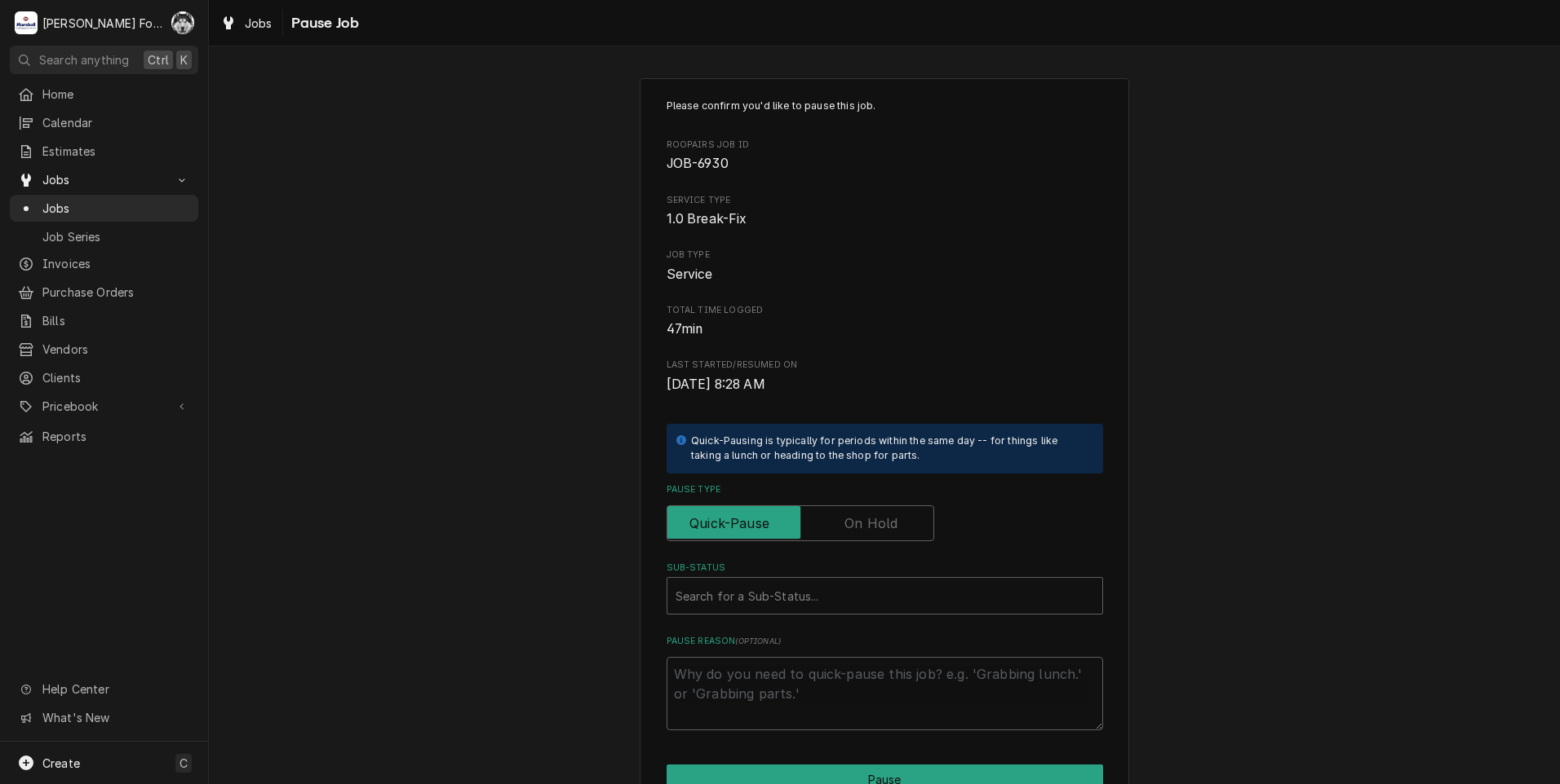
click at [866, 526] on label "Pause Type" at bounding box center [799, 523] width 268 height 36
click at [866, 526] on input "Pause Type" at bounding box center [800, 523] width 253 height 36
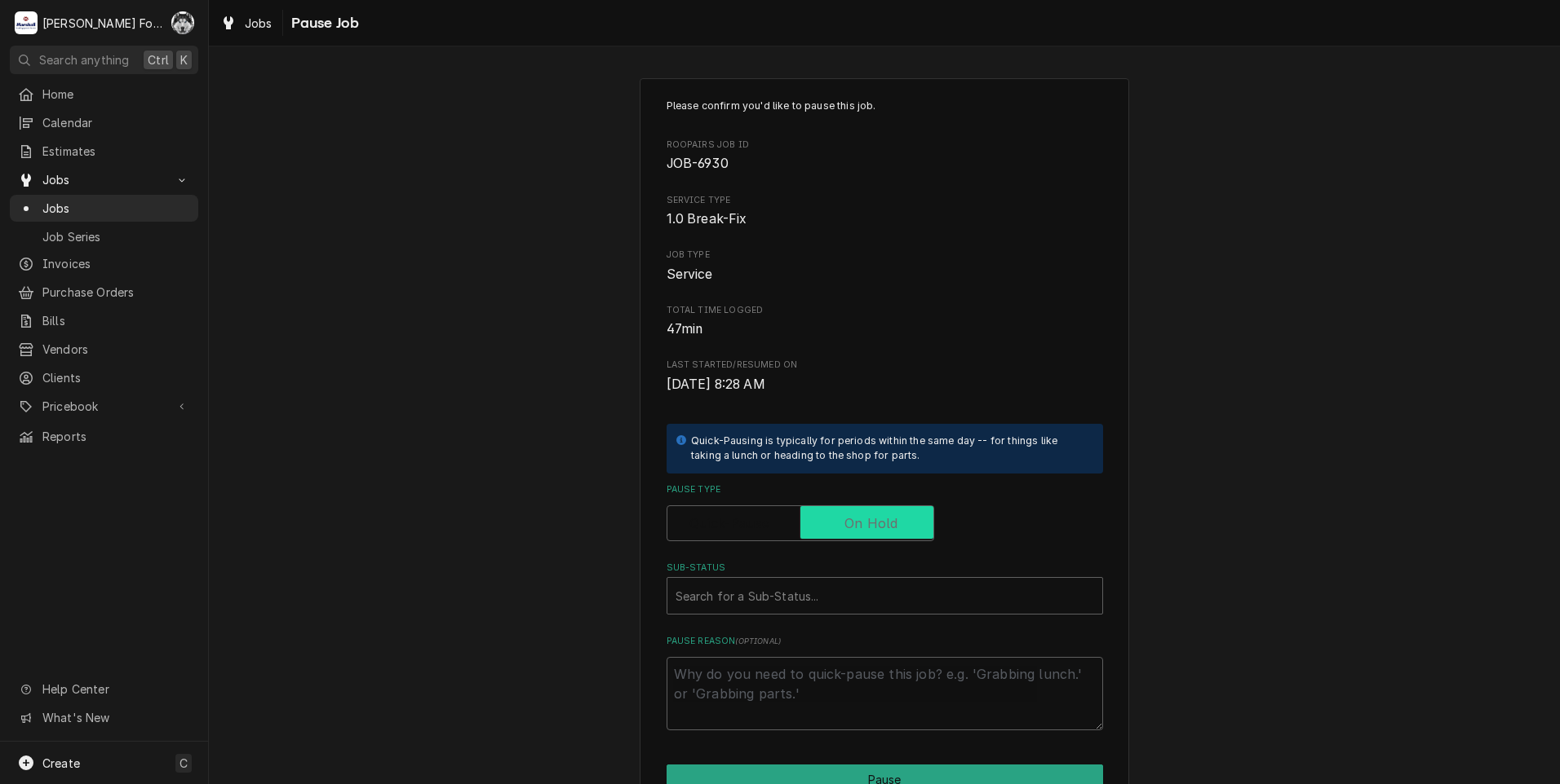
checkbox input "true"
click at [785, 593] on div "Sub-Status" at bounding box center [884, 595] width 418 height 29
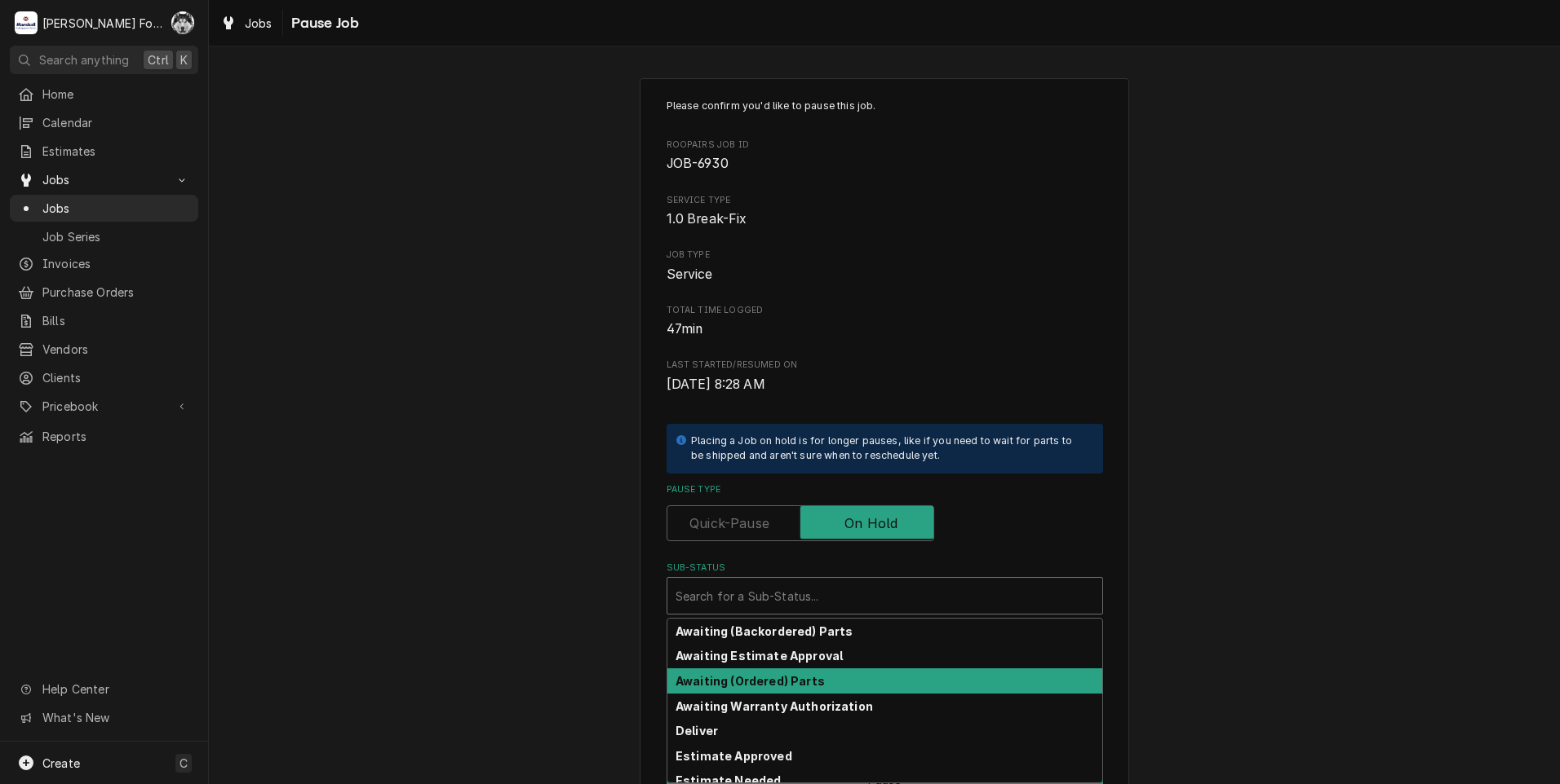
click at [705, 681] on strong "Awaiting (Ordered) Parts" at bounding box center [750, 682] width 149 height 14
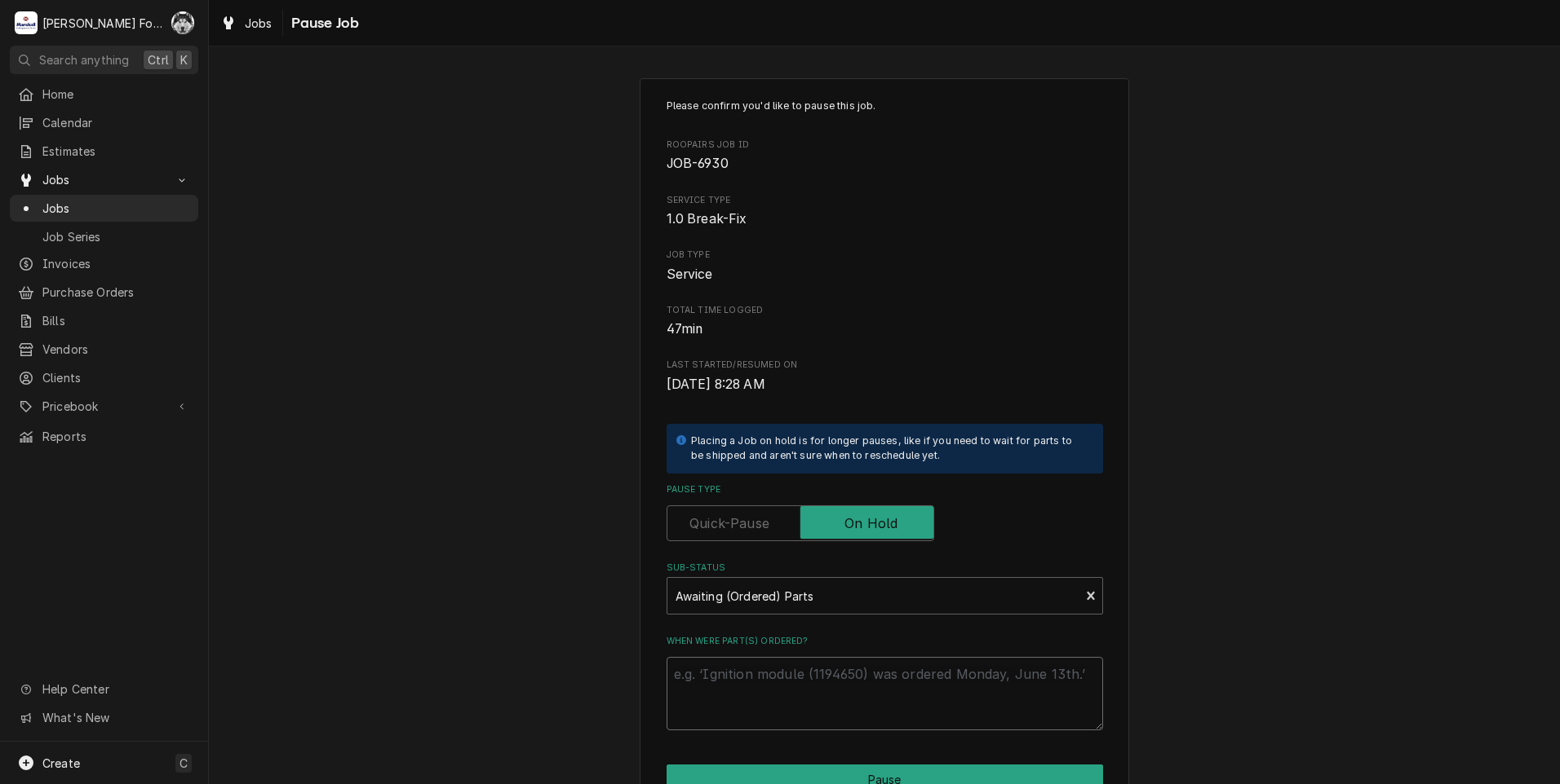
click at [712, 675] on textarea "When were part(s) ordered?" at bounding box center [884, 693] width 436 height 74
type textarea "x"
type textarea "8"
type textarea "x"
type textarea "8/"
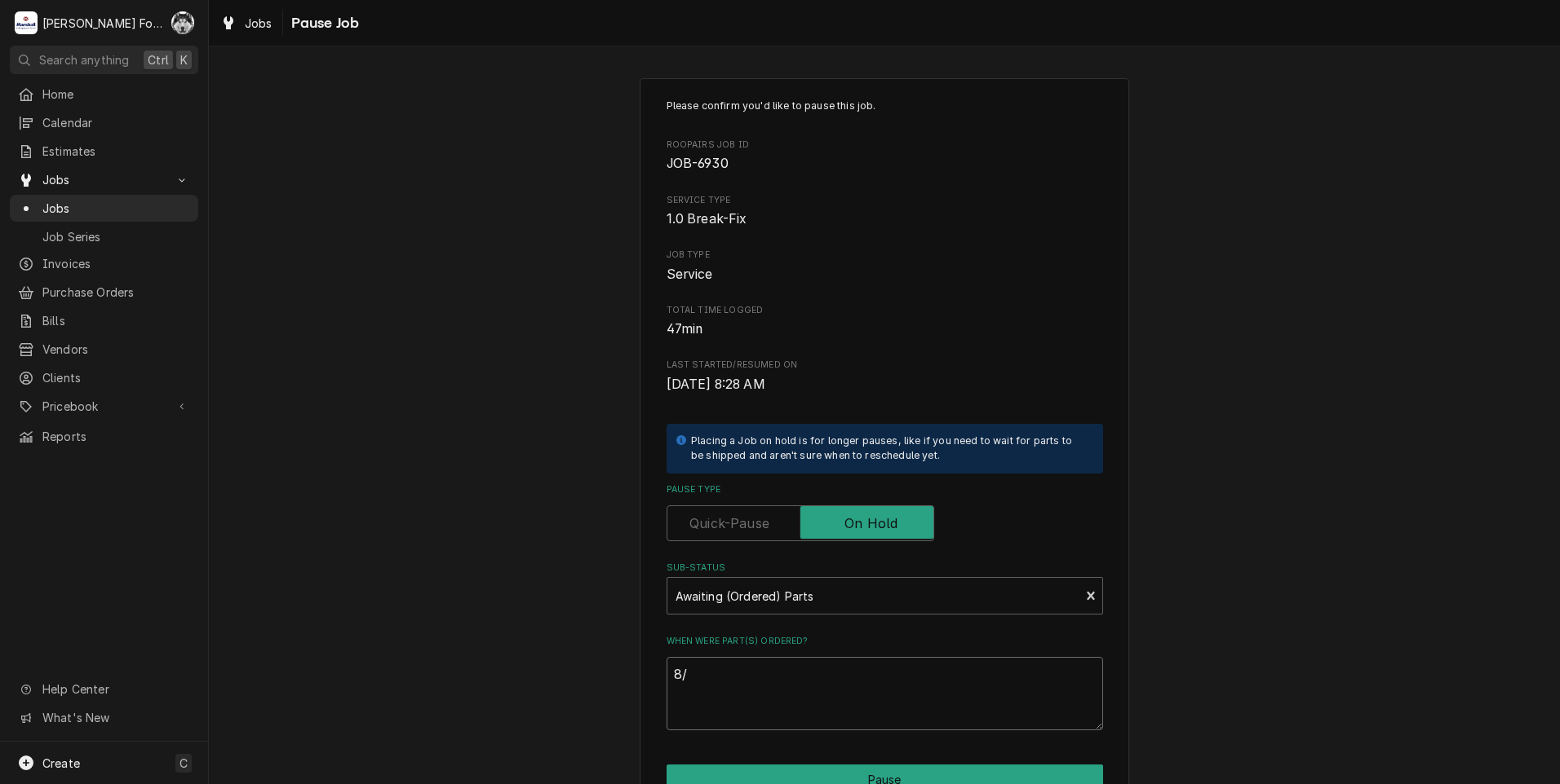
type textarea "x"
type textarea "8/2"
type textarea "x"
type textarea "8/26"
type textarea "x"
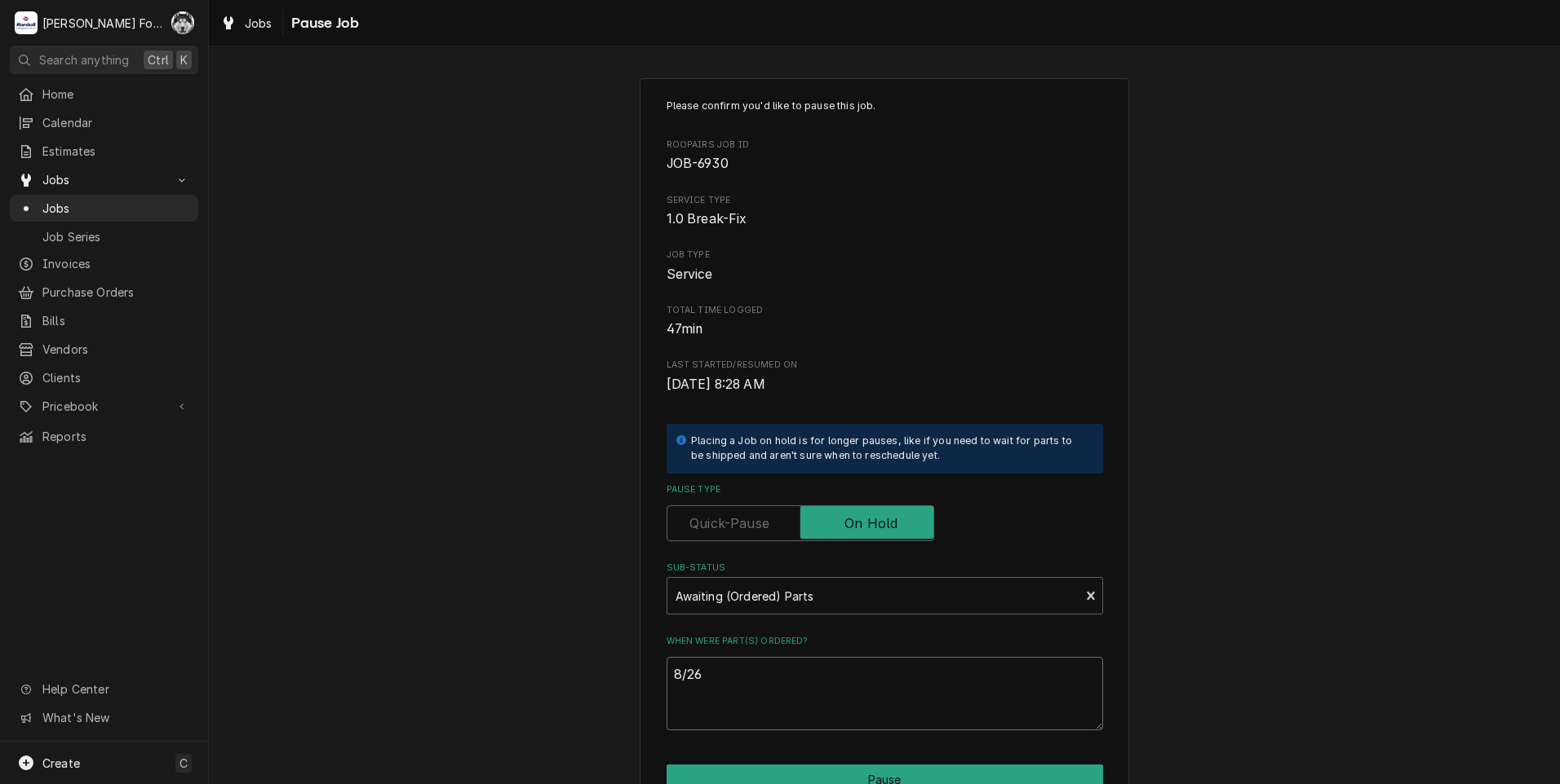
type textarea "8/26/"
type textarea "x"
type textarea "8/26/2"
type textarea "x"
type textarea "8/26/20"
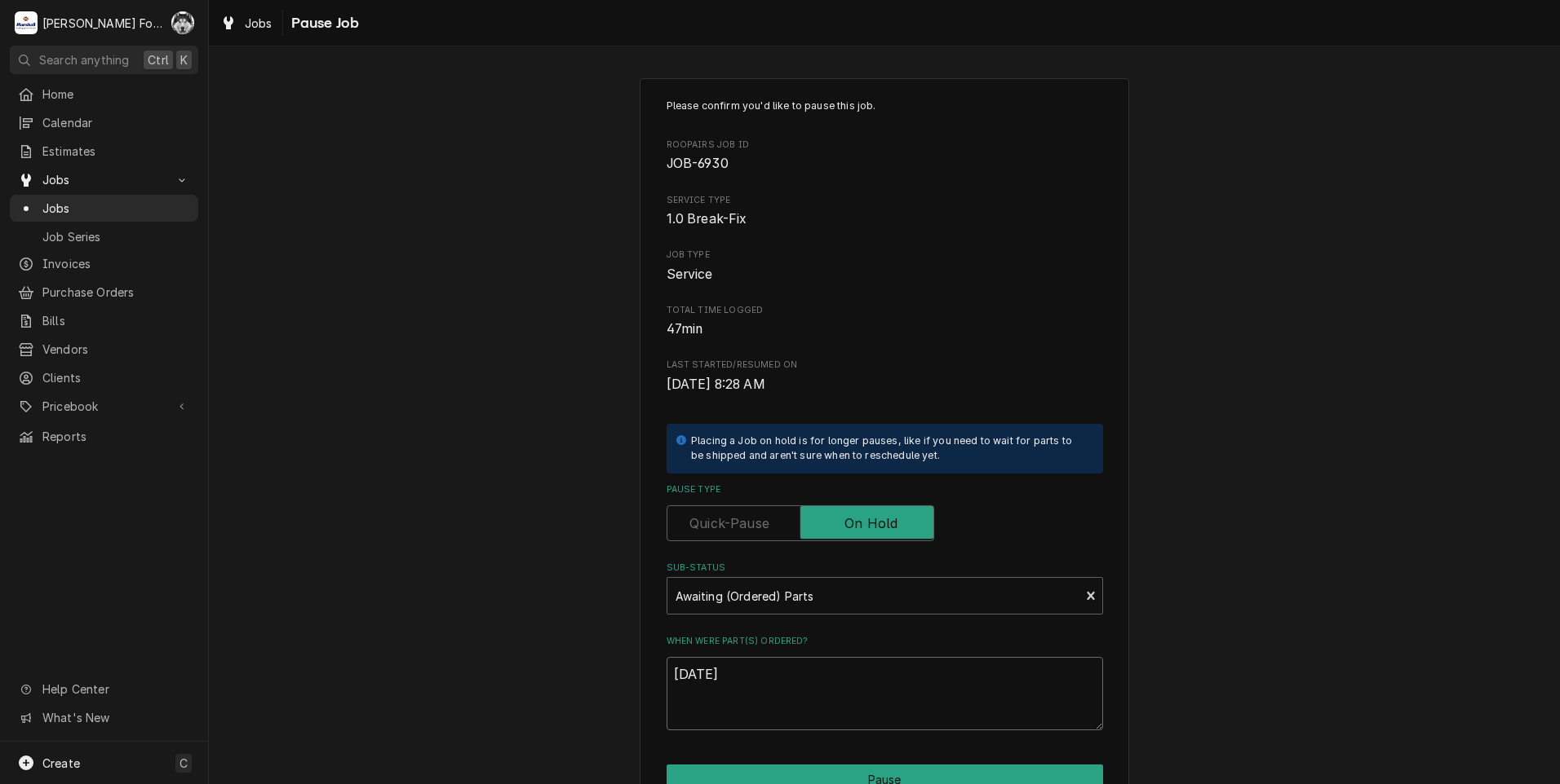
type textarea "x"
type textarea "8/26/202"
type textarea "x"
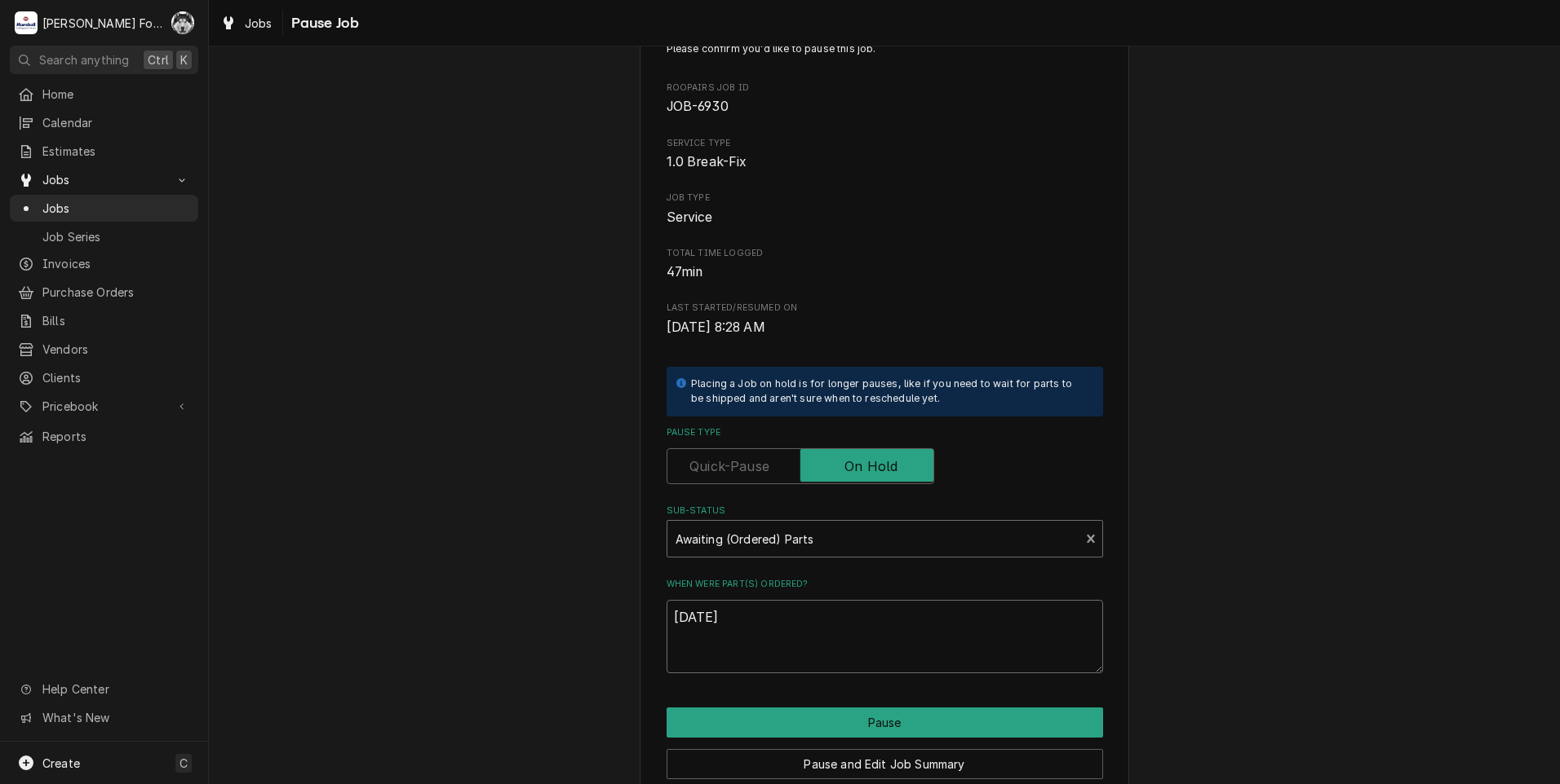
scroll to position [128, 0]
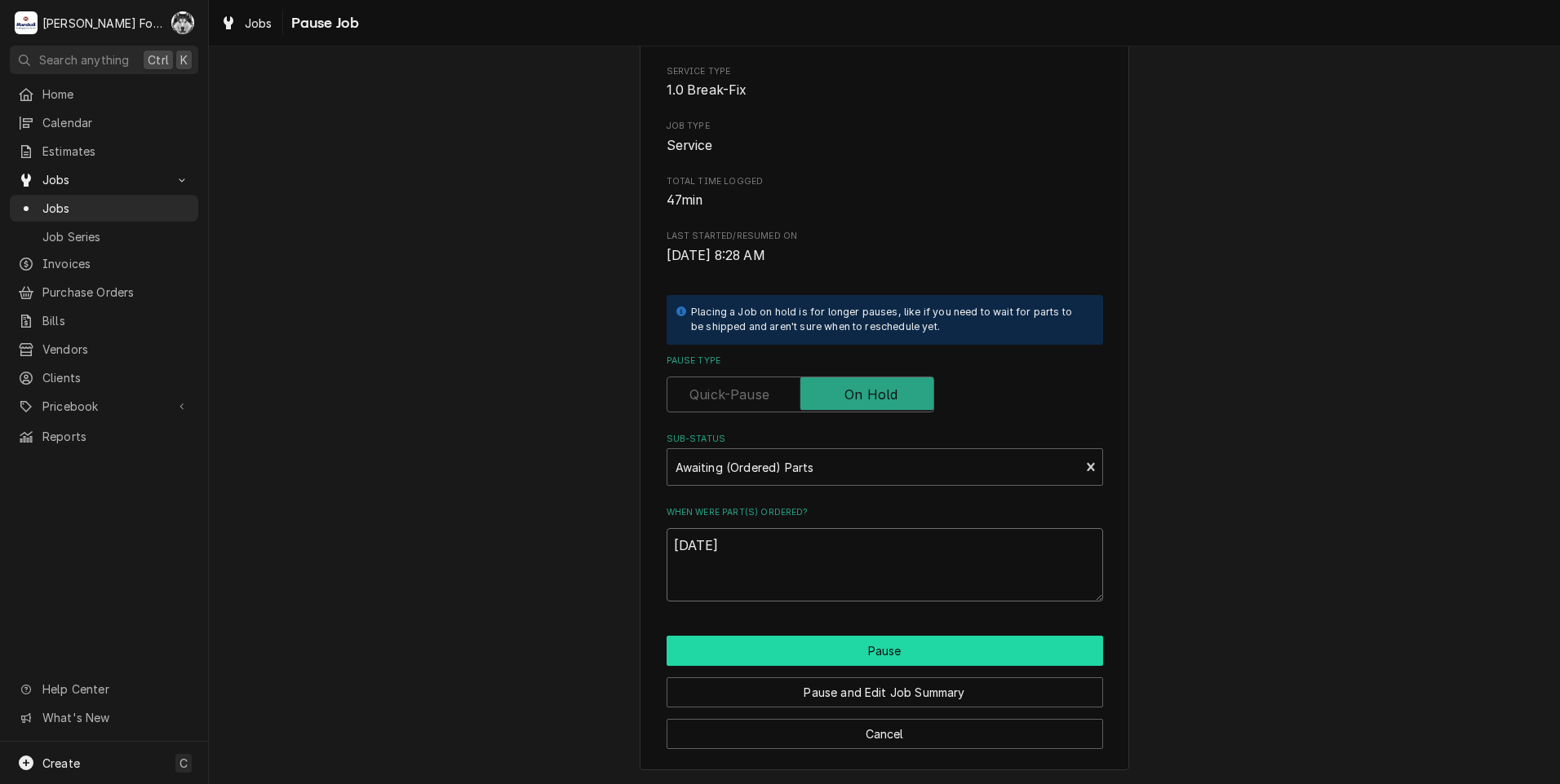
type textarea "[DATE]"
click at [872, 645] on button "Pause" at bounding box center [884, 651] width 436 height 30
type textarea "x"
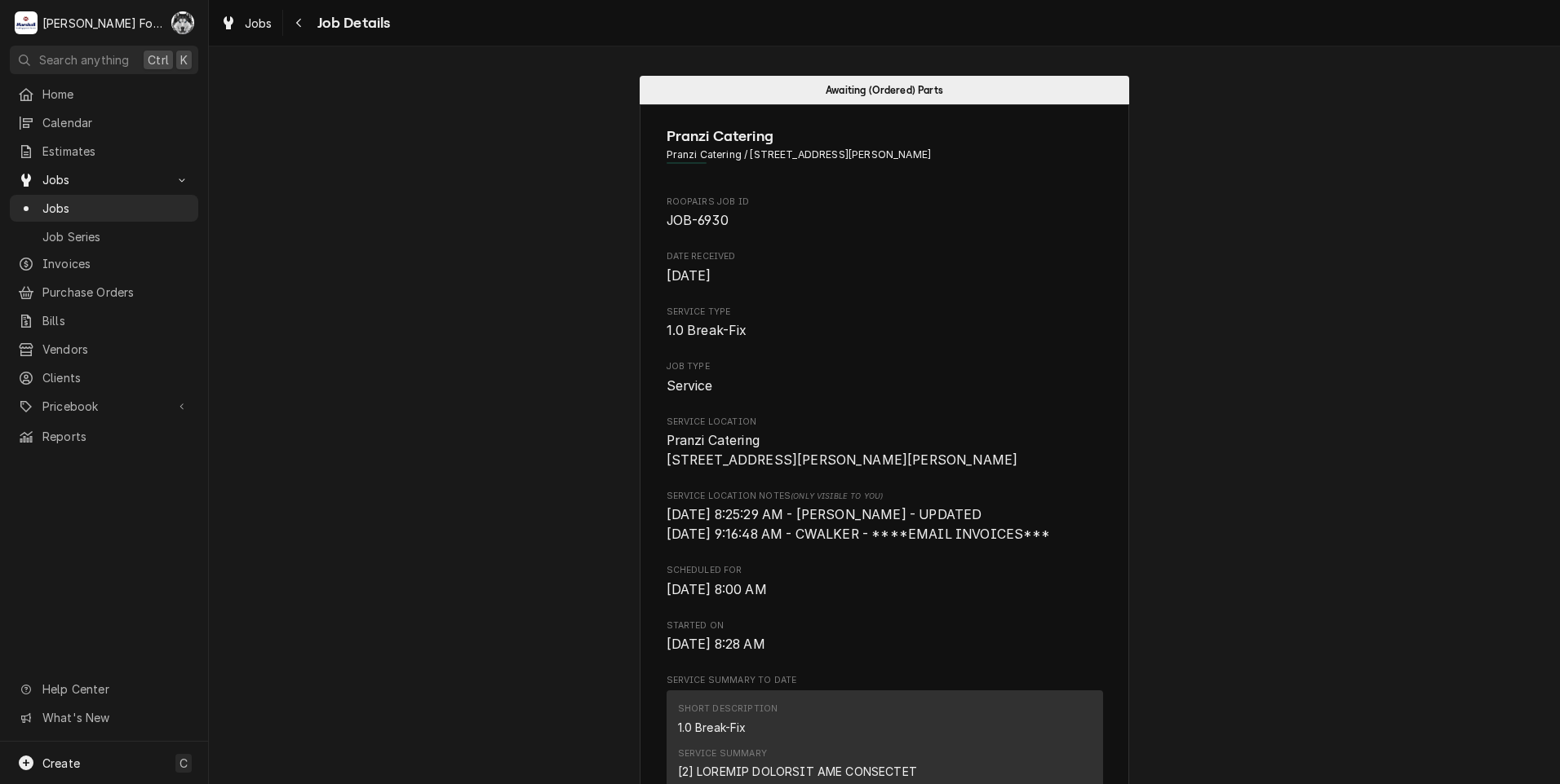
click at [59, 783] on html "M [PERSON_NAME] Food Equipment Service C( Search anything Ctrl K Home Calendar …" at bounding box center [780, 392] width 1560 height 784
